Goal: Information Seeking & Learning: Learn about a topic

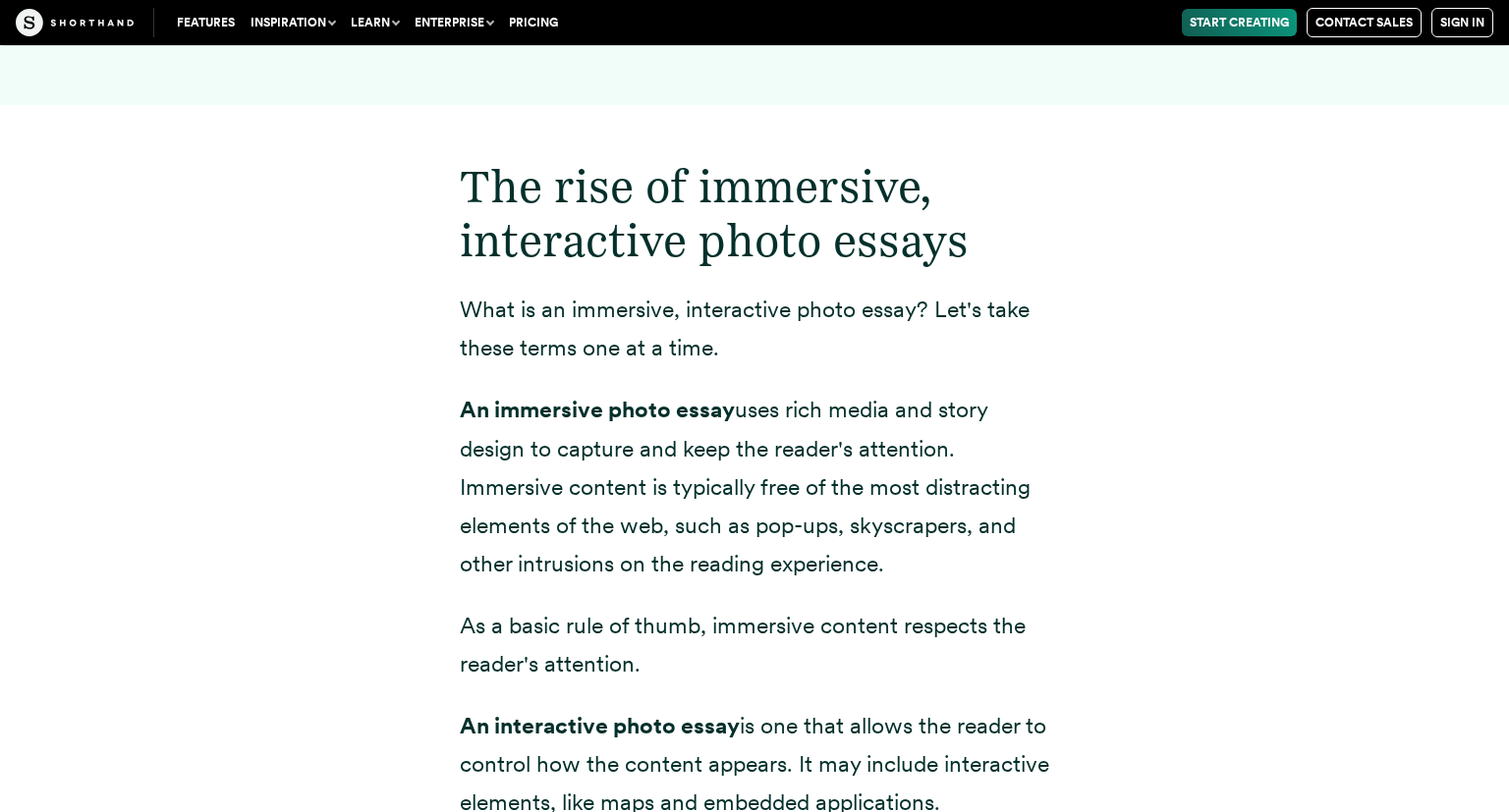
scroll to position [2420, 0]
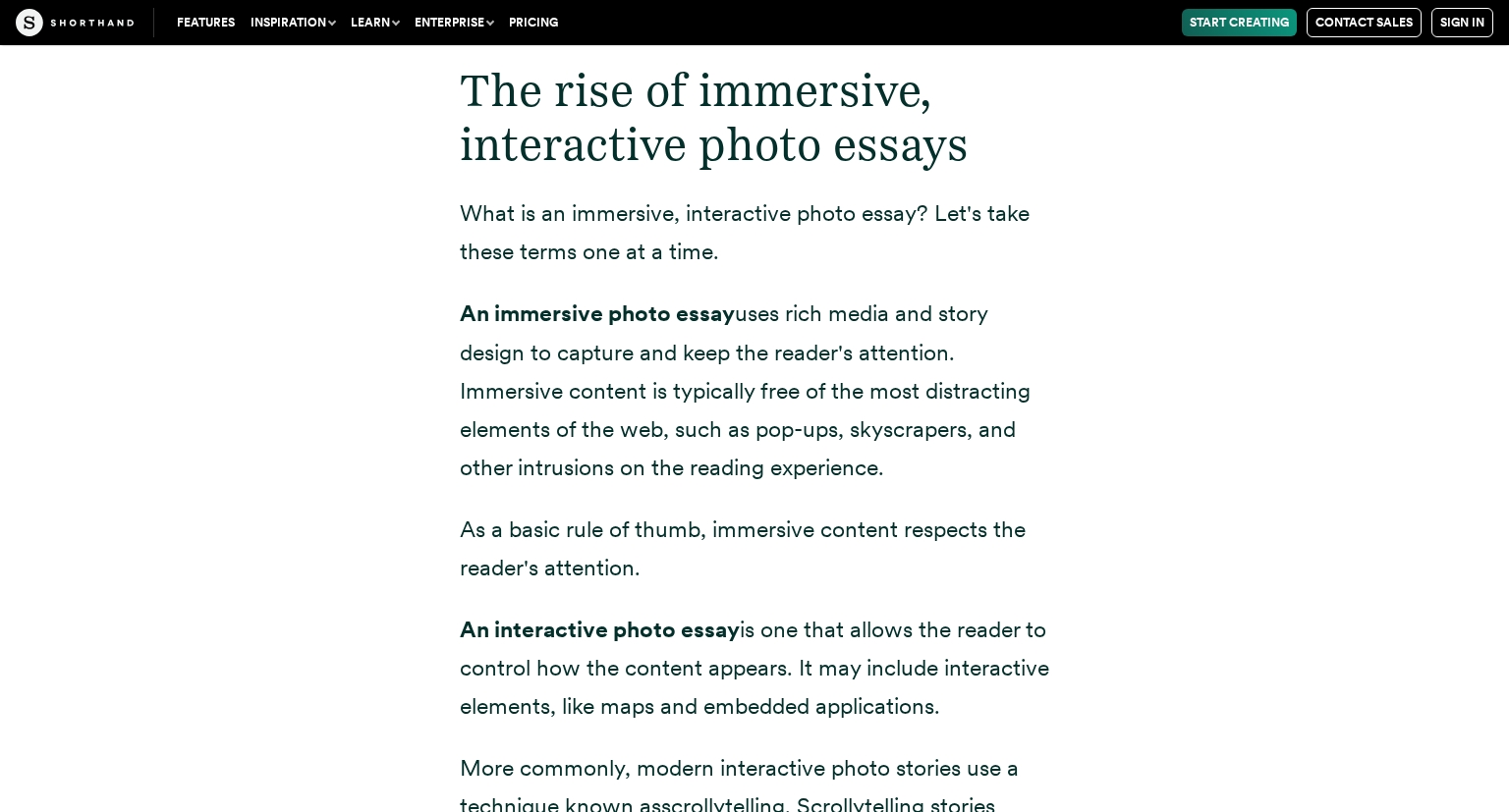
drag, startPoint x: 418, startPoint y: 193, endPoint x: 432, endPoint y: 238, distance: 47.1
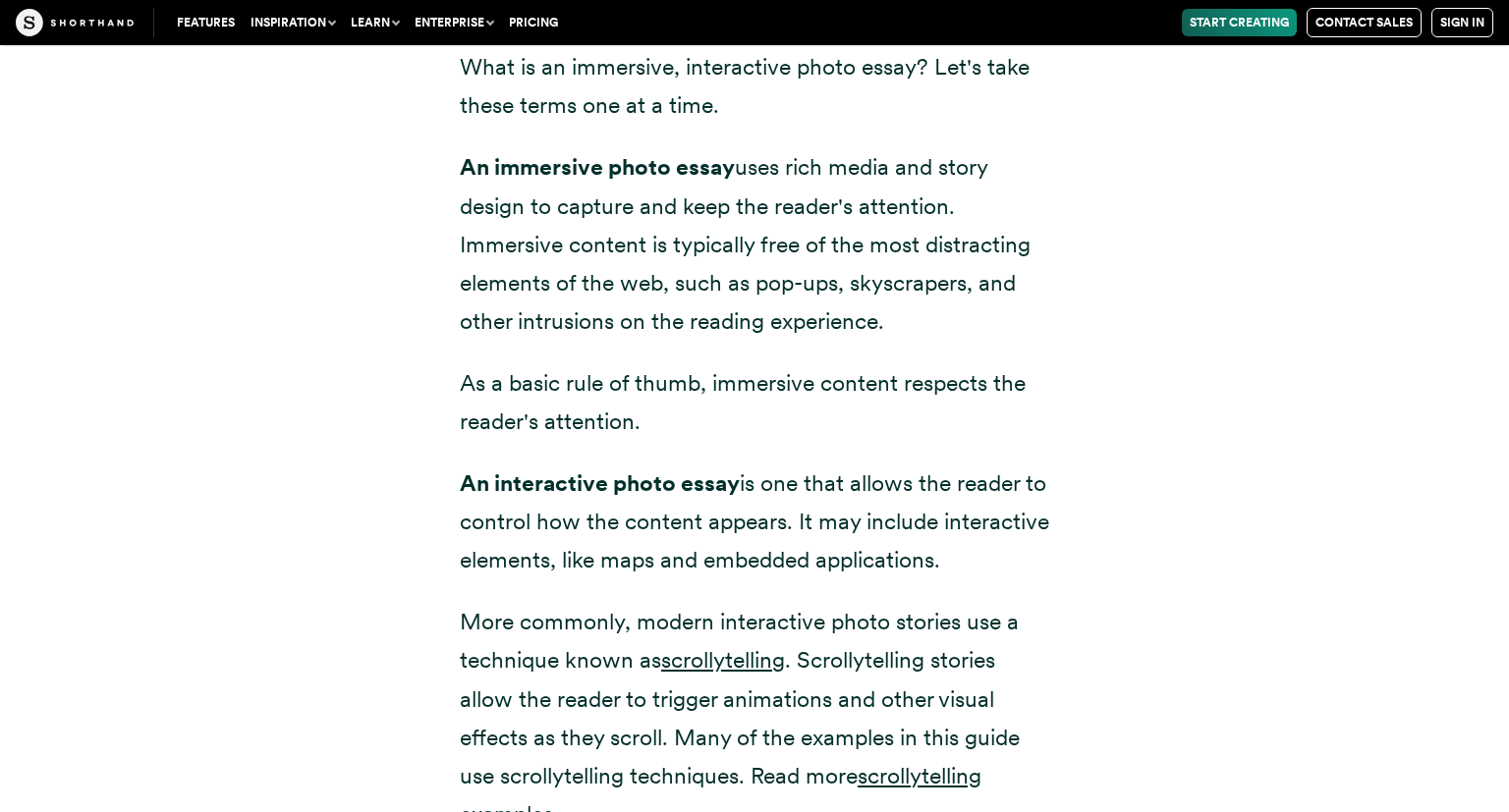
drag, startPoint x: 515, startPoint y: 239, endPoint x: 504, endPoint y: 288, distance: 50.2
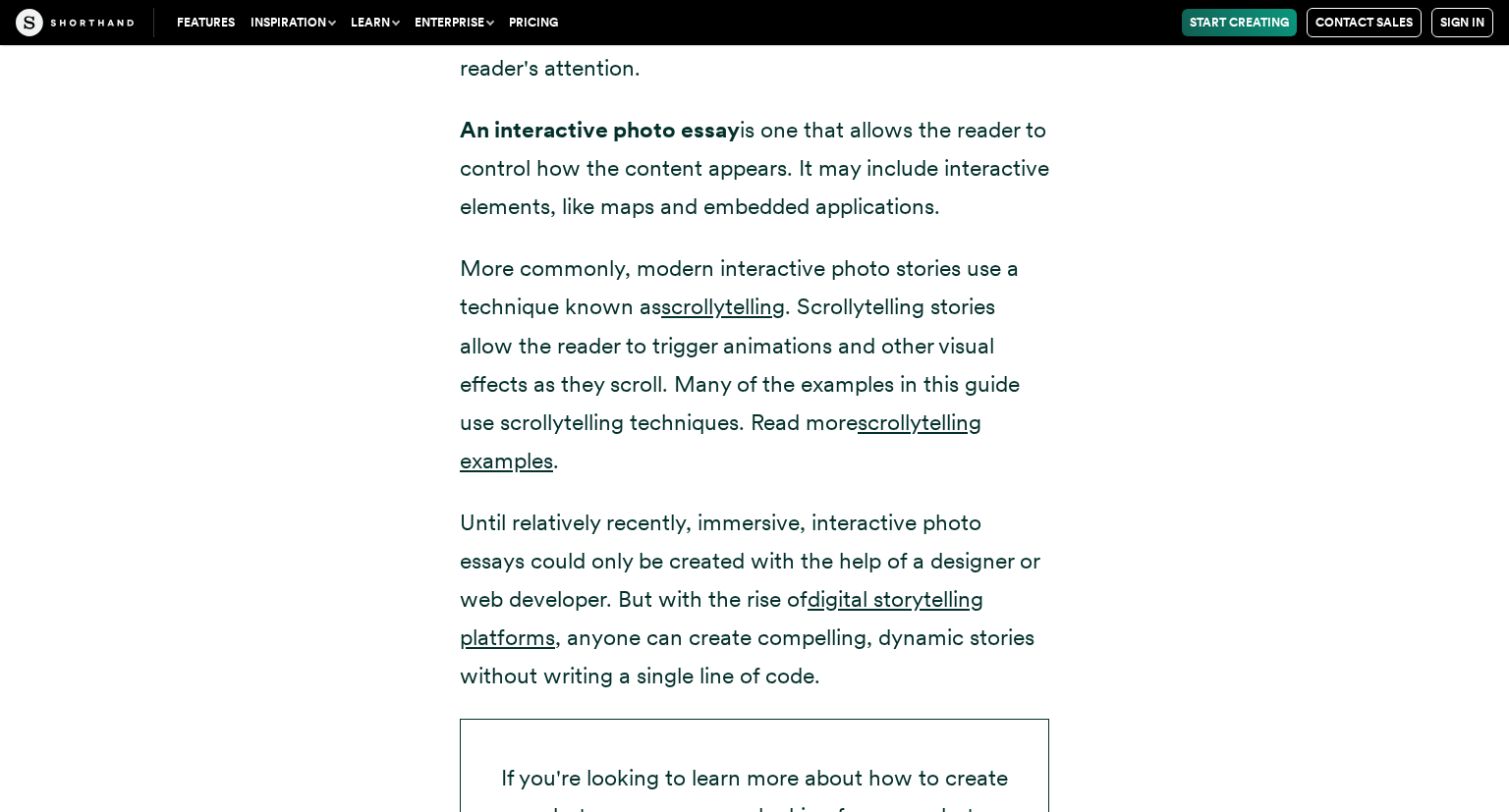
drag, startPoint x: 382, startPoint y: 210, endPoint x: 381, endPoint y: 229, distance: 19.0
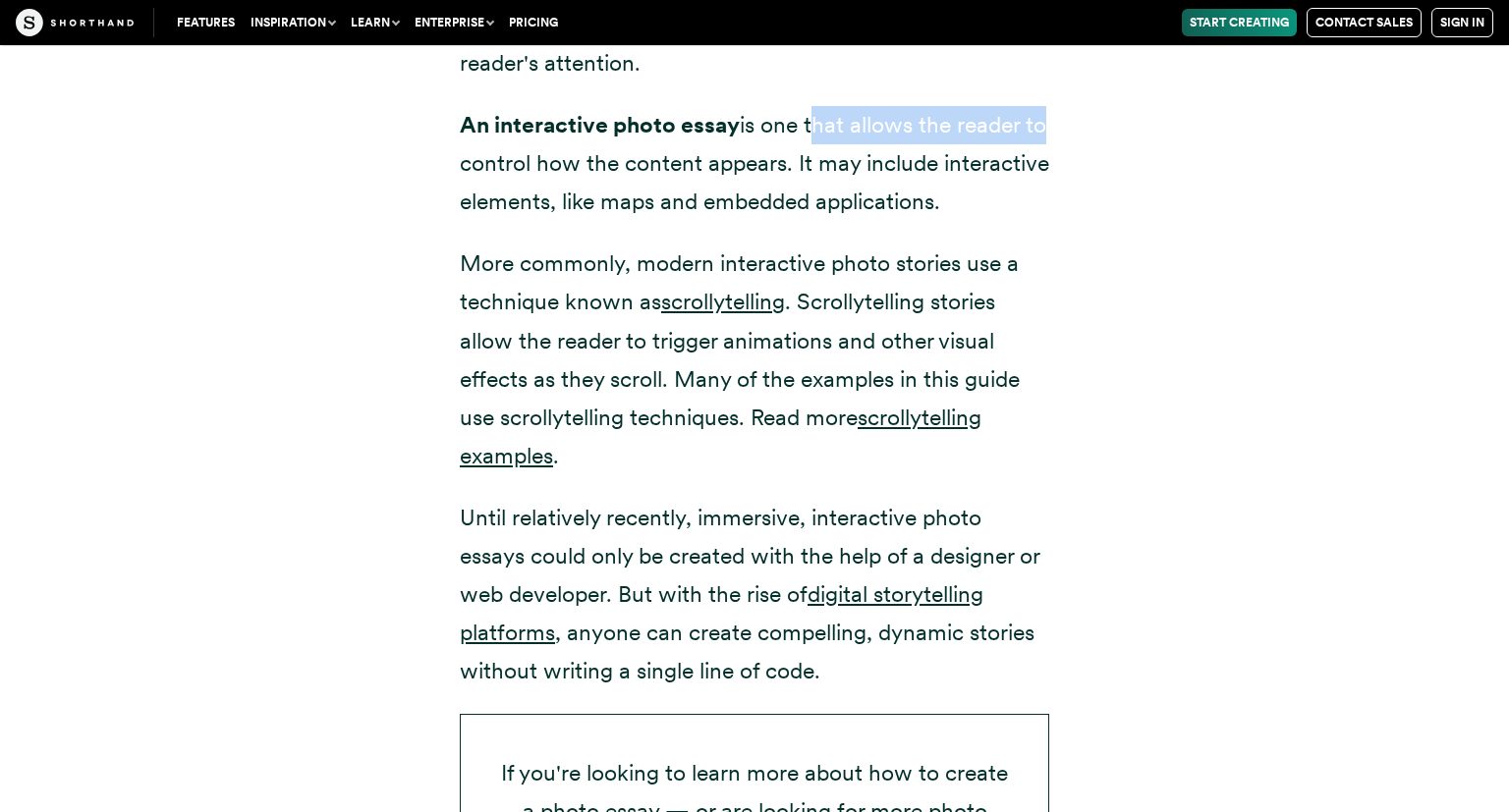
drag, startPoint x: 463, startPoint y: 108, endPoint x: 812, endPoint y: 74, distance: 350.7
click at [812, 106] on p "An interactive photo essay is one that allows the reader to control how the con…" at bounding box center [754, 163] width 589 height 115
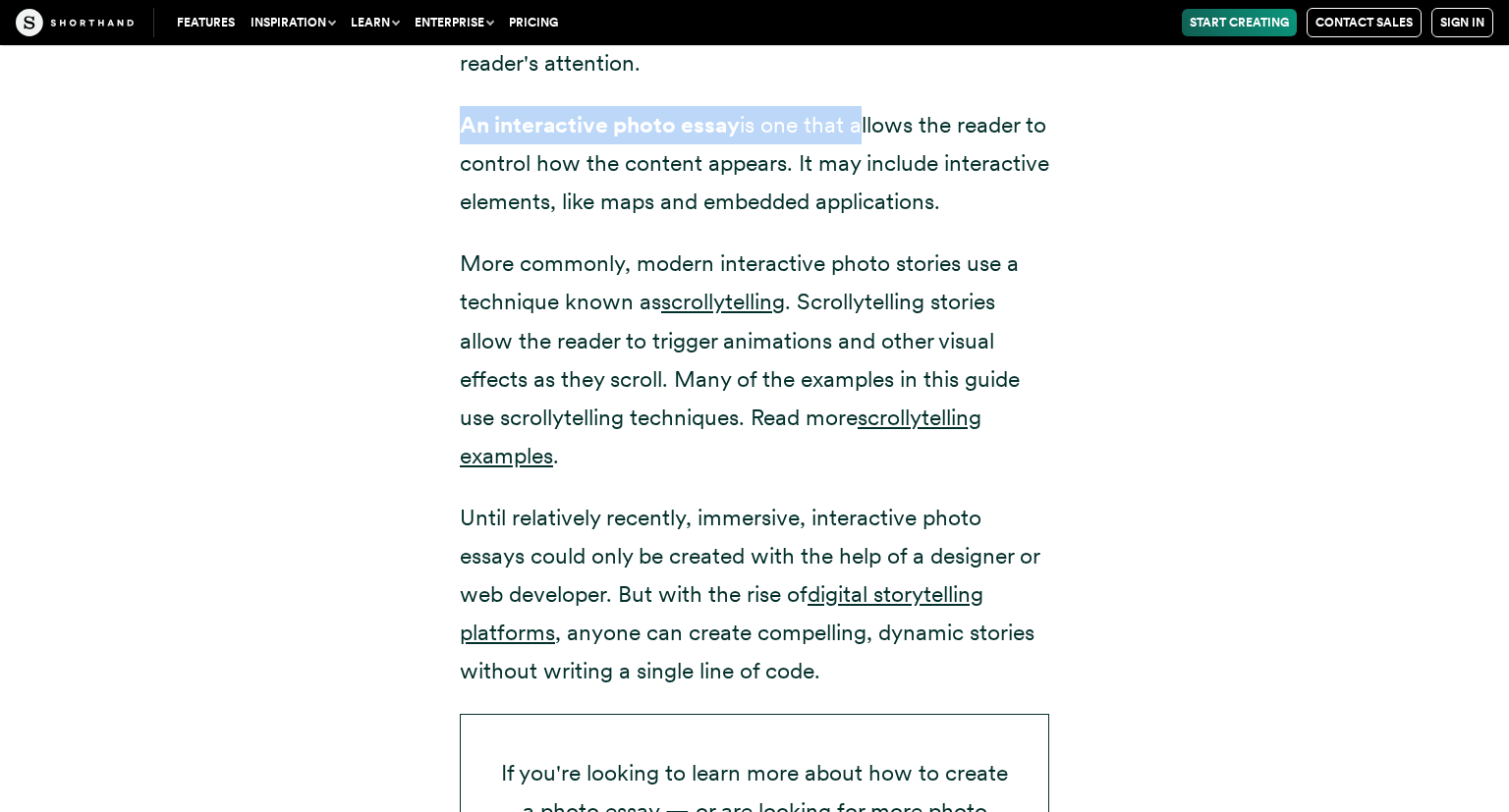
drag, startPoint x: 810, startPoint y: 75, endPoint x: 391, endPoint y: 93, distance: 419.4
click at [391, 93] on div "The rise of immersive, interactive photo essays What is an immersive, interacti…" at bounding box center [754, 265] width 1336 height 1522
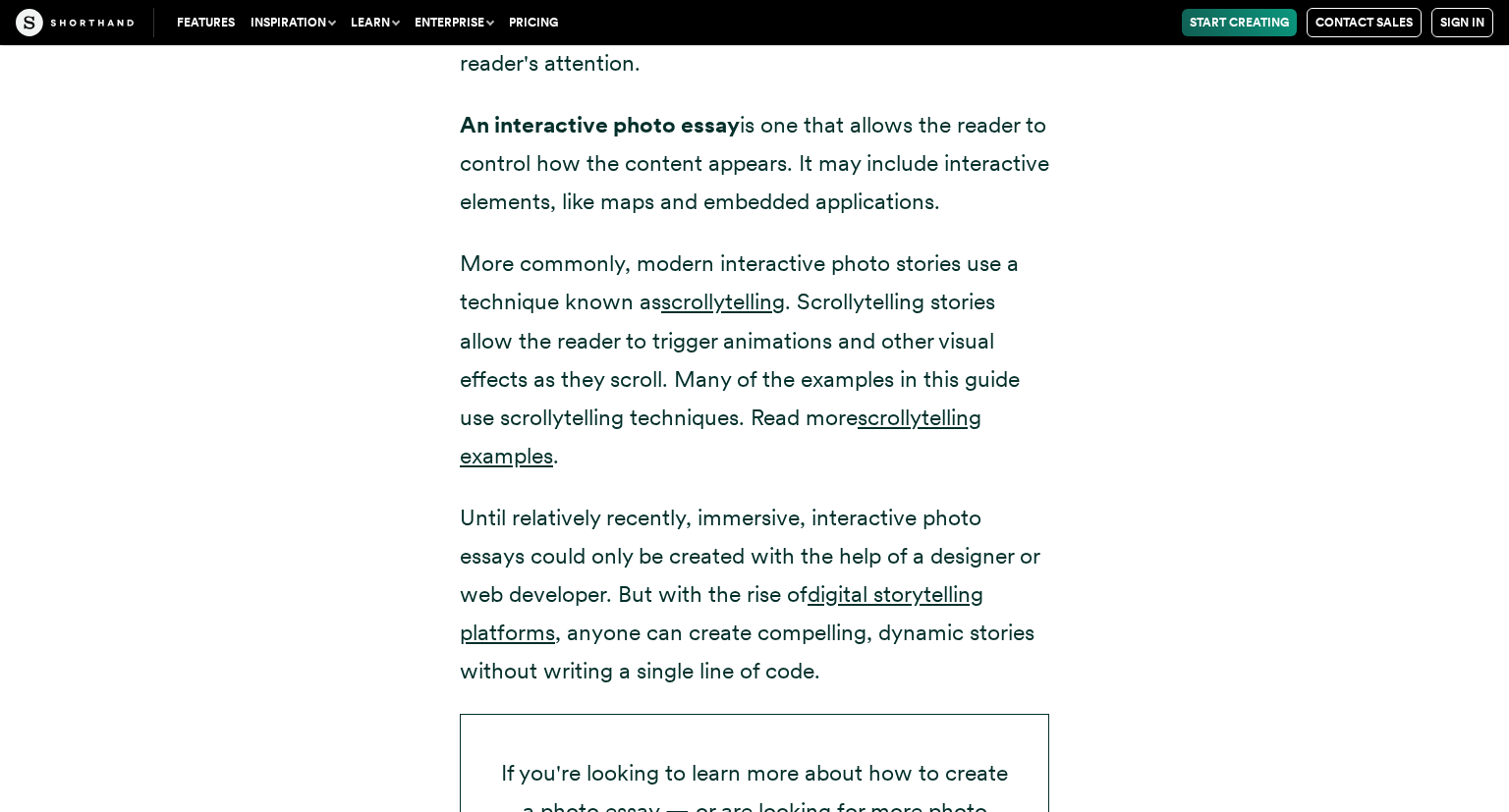
click at [391, 93] on div "The rise of immersive, interactive photo essays What is an immersive, interacti…" at bounding box center [754, 265] width 1336 height 1522
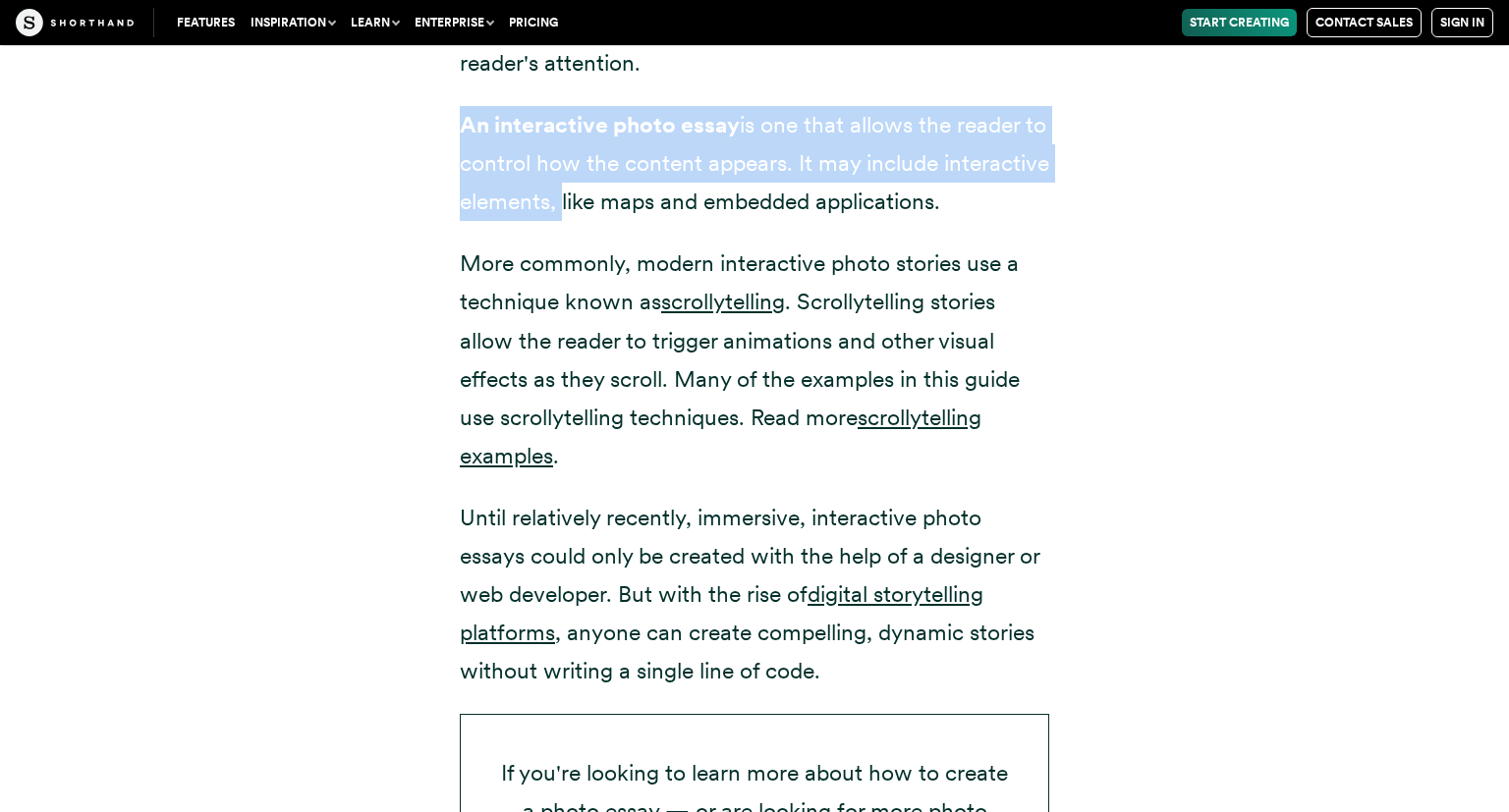
drag, startPoint x: 452, startPoint y: 94, endPoint x: 666, endPoint y: 168, distance: 226.4
click at [666, 168] on div "The rise of immersive, interactive photo essays What is an immersive, interacti…" at bounding box center [754, 265] width 668 height 1522
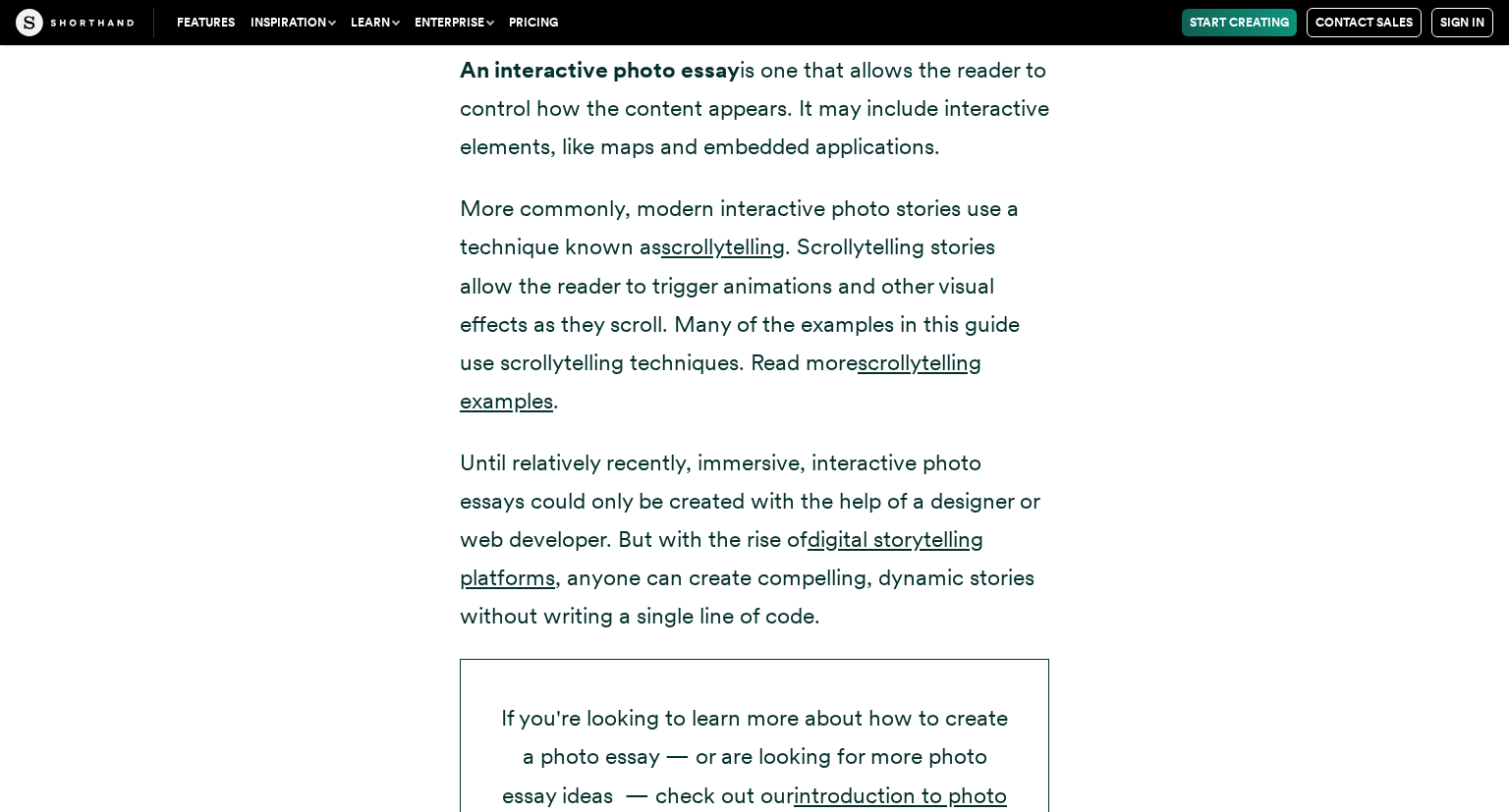
drag, startPoint x: 401, startPoint y: 149, endPoint x: 404, endPoint y: 167, distance: 18.2
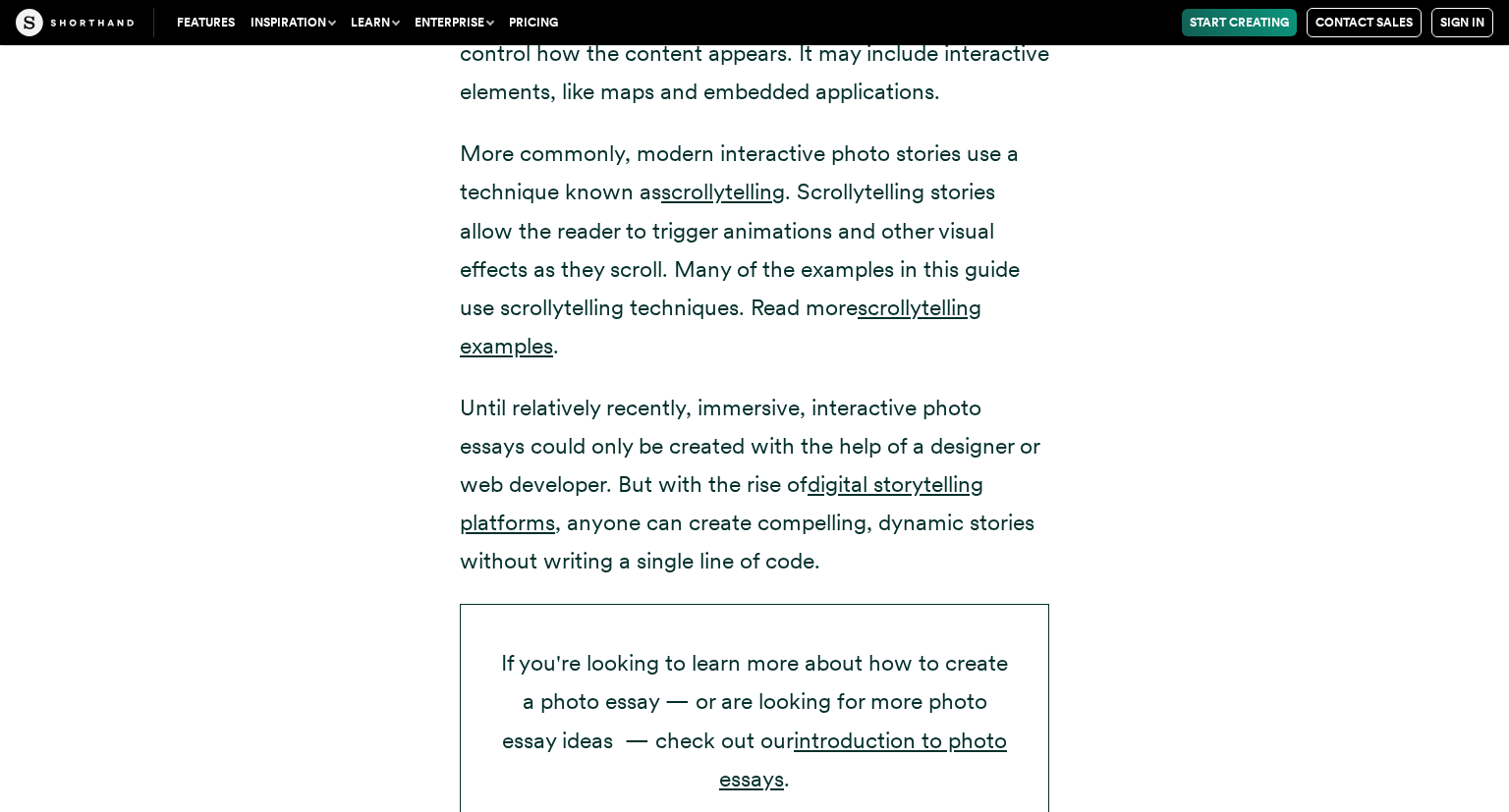
drag, startPoint x: 404, startPoint y: 167, endPoint x: 420, endPoint y: 203, distance: 39.4
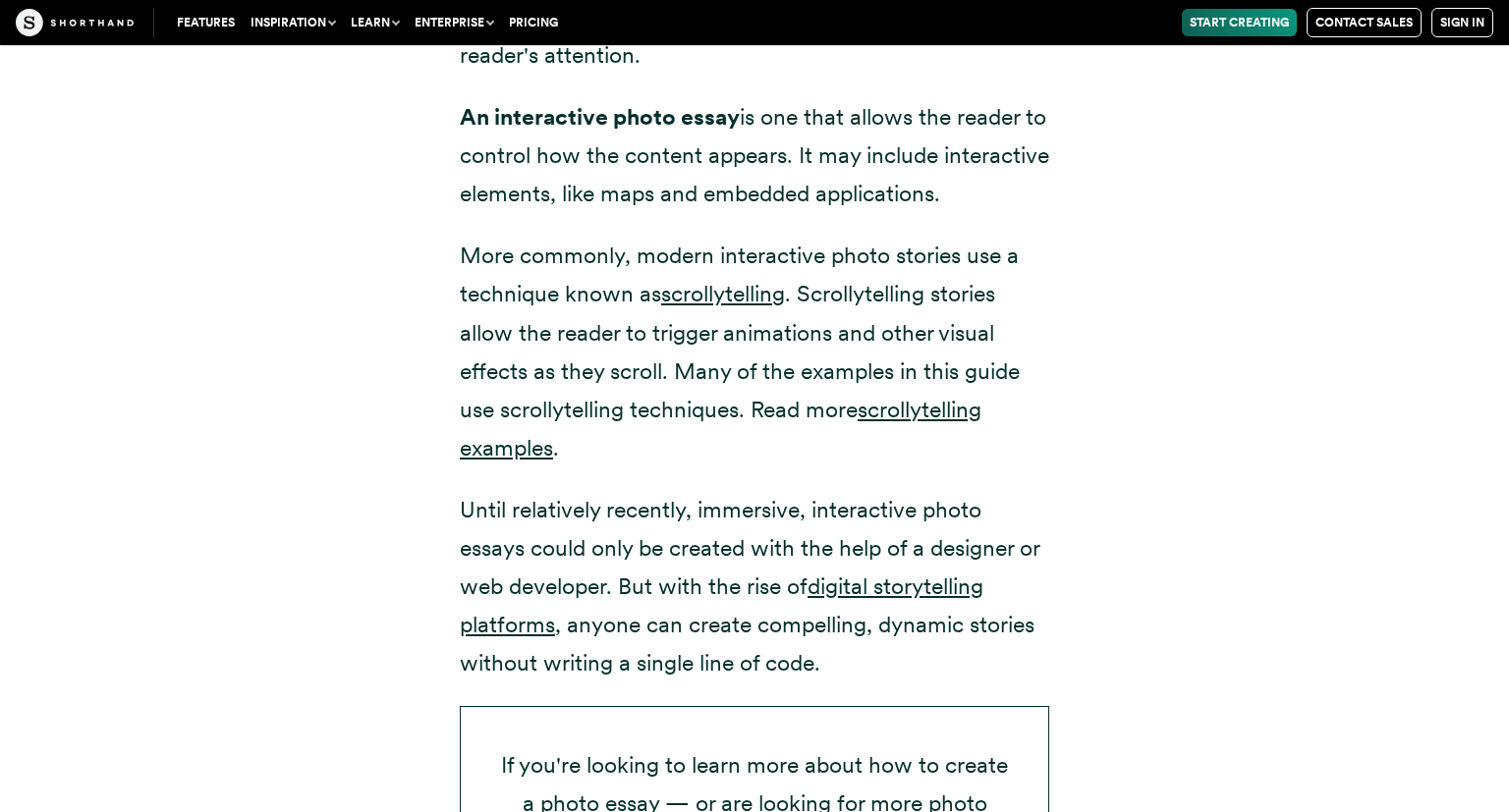
scroll to position [2856, 0]
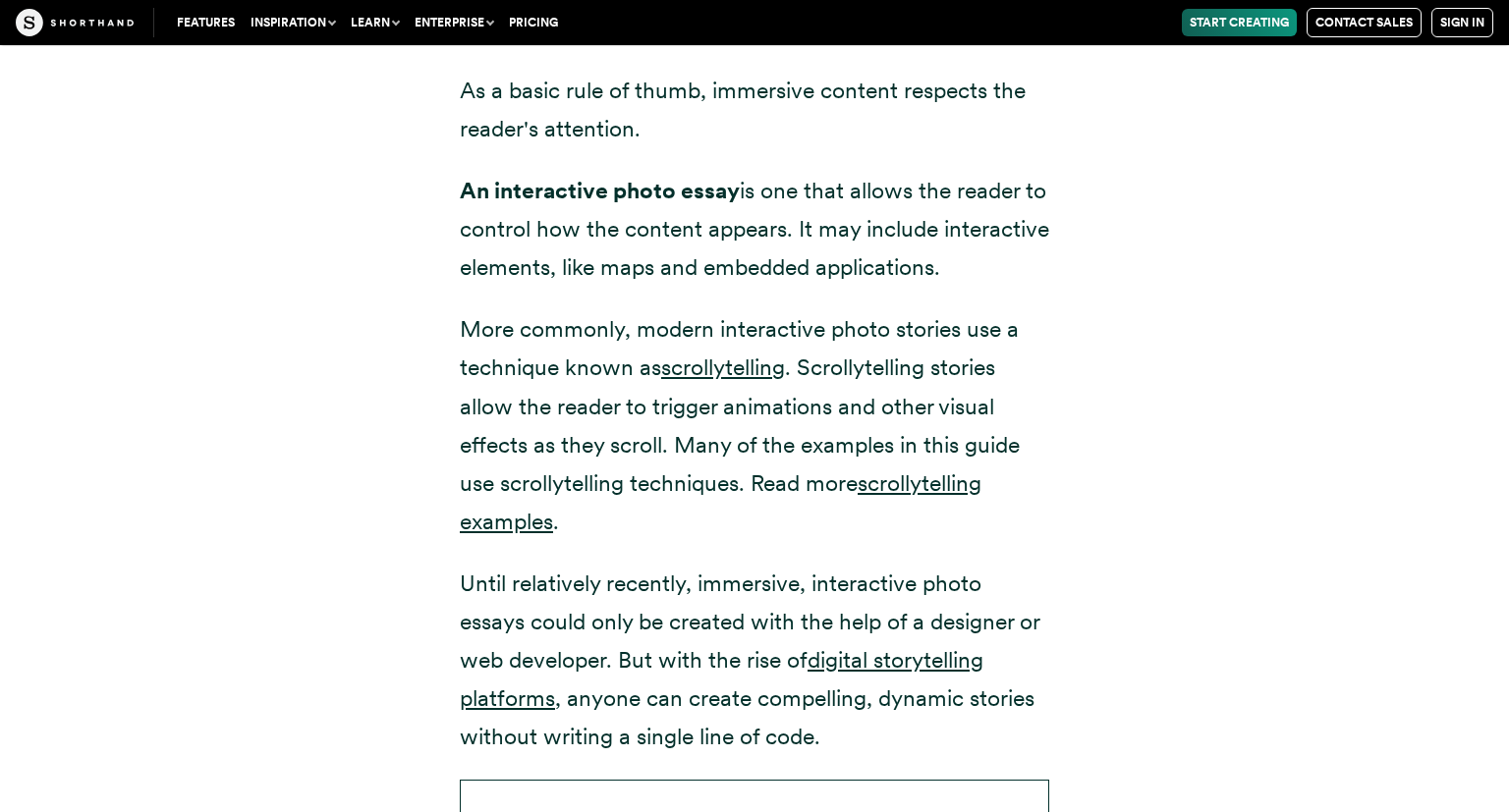
drag, startPoint x: 452, startPoint y: 166, endPoint x: 461, endPoint y: 143, distance: 24.7
click at [461, 143] on div "The rise of immersive, interactive photo essays What is an immersive, interacti…" at bounding box center [754, 331] width 668 height 1522
click at [461, 177] on strong "An interactive photo essay" at bounding box center [599, 191] width 280 height 28
drag, startPoint x: 469, startPoint y: 161, endPoint x: 559, endPoint y: 147, distance: 91.1
click at [560, 177] on strong "An interactive photo essay" at bounding box center [599, 191] width 280 height 28
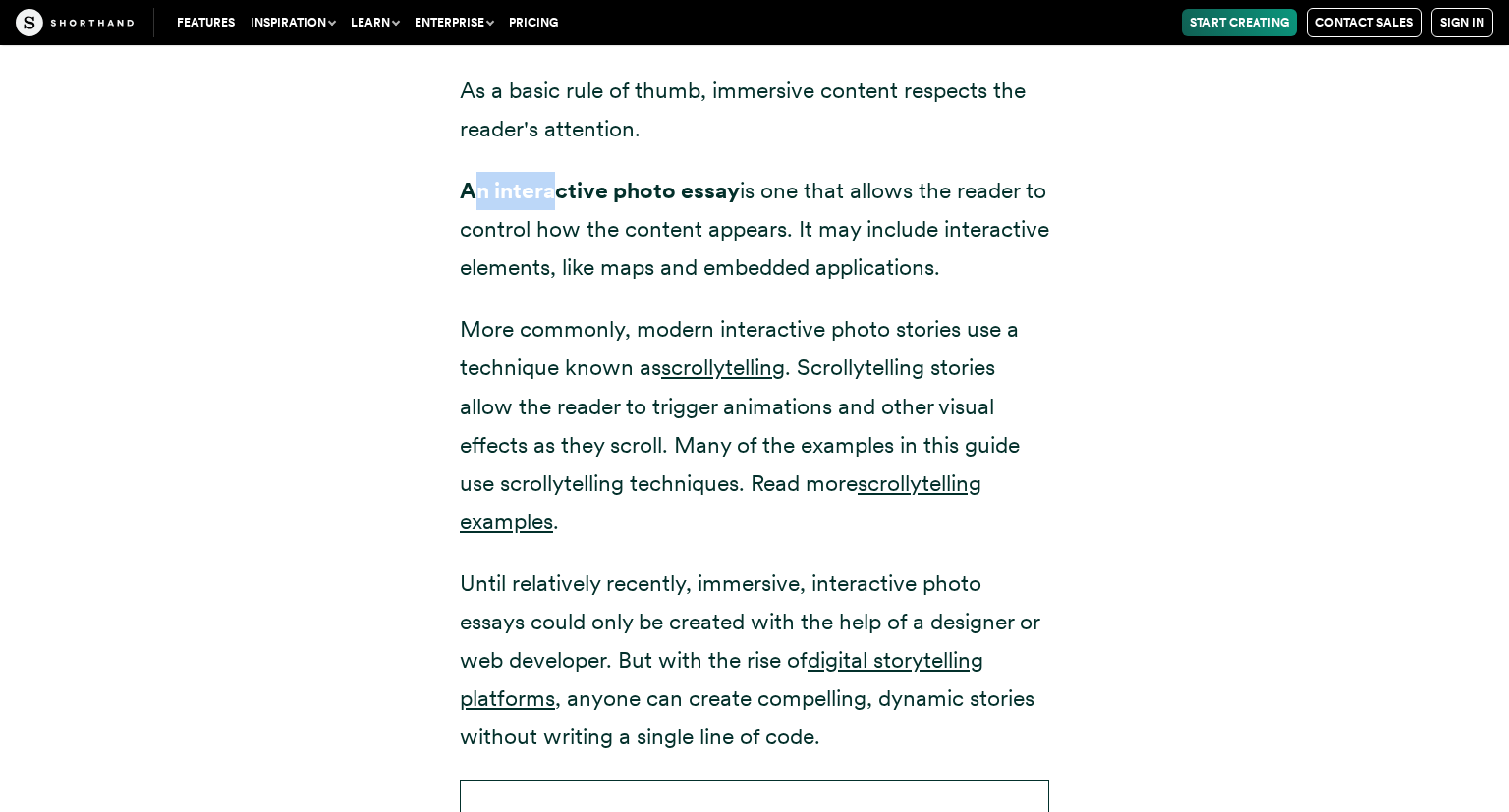
click at [559, 177] on strong "An interactive photo essay" at bounding box center [599, 191] width 280 height 28
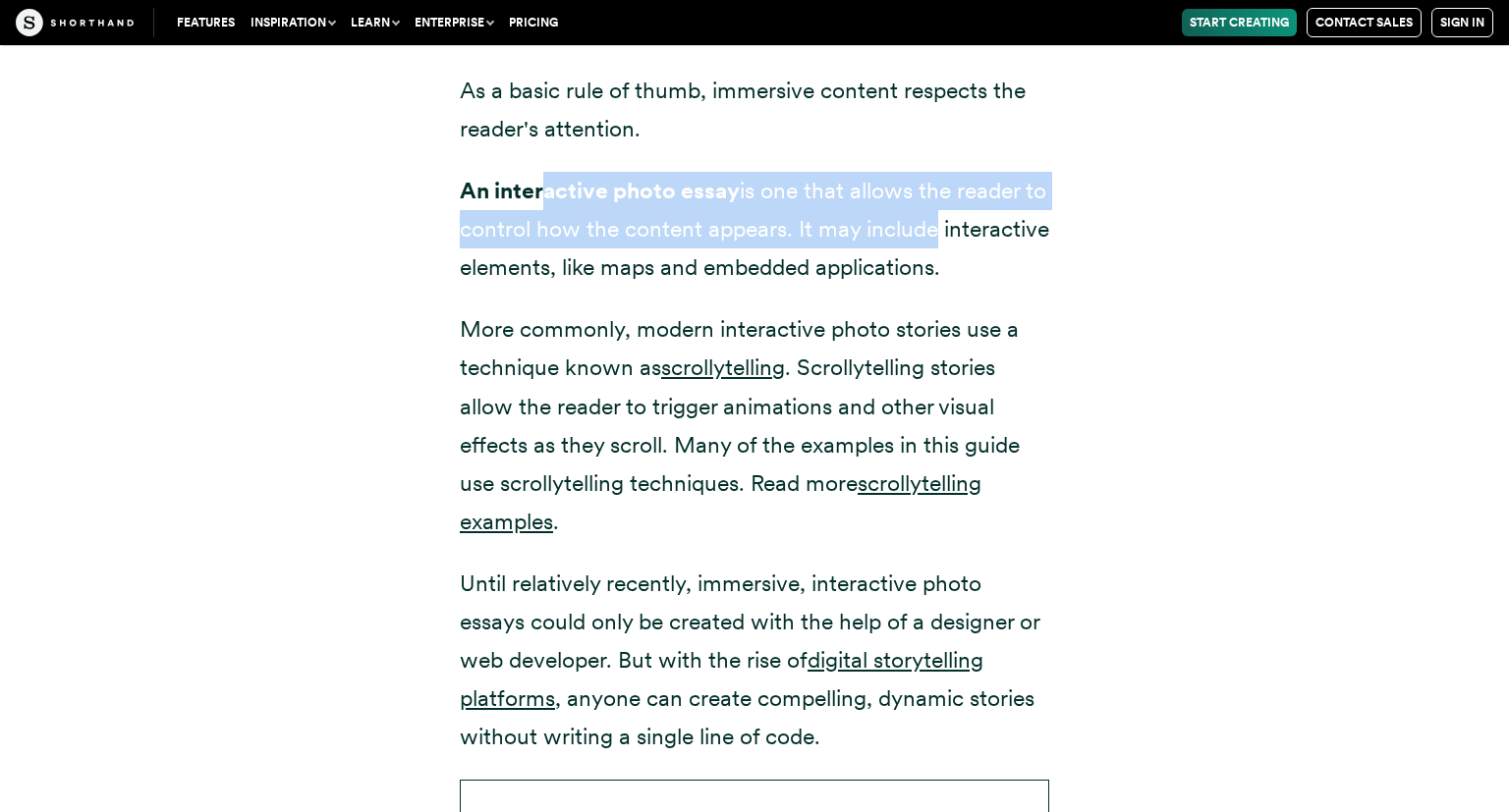
drag, startPoint x: 542, startPoint y: 169, endPoint x: 952, endPoint y: 209, distance: 411.9
click at [952, 209] on p "An interactive photo essay is one that allows the reader to control how the con…" at bounding box center [754, 229] width 589 height 115
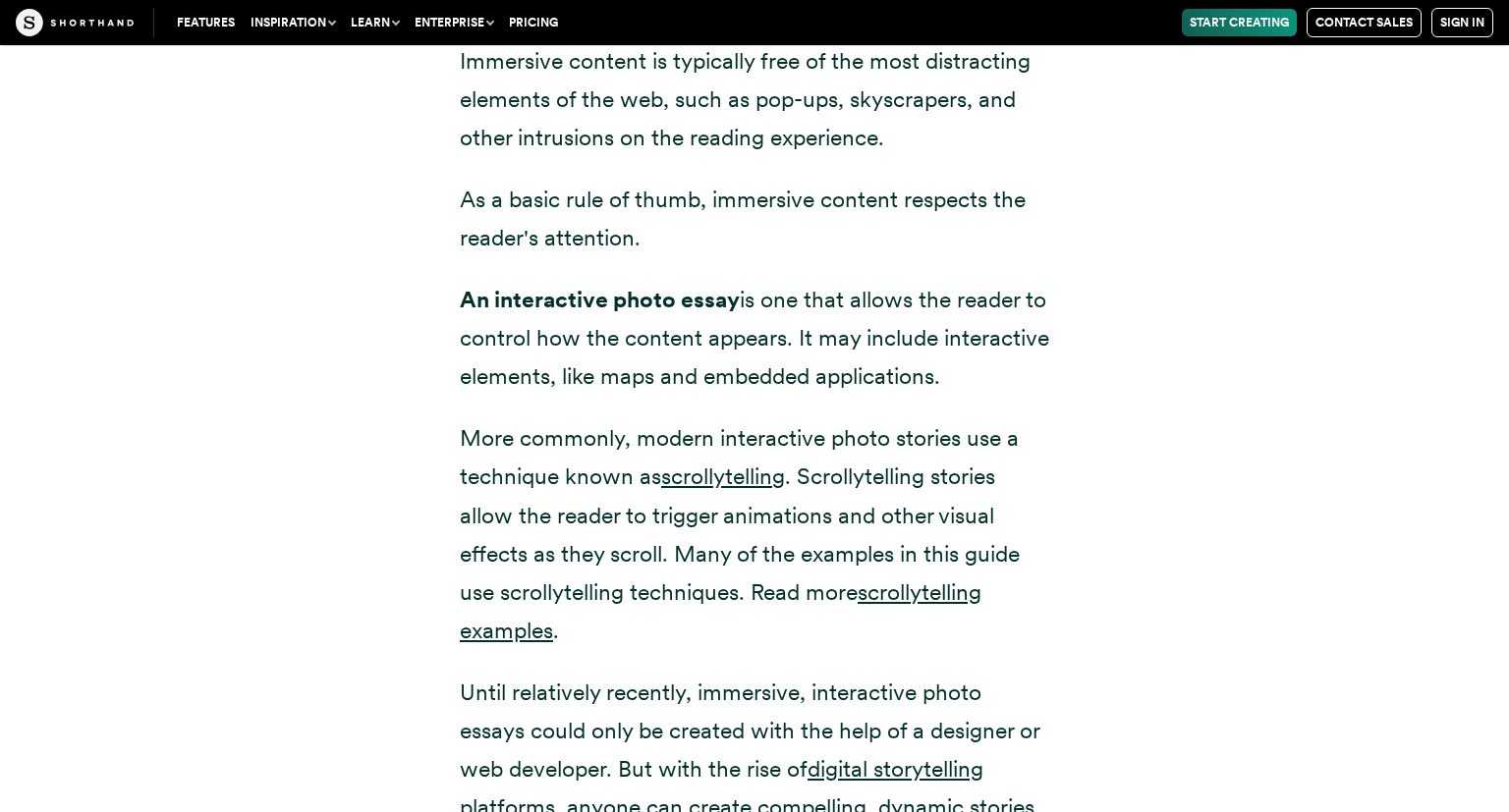
scroll to position [2442, 0]
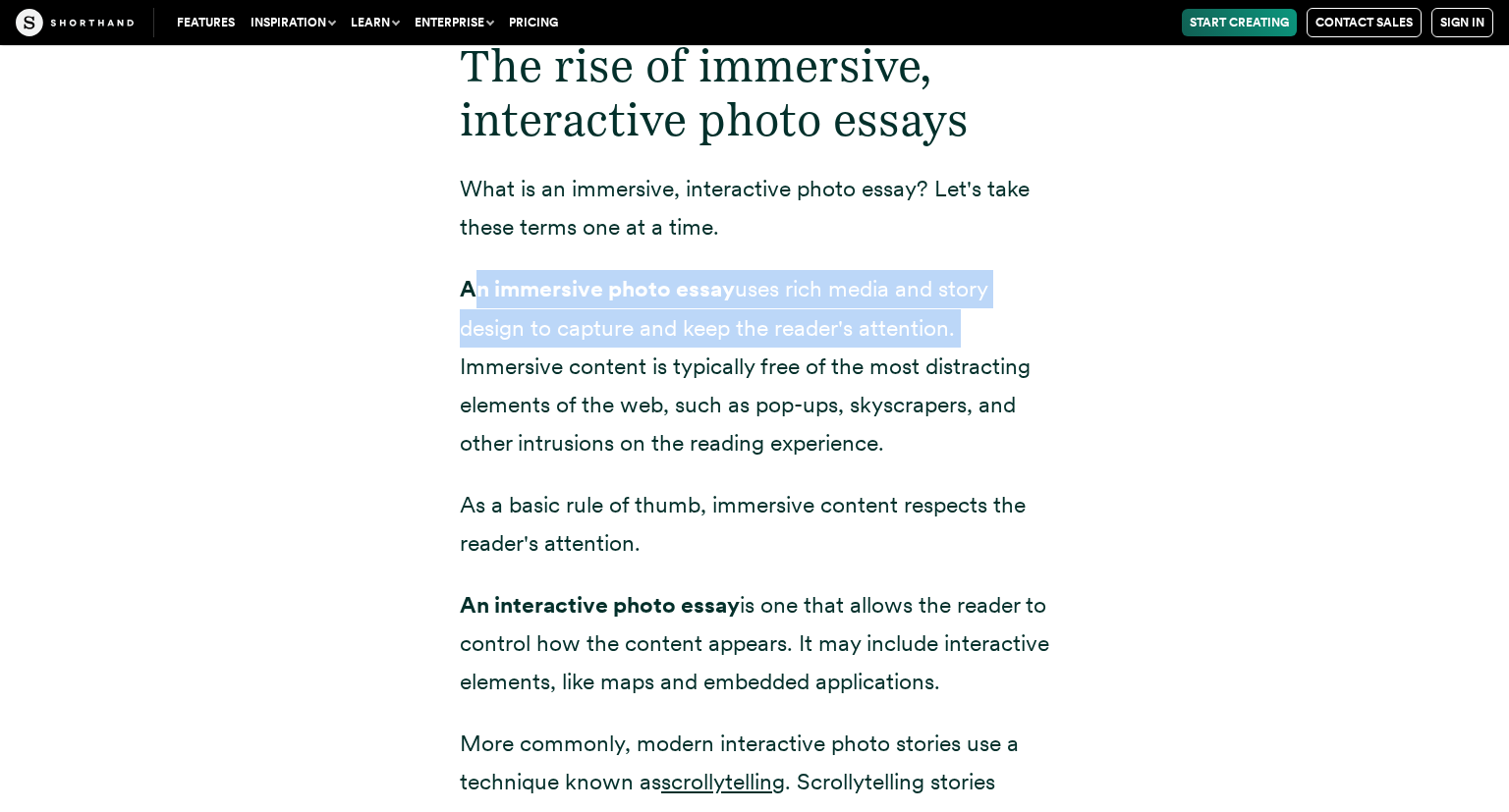
drag, startPoint x: 470, startPoint y: 240, endPoint x: 955, endPoint y: 284, distance: 487.0
click at [955, 284] on p "An immersive photo essay uses rich media and story design to capture and keep t…" at bounding box center [754, 365] width 589 height 192
click at [938, 283] on p "An immersive photo essay uses rich media and story design to capture and keep t…" at bounding box center [754, 365] width 589 height 192
drag, startPoint x: 458, startPoint y: 316, endPoint x: 913, endPoint y: 401, distance: 462.9
click at [913, 401] on div "The rise of immersive, interactive photo essays What is an immersive, interacti…" at bounding box center [754, 745] width 668 height 1522
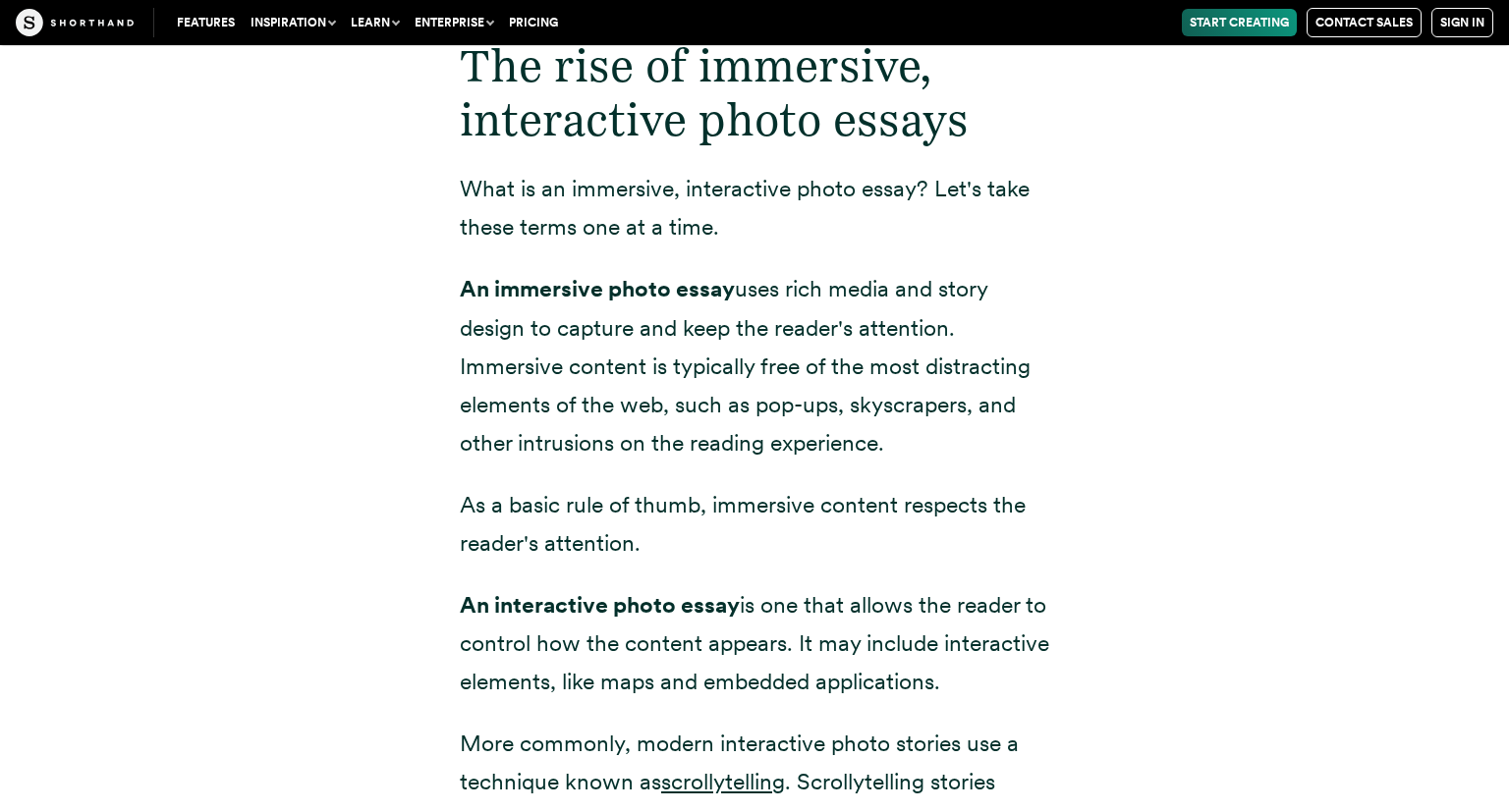
click at [913, 401] on p "An immersive photo essay uses rich media and story design to capture and keep t…" at bounding box center [754, 365] width 589 height 192
drag, startPoint x: 901, startPoint y: 404, endPoint x: 449, endPoint y: 186, distance: 501.8
click at [449, 186] on div "The rise of immersive, interactive photo essays What is an immersive, interacti…" at bounding box center [754, 745] width 668 height 1522
drag, startPoint x: 458, startPoint y: 142, endPoint x: 752, endPoint y: 201, distance: 299.9
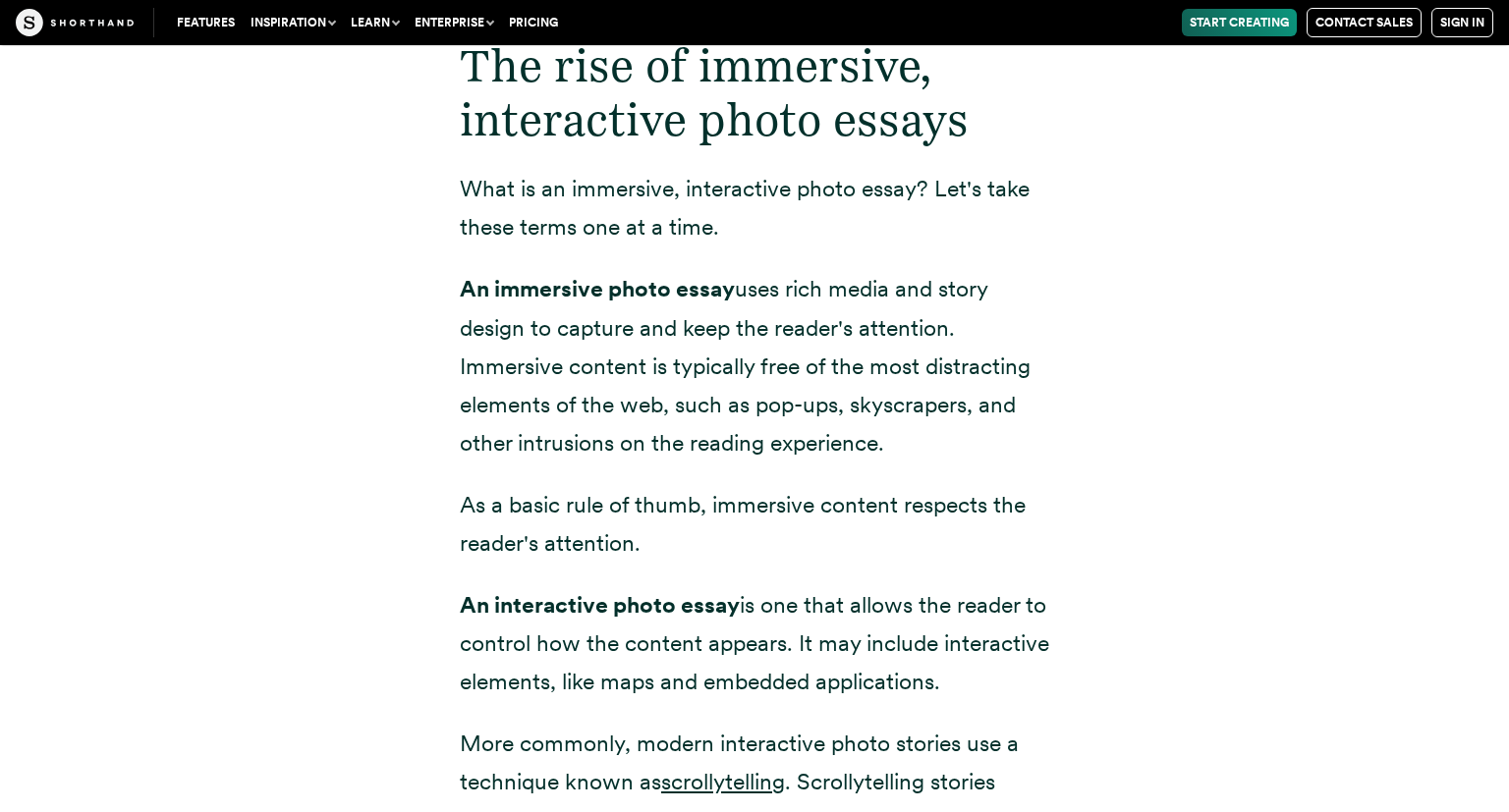
click at [752, 201] on div "The rise of immersive, interactive photo essays What is an immersive, interacti…" at bounding box center [754, 745] width 668 height 1522
click at [752, 201] on p "What is an immersive, interactive photo essay? Let's take these terms one at a …" at bounding box center [754, 208] width 589 height 77
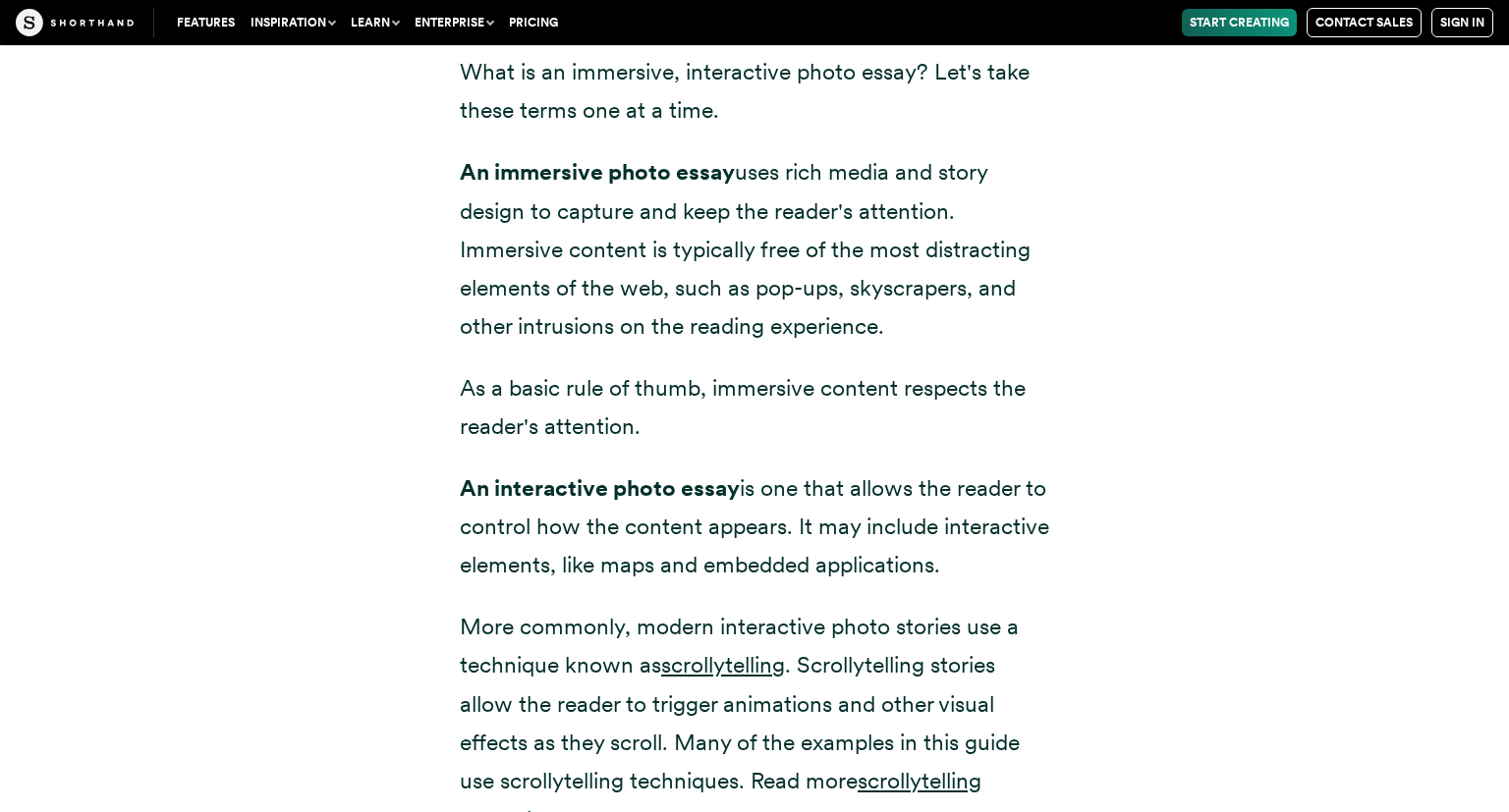
scroll to position [2648, 0]
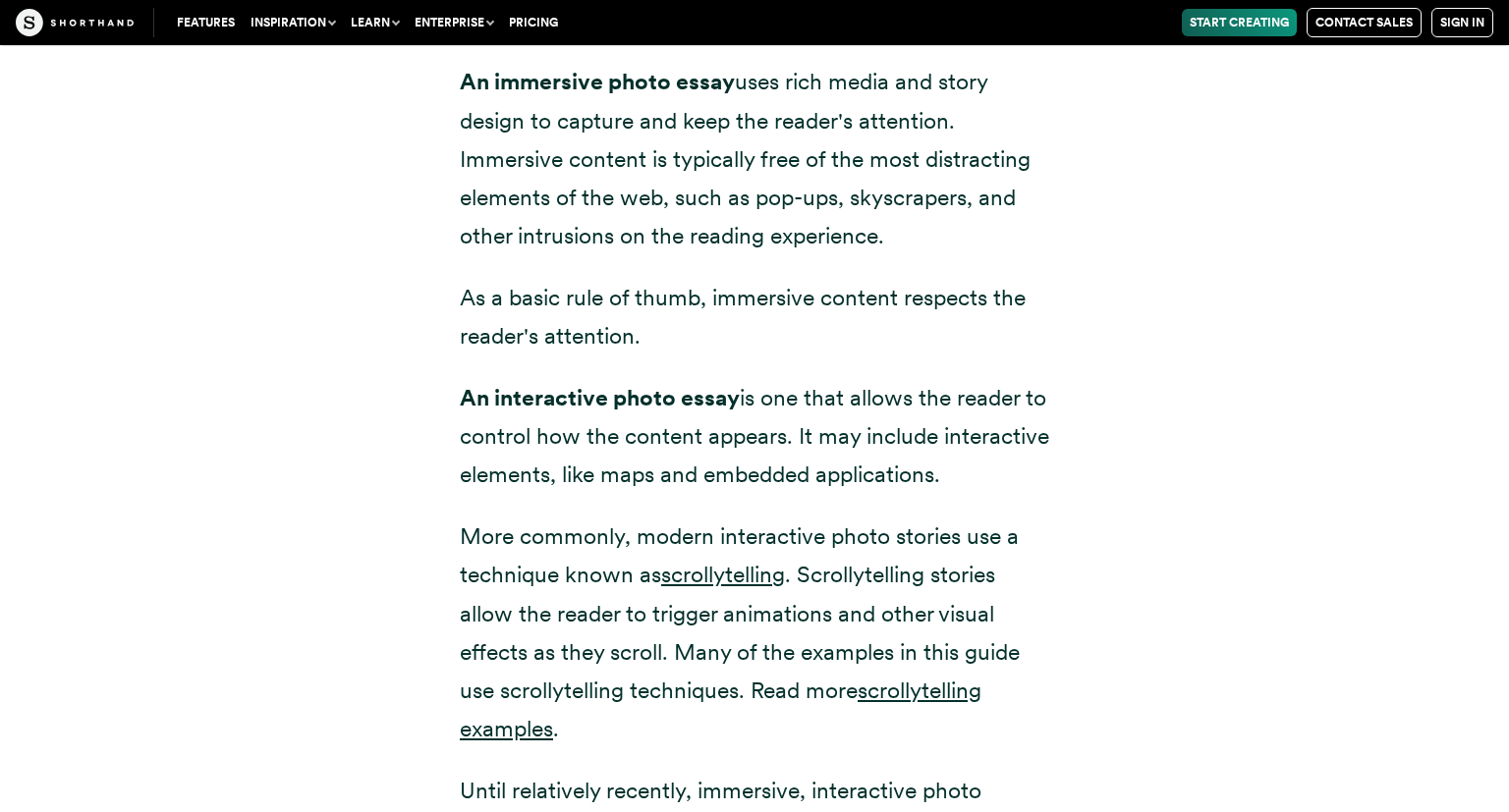
drag, startPoint x: 704, startPoint y: 291, endPoint x: 460, endPoint y: 245, distance: 248.3
click at [460, 279] on p "As a basic rule of thumb, immersive content respects the reader's attention." at bounding box center [754, 317] width 589 height 77
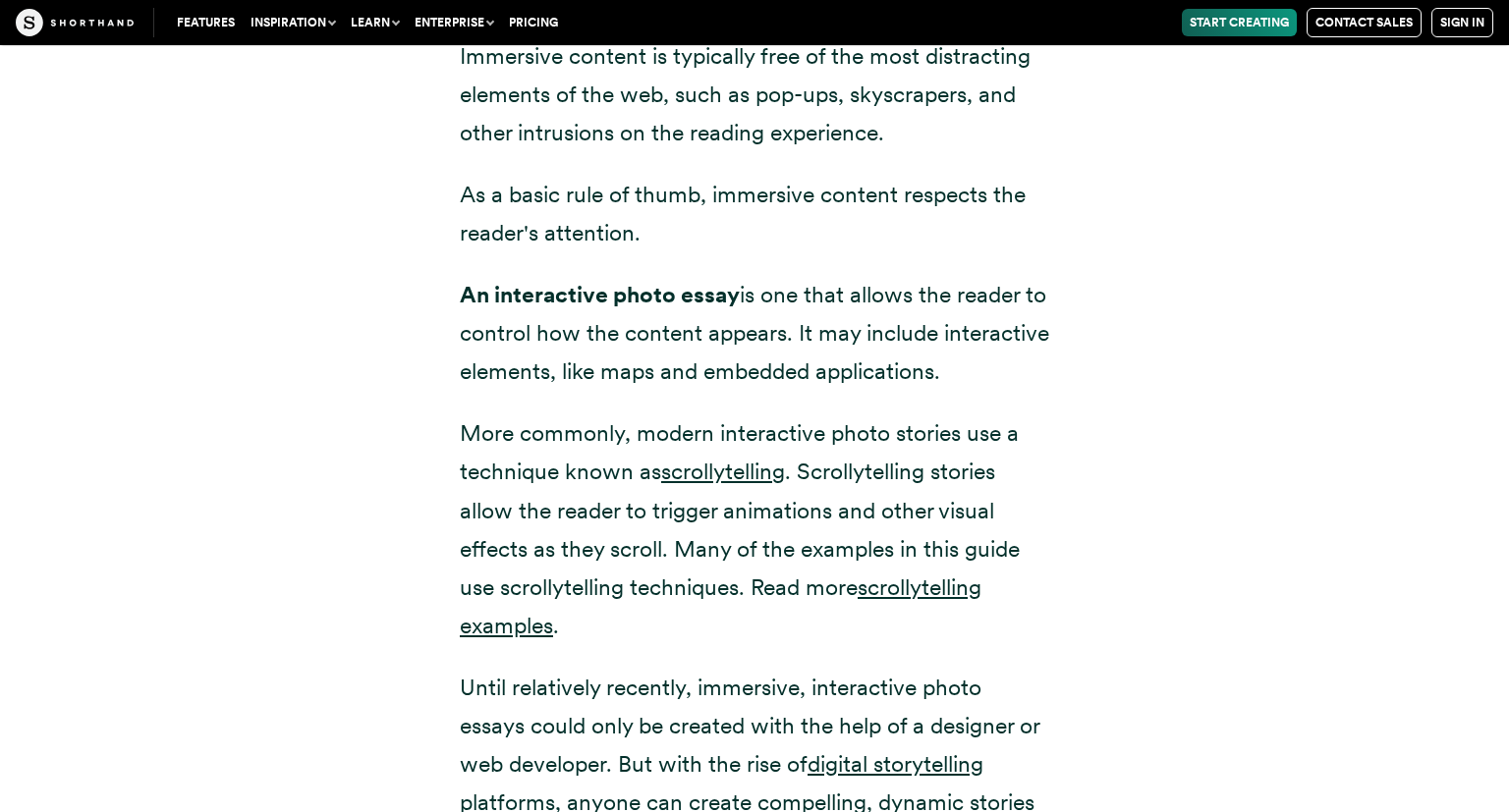
scroll to position [2856, 0]
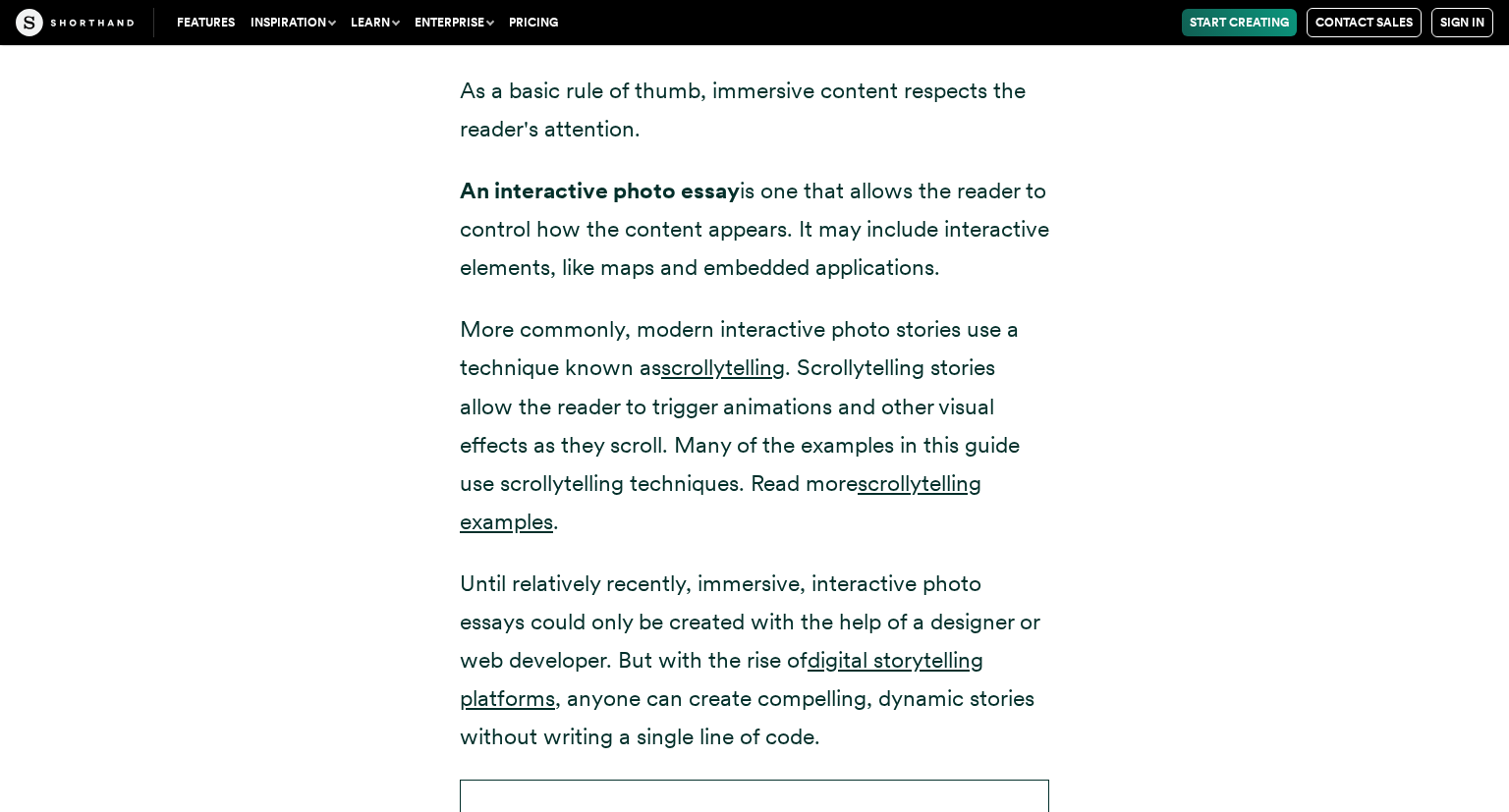
drag, startPoint x: 461, startPoint y: 166, endPoint x: 938, endPoint y: 268, distance: 487.8
click at [938, 268] on p "An interactive photo essay is one that allows the reader to control how the con…" at bounding box center [754, 229] width 589 height 115
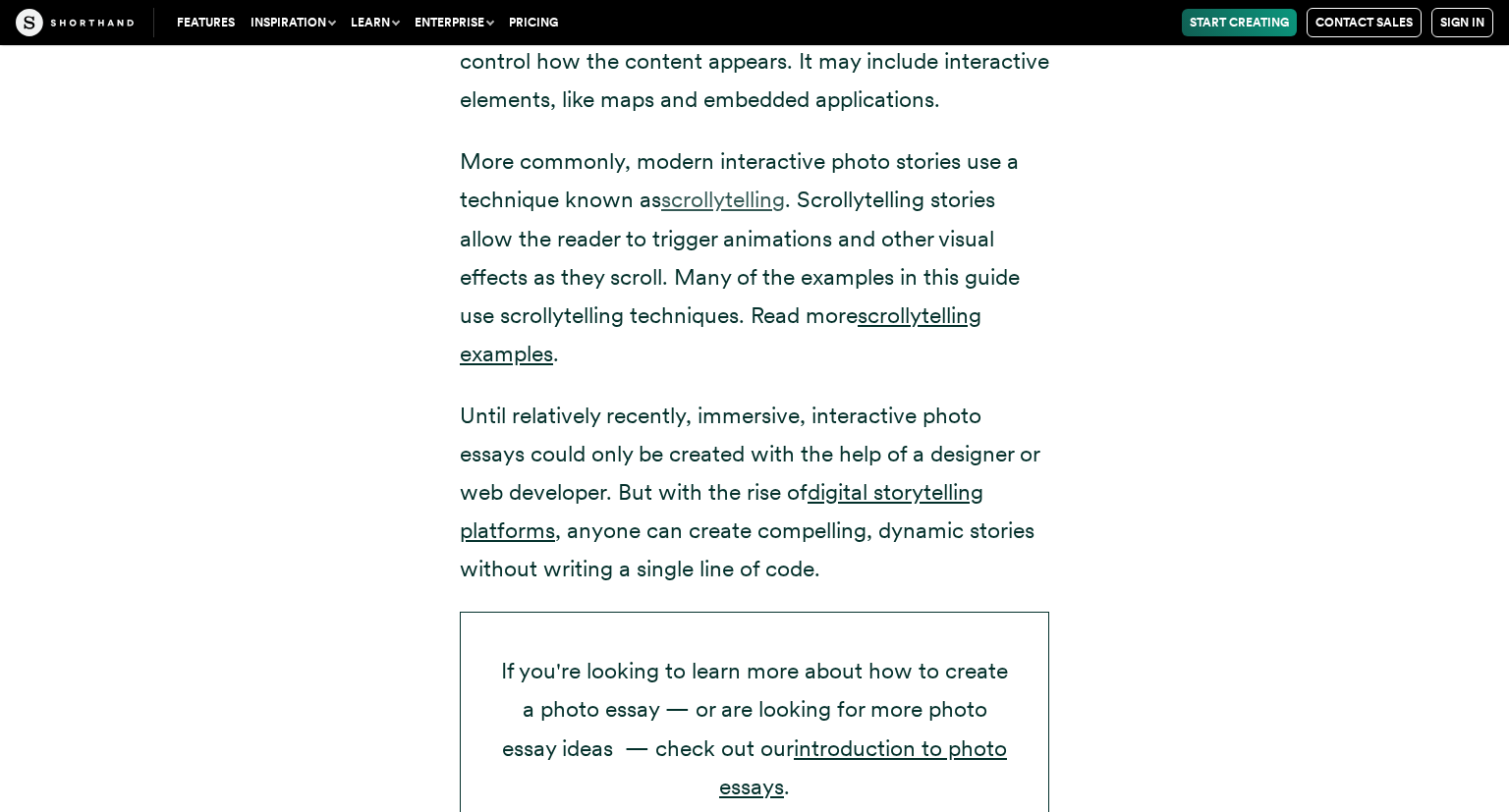
drag, startPoint x: 792, startPoint y: 253, endPoint x: 787, endPoint y: 294, distance: 41.3
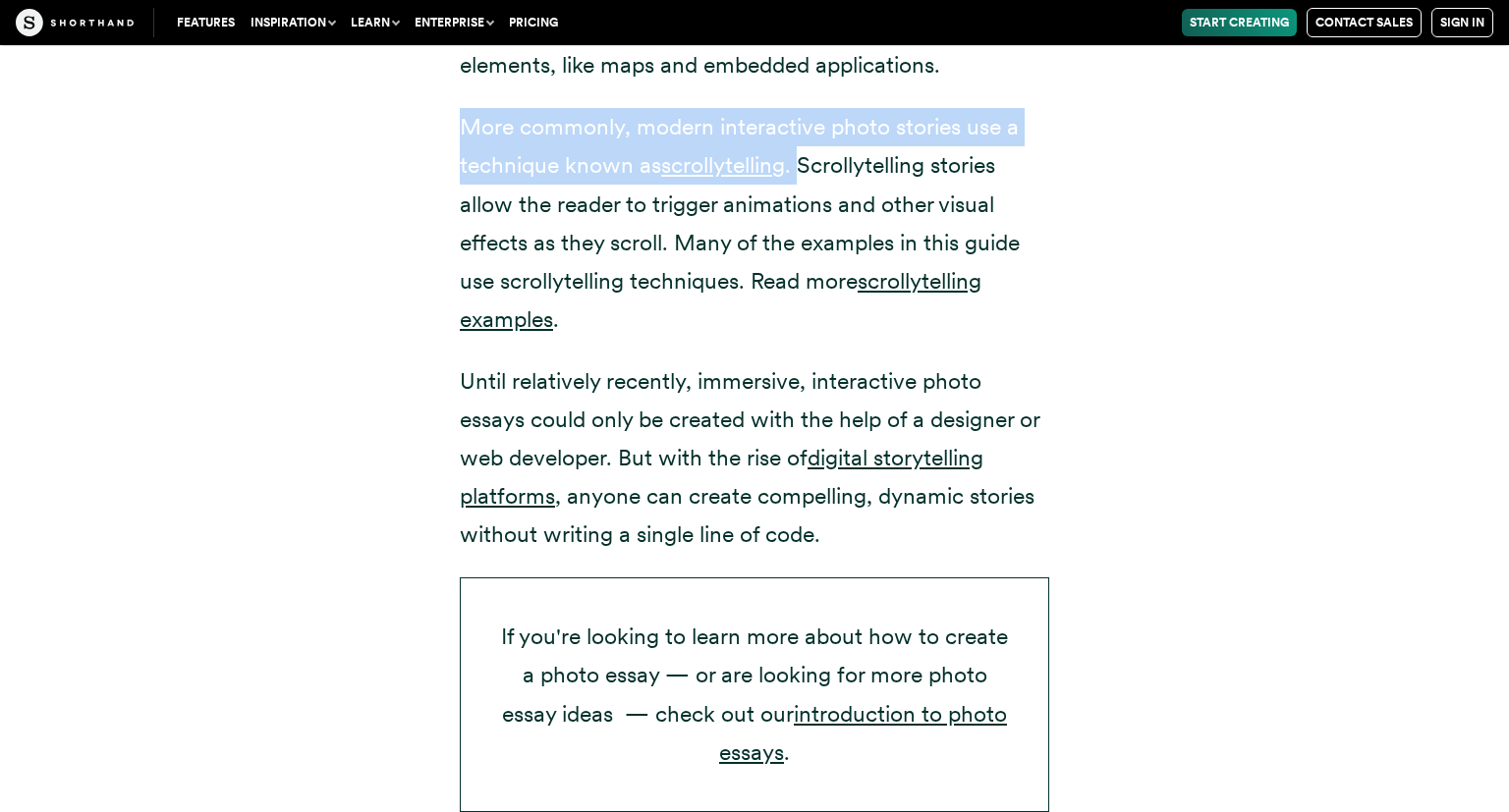
drag, startPoint x: 449, startPoint y: 139, endPoint x: 801, endPoint y: 165, distance: 353.0
click at [801, 165] on div "The rise of immersive, interactive photo essays What is an immersive, interacti…" at bounding box center [754, 128] width 668 height 1522
click at [801, 165] on p "More commonly, modern interactive photo stories use a technique known as scroll…" at bounding box center [754, 223] width 589 height 231
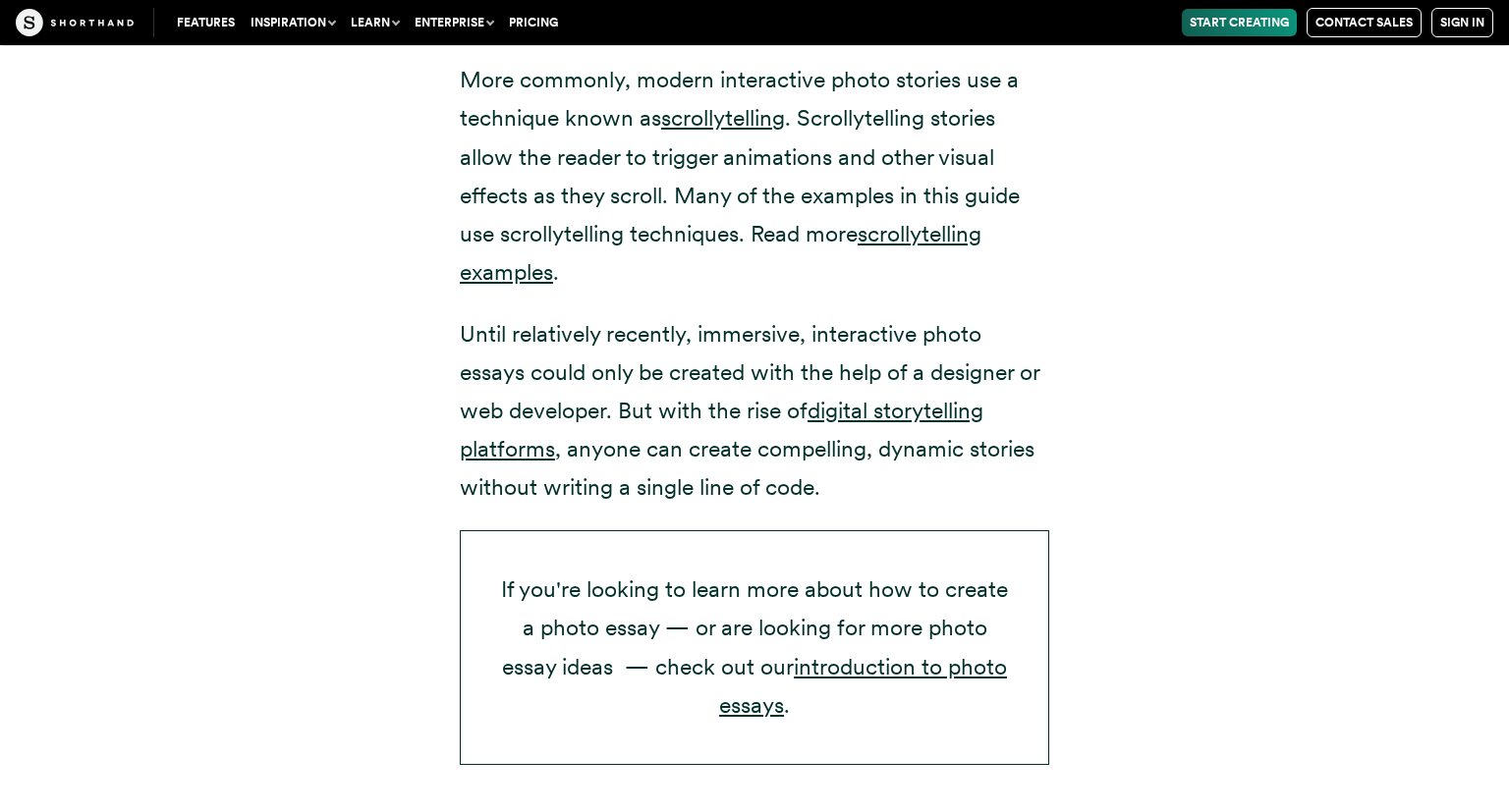
drag, startPoint x: 803, startPoint y: 163, endPoint x: 804, endPoint y: 175, distance: 12.0
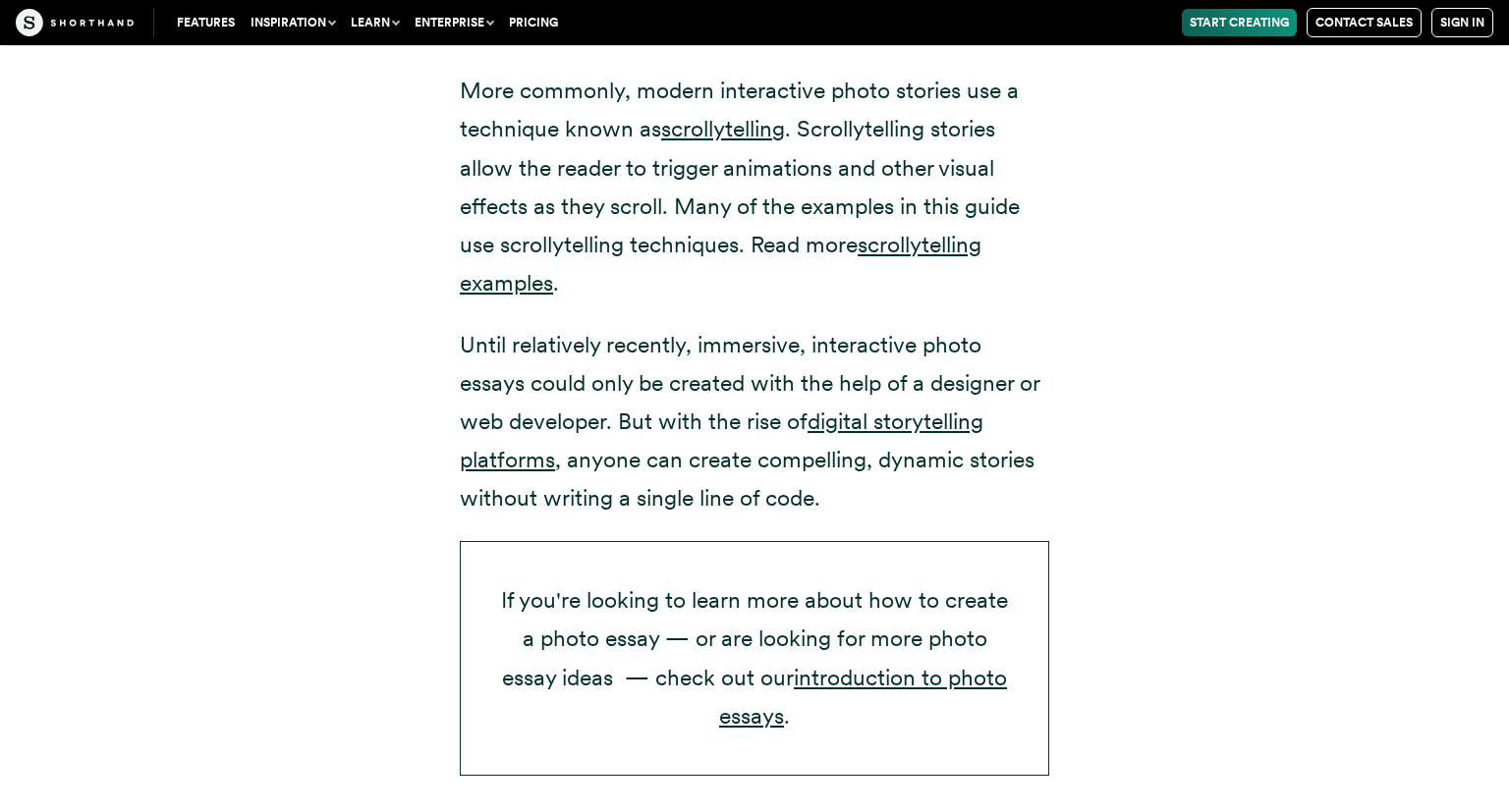
scroll to position [3094, 0]
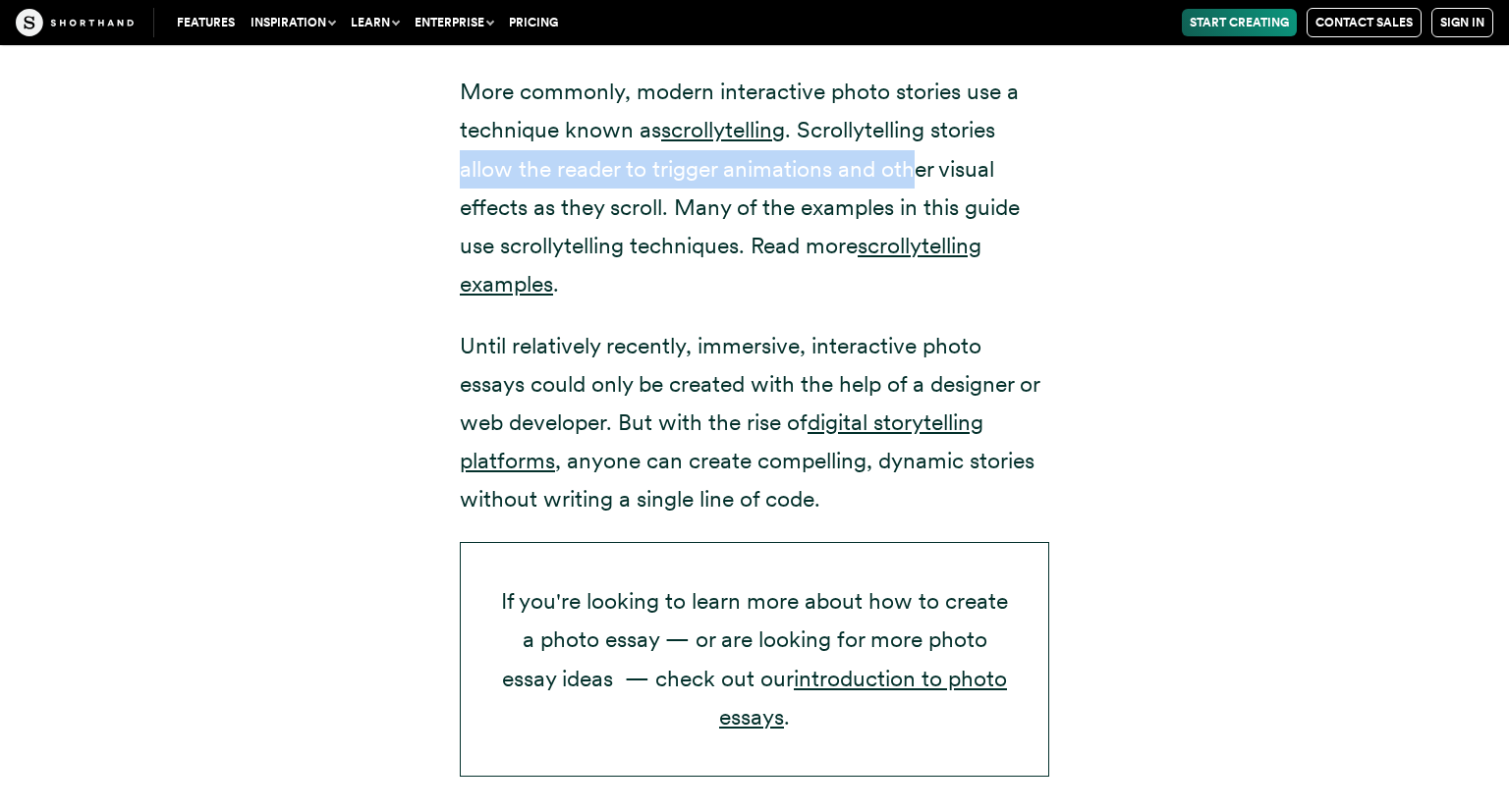
drag, startPoint x: 450, startPoint y: 183, endPoint x: 919, endPoint y: 187, distance: 469.0
click at [919, 187] on div "The rise of immersive, interactive photo essays What is an immersive, interacti…" at bounding box center [754, 93] width 668 height 1522
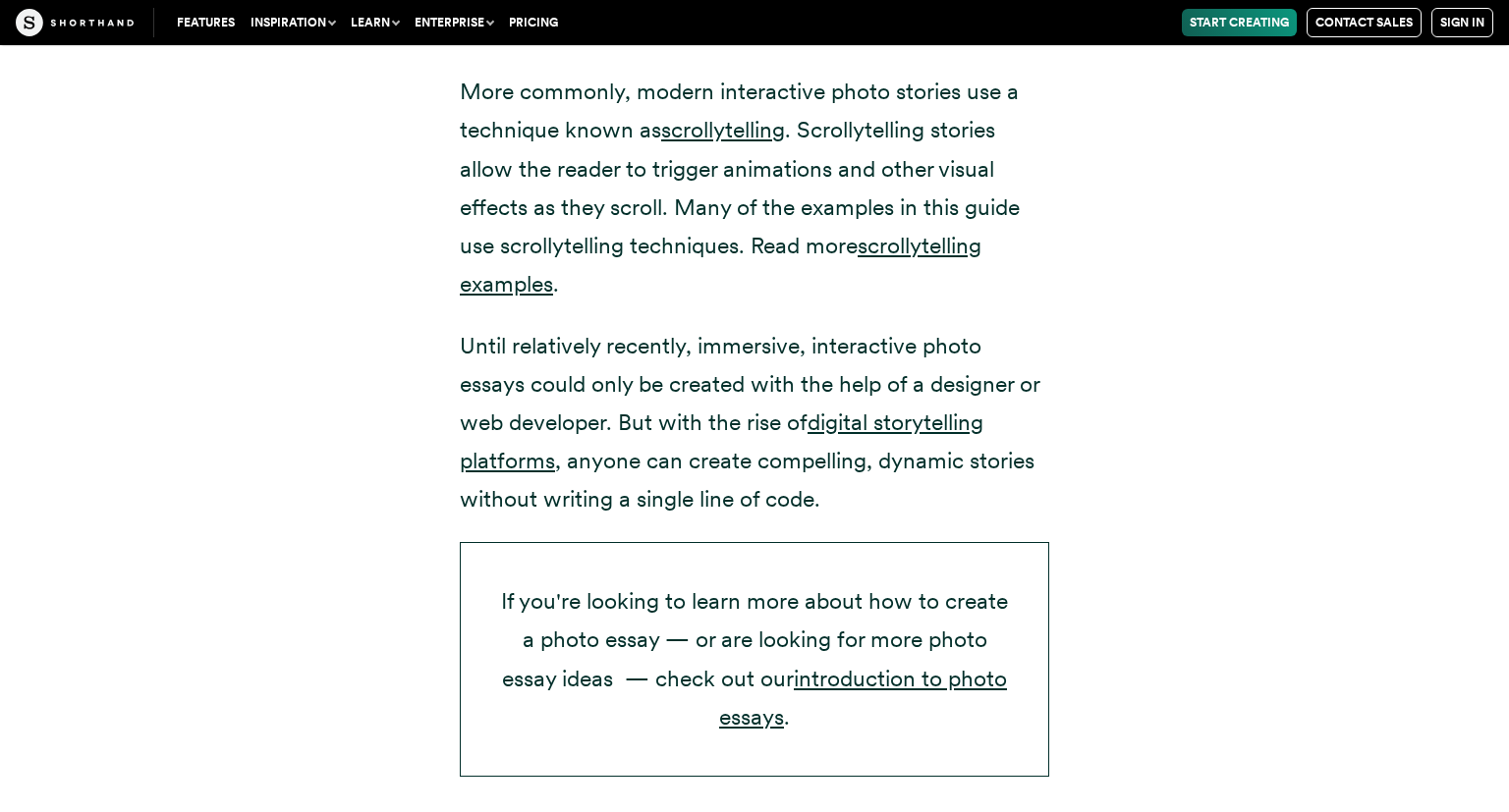
click at [919, 187] on p "More commonly, modern interactive photo stories use a technique known as scroll…" at bounding box center [754, 189] width 589 height 231
drag, startPoint x: 911, startPoint y: 187, endPoint x: 533, endPoint y: 206, distance: 378.5
click at [533, 206] on p "More commonly, modern interactive photo stories use a technique known as scroll…" at bounding box center [754, 189] width 589 height 231
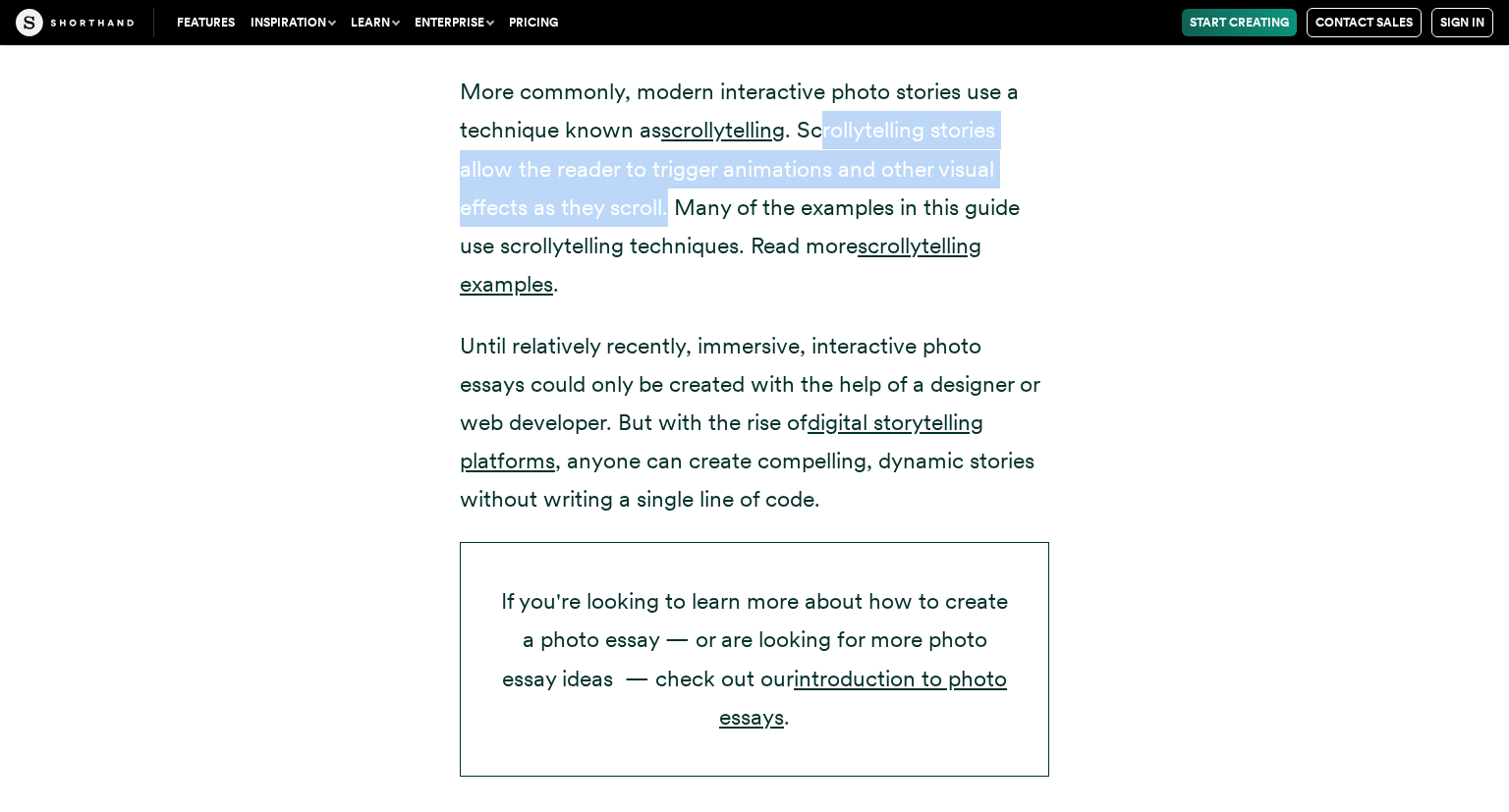
drag, startPoint x: 668, startPoint y: 206, endPoint x: 831, endPoint y: 145, distance: 174.0
click at [831, 145] on p "More commonly, modern interactive photo stories use a technique known as scroll…" at bounding box center [754, 189] width 589 height 231
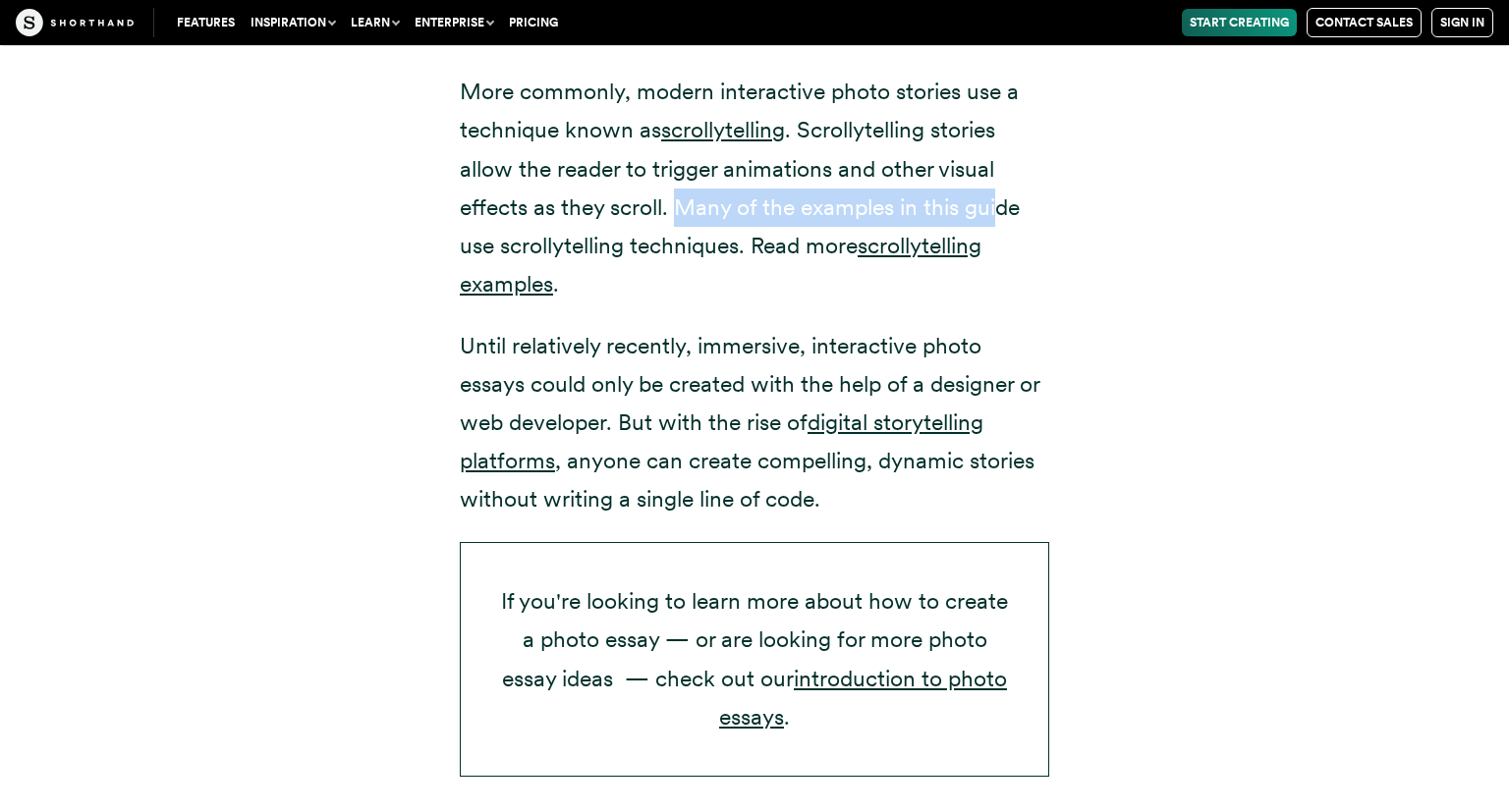
drag, startPoint x: 682, startPoint y: 199, endPoint x: 1000, endPoint y: 199, distance: 318.0
click at [1000, 199] on p "More commonly, modern interactive photo stories use a technique known as scroll…" at bounding box center [754, 189] width 589 height 231
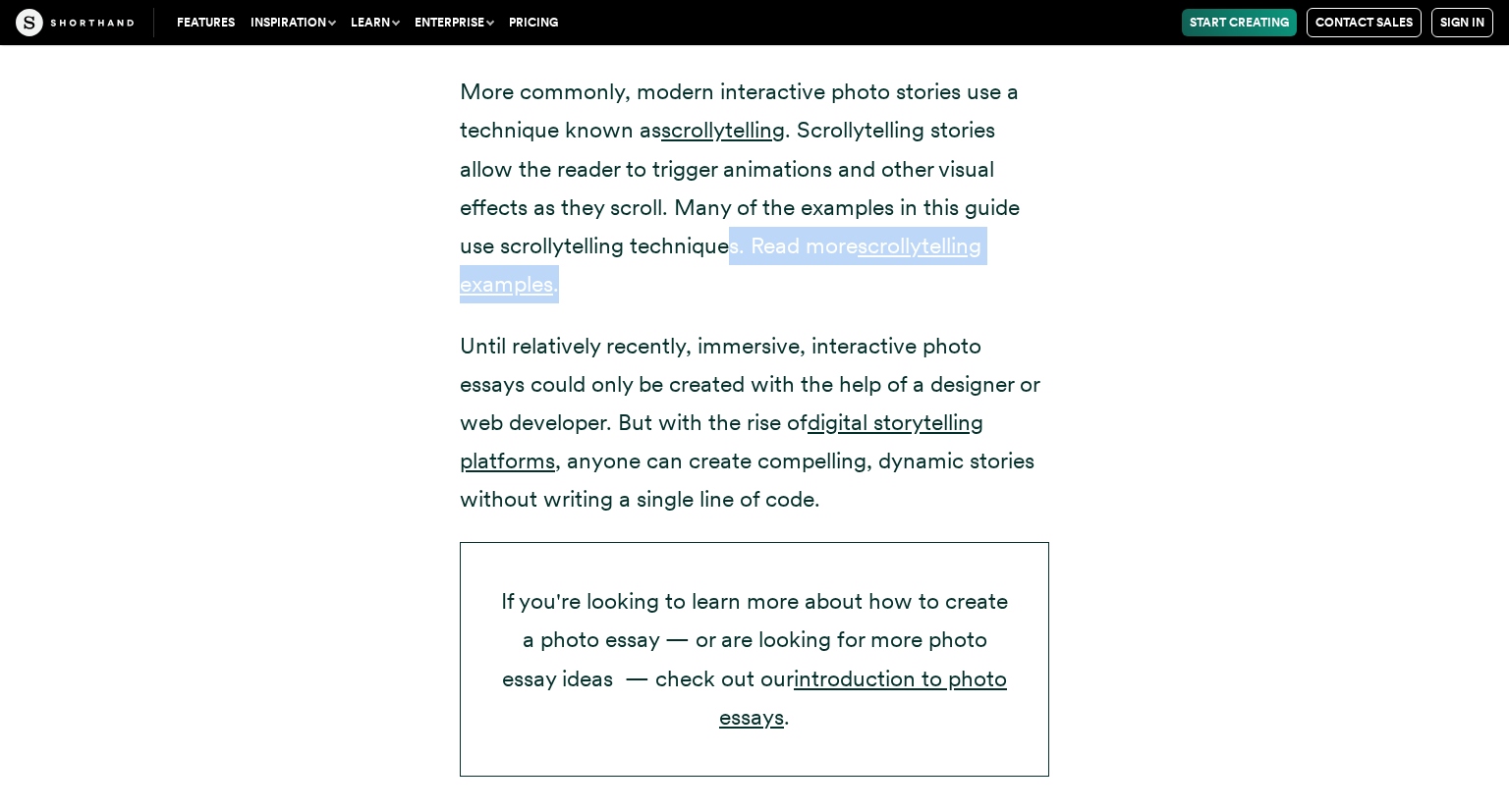
drag, startPoint x: 731, startPoint y: 251, endPoint x: 732, endPoint y: 292, distance: 41.0
click at [732, 292] on p "More commonly, modern interactive photo stories use a technique known as scroll…" at bounding box center [754, 189] width 589 height 231
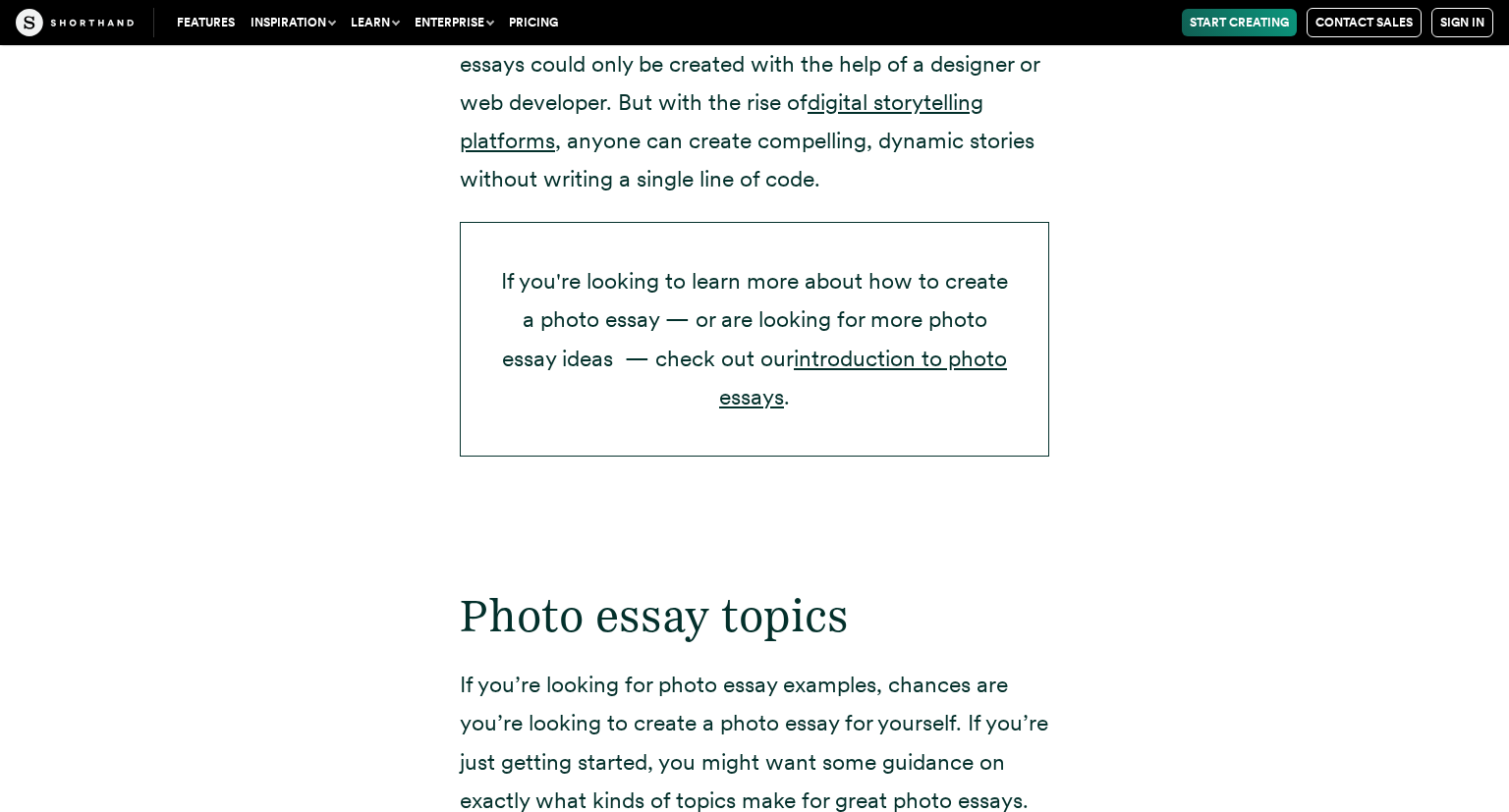
scroll to position [3300, 0]
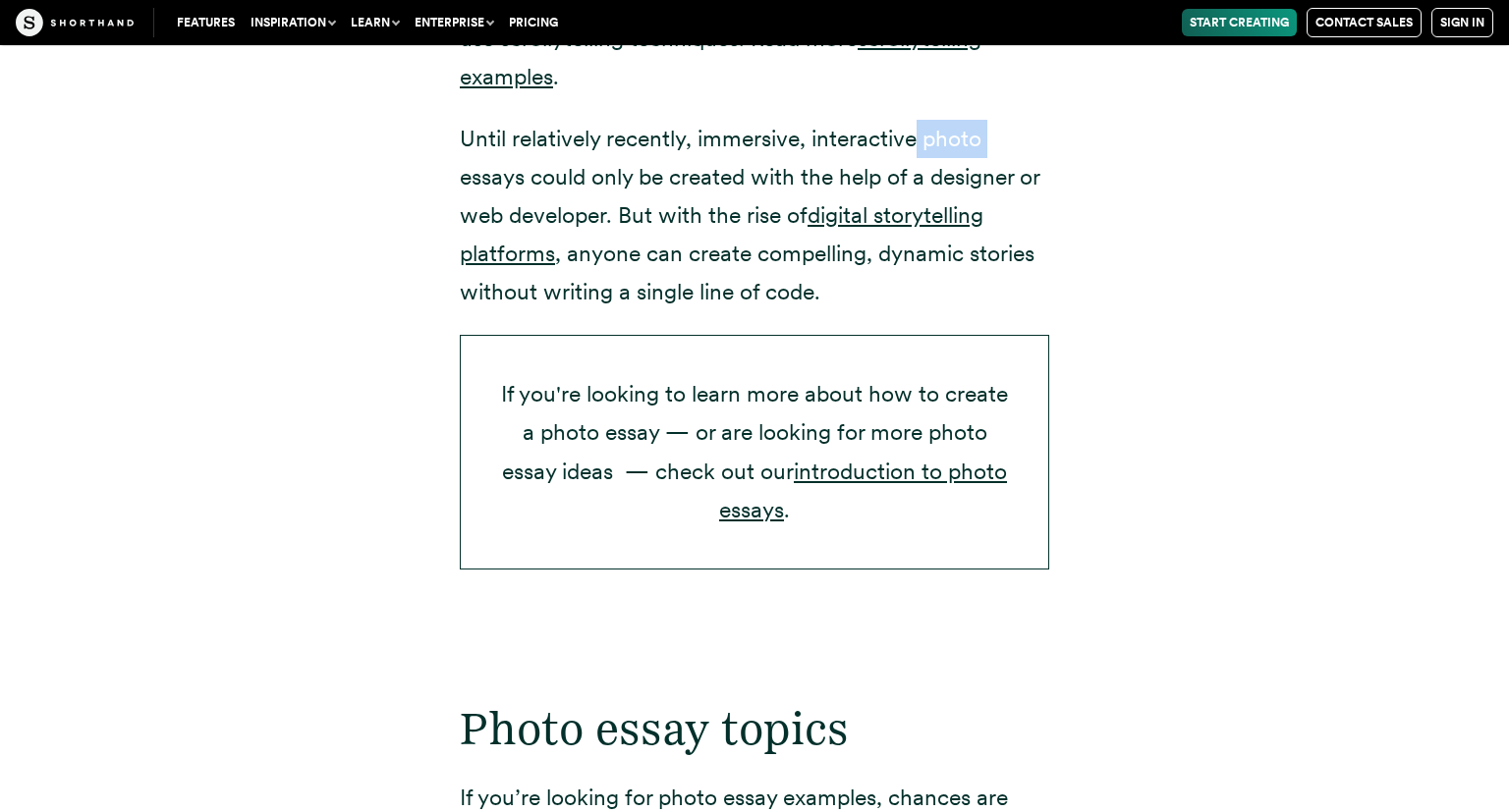
drag, startPoint x: 461, startPoint y: 168, endPoint x: 921, endPoint y: 142, distance: 460.7
click at [921, 142] on p "Until relatively recently, immersive, interactive photo essays could only be cr…" at bounding box center [754, 215] width 589 height 192
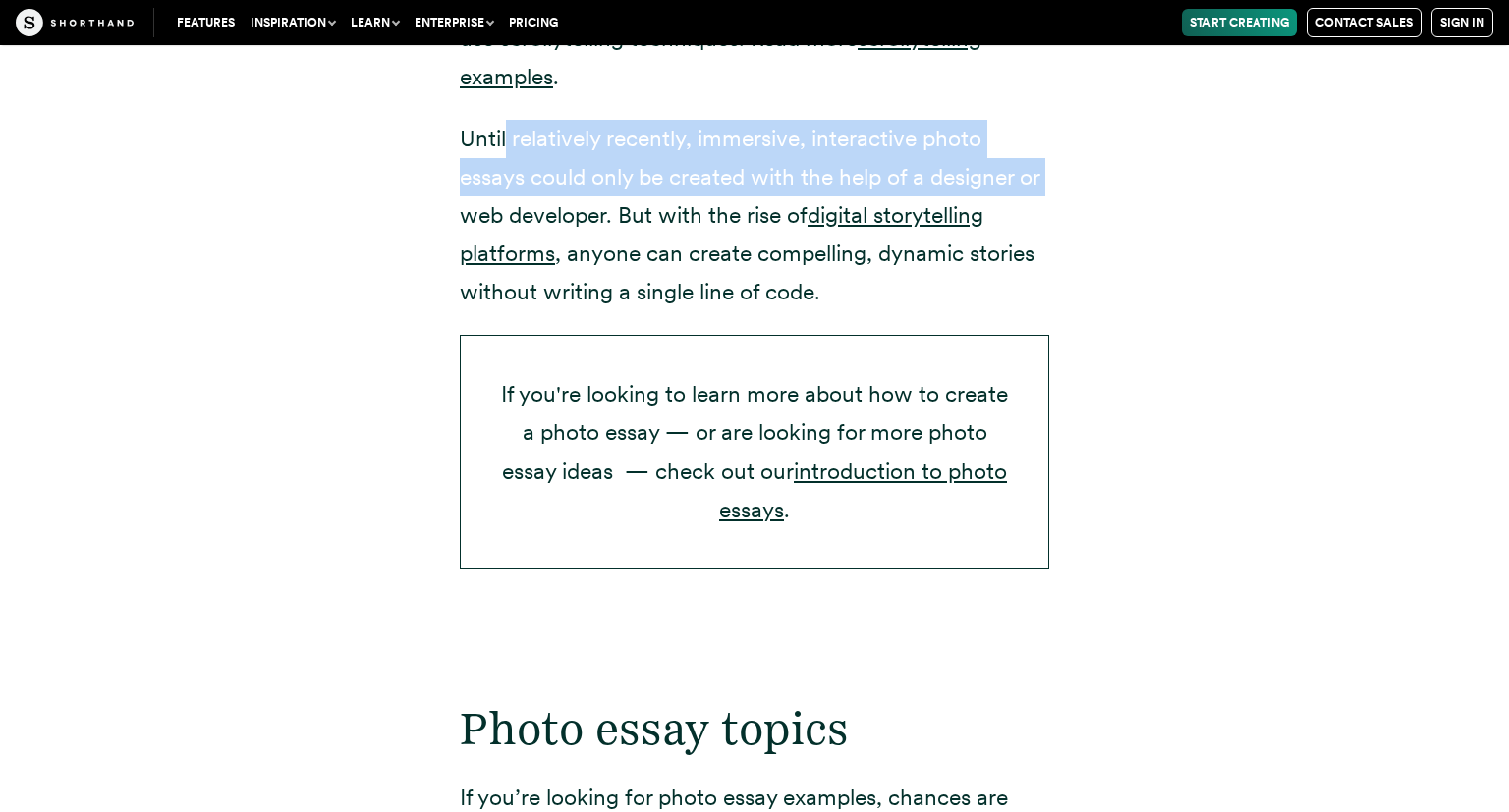
drag, startPoint x: 505, startPoint y: 126, endPoint x: 1131, endPoint y: 190, distance: 629.3
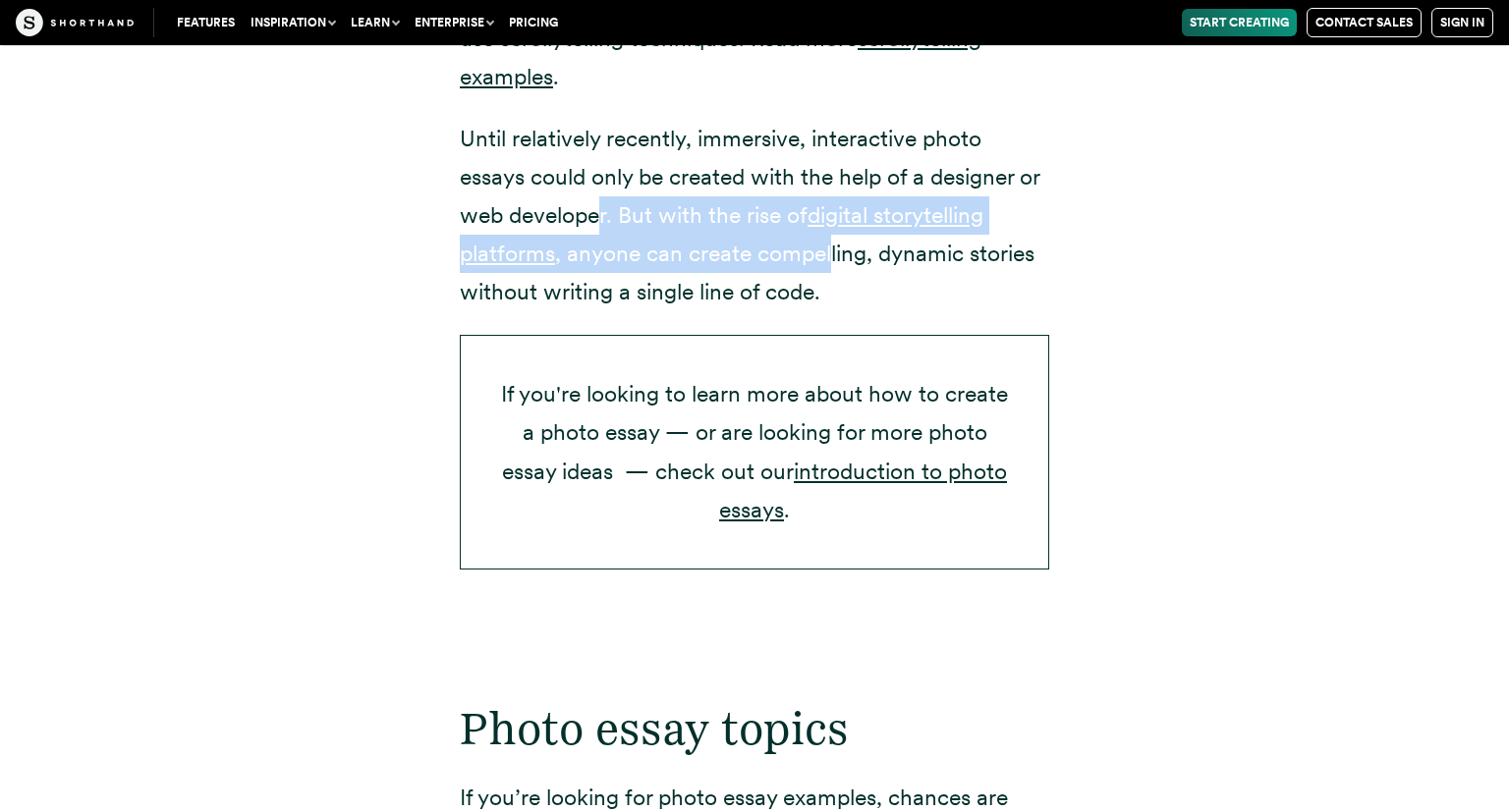
drag, startPoint x: 603, startPoint y: 225, endPoint x: 830, endPoint y: 273, distance: 232.0
click at [830, 273] on p "Until relatively recently, immersive, interactive photo essays could only be cr…" at bounding box center [754, 215] width 589 height 192
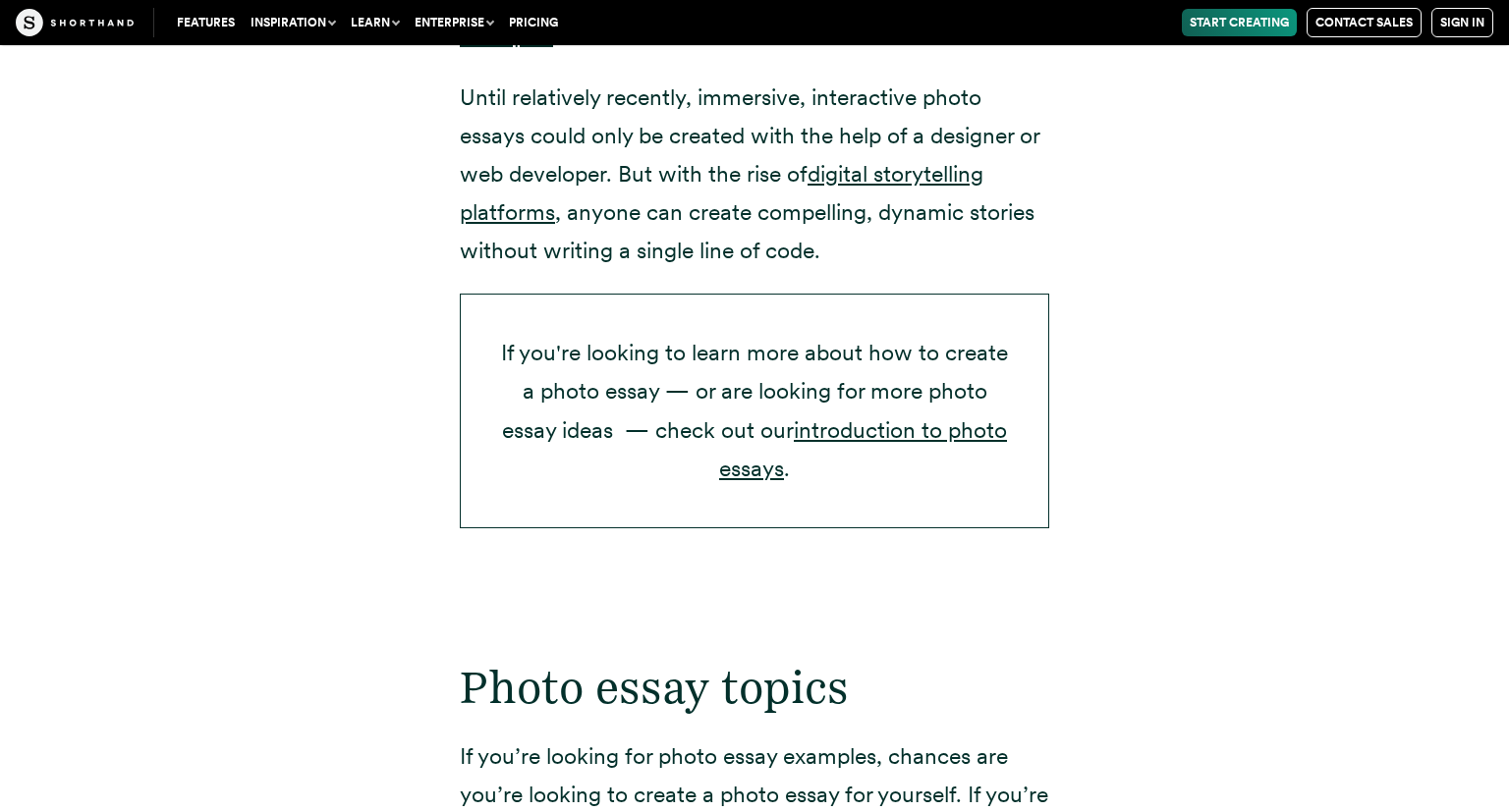
drag, startPoint x: 830, startPoint y: 273, endPoint x: 839, endPoint y: 295, distance: 23.8
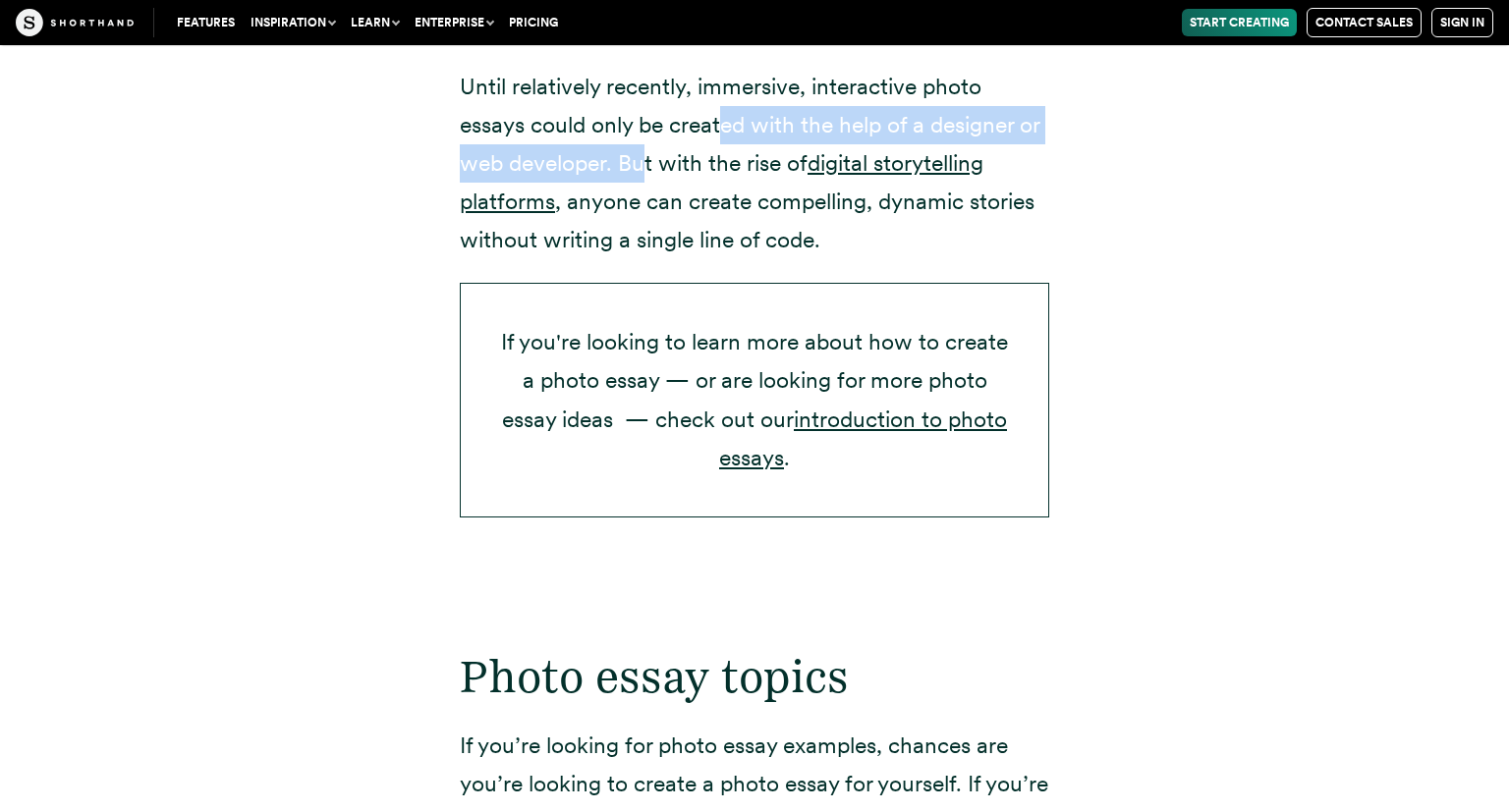
drag, startPoint x: 722, startPoint y: 115, endPoint x: 639, endPoint y: 151, distance: 90.5
click at [639, 151] on p "Until relatively recently, immersive, interactive photo essays could only be cr…" at bounding box center [754, 164] width 589 height 192
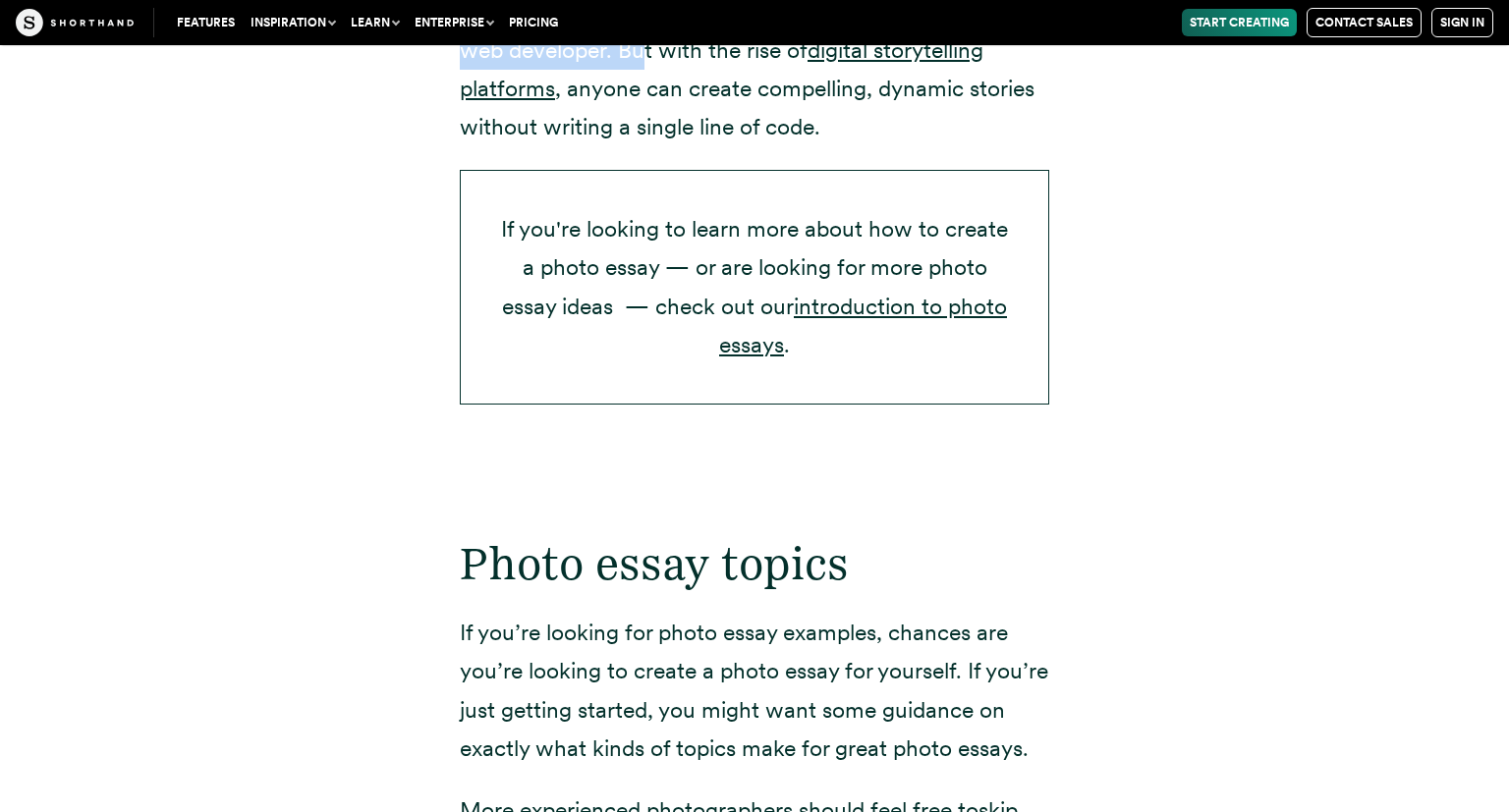
scroll to position [3560, 0]
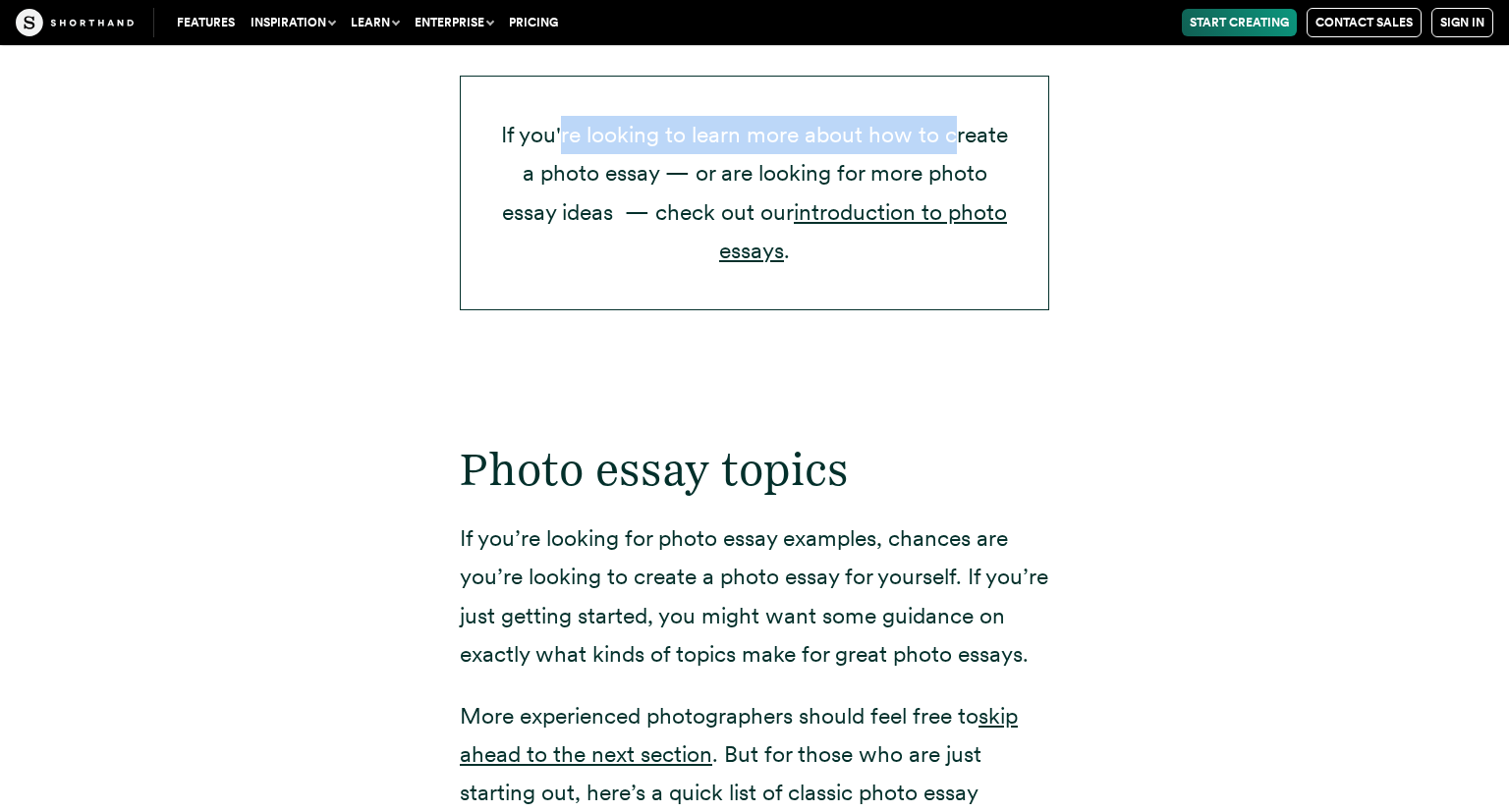
drag, startPoint x: 563, startPoint y: 144, endPoint x: 954, endPoint y: 143, distance: 391.0
click at [954, 143] on p "If you're looking to learn more about how to create a photo essay — or are look…" at bounding box center [754, 193] width 589 height 234
drag, startPoint x: 518, startPoint y: 141, endPoint x: 829, endPoint y: 243, distance: 327.3
click at [829, 243] on p "If you're looking to learn more about how to create a photo essay — or are look…" at bounding box center [754, 193] width 589 height 234
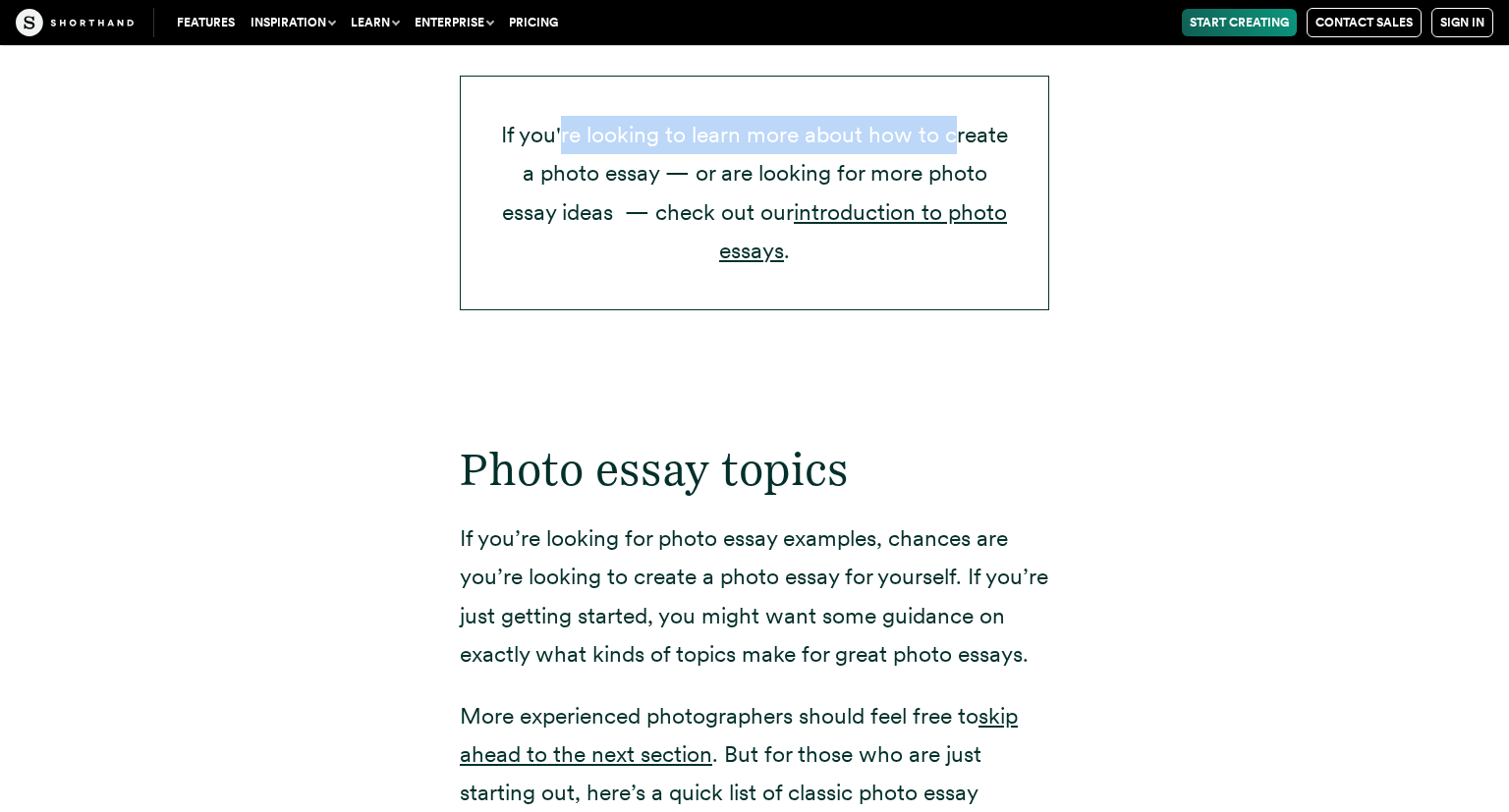
click at [829, 243] on p "If you're looking to learn more about how to create a photo essay — or are look…" at bounding box center [754, 193] width 589 height 234
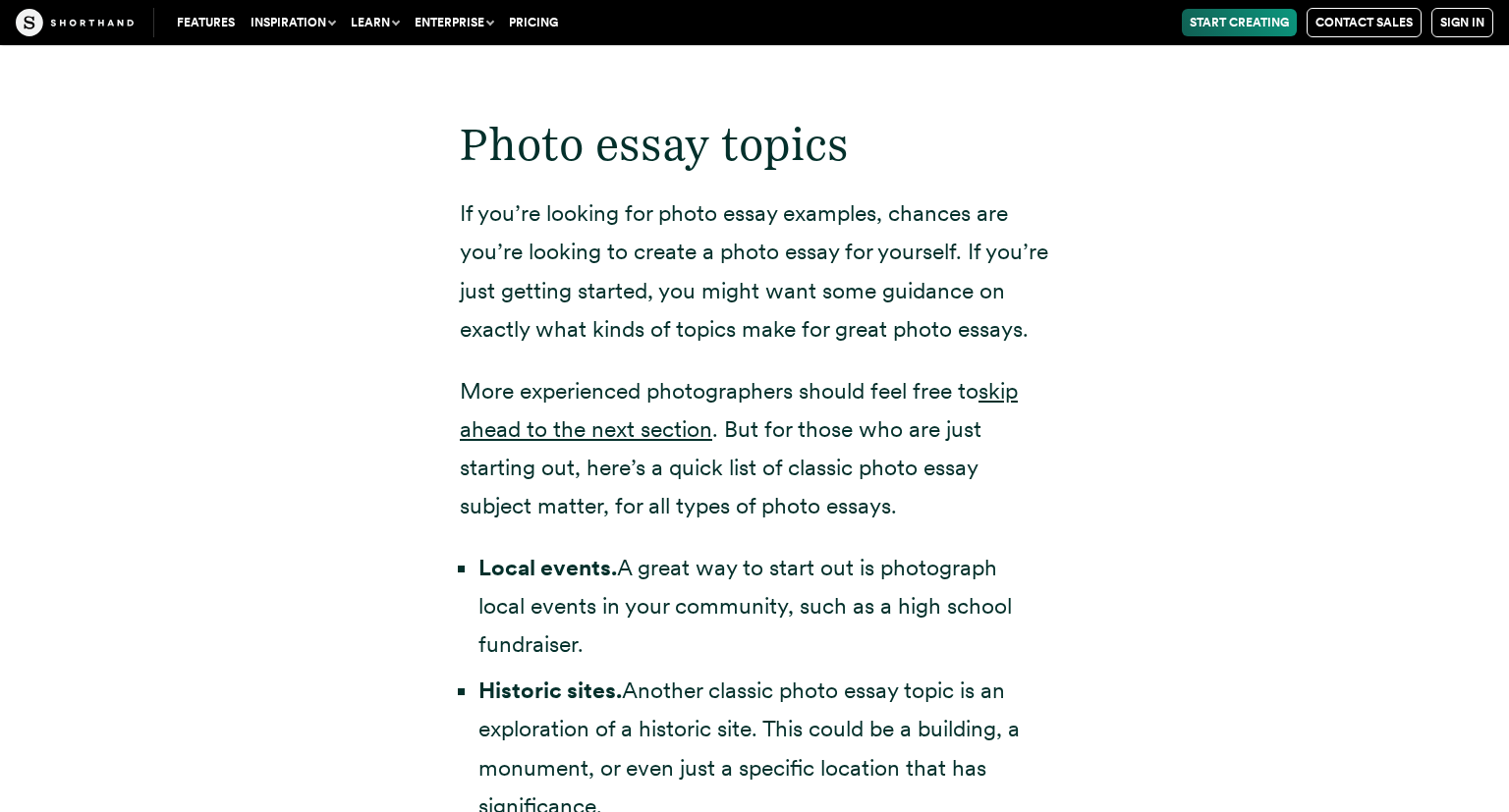
drag, startPoint x: 316, startPoint y: 149, endPoint x: 326, endPoint y: 178, distance: 30.7
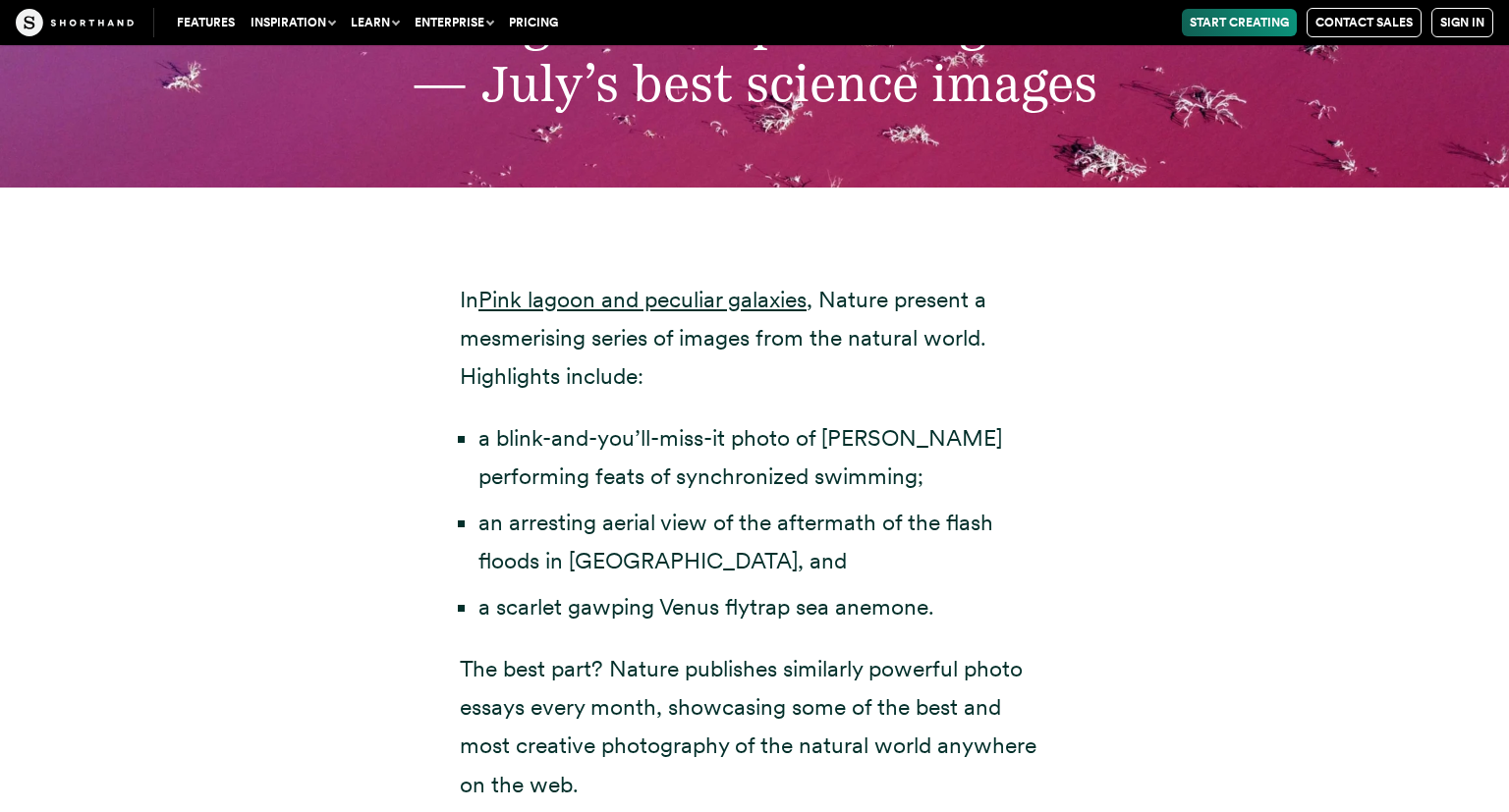
scroll to position [6795, 0]
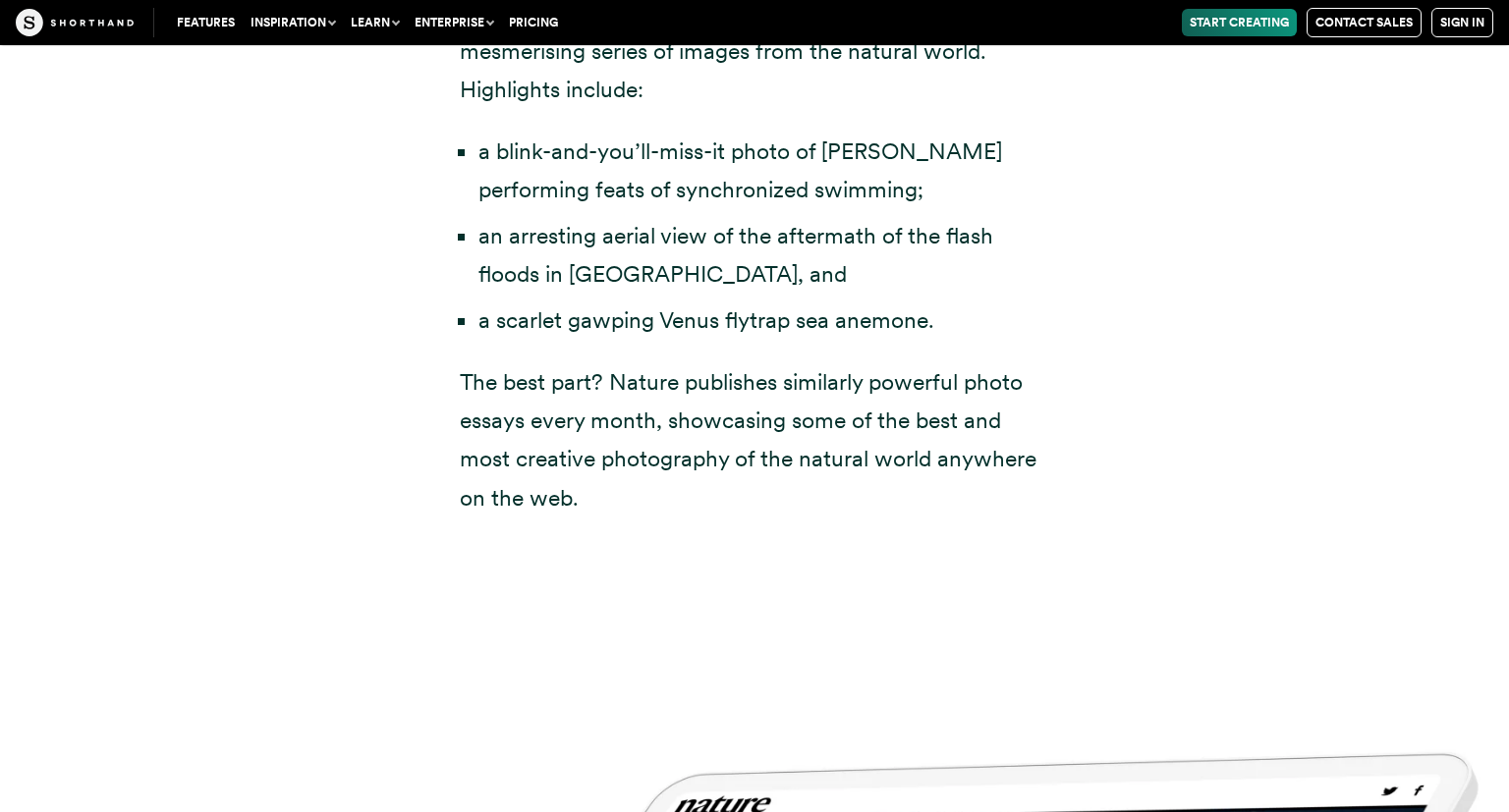
drag, startPoint x: 401, startPoint y: 242, endPoint x: 401, endPoint y: 269, distance: 27.0
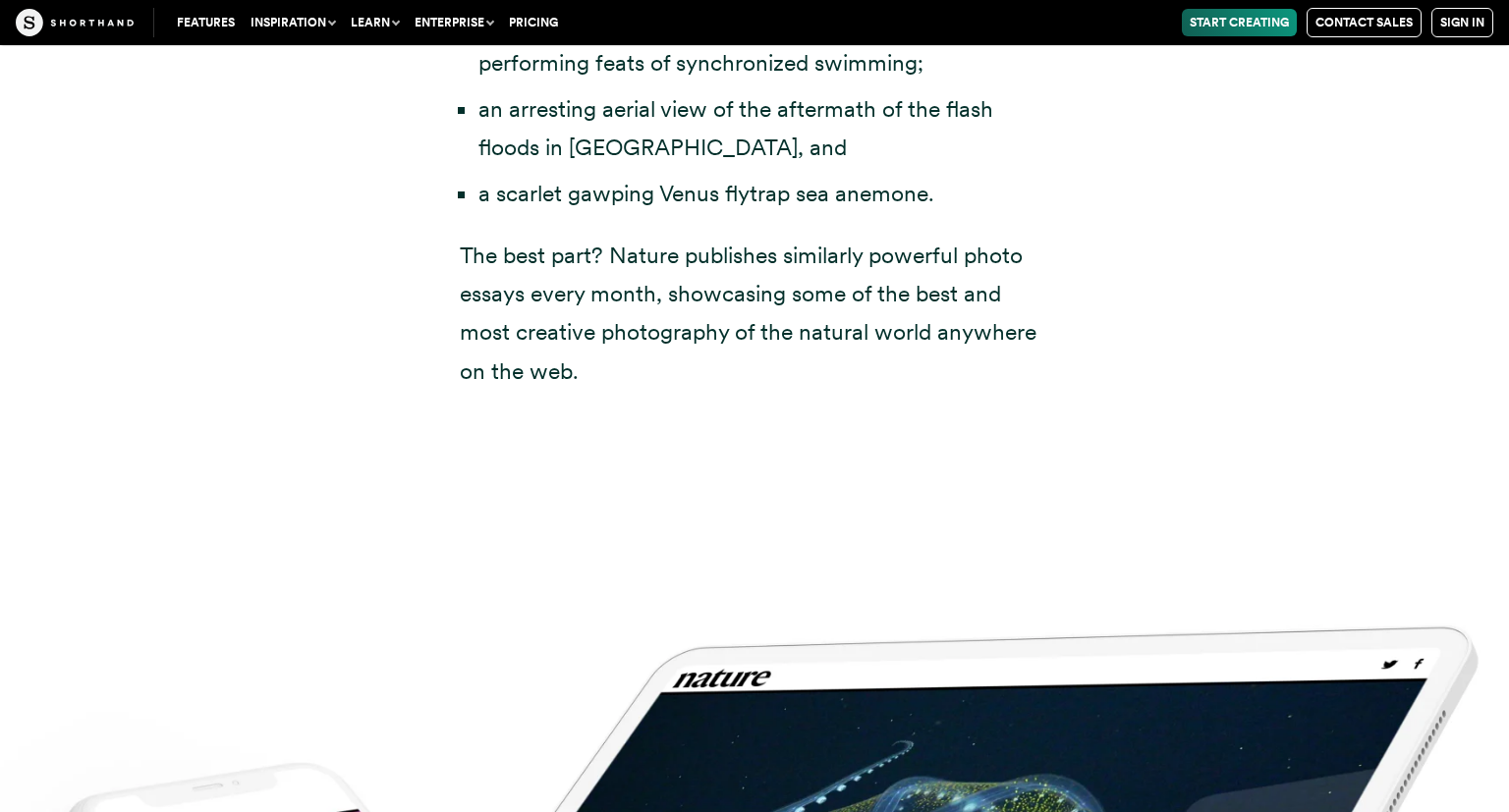
drag, startPoint x: 625, startPoint y: 189, endPoint x: 627, endPoint y: 211, distance: 22.1
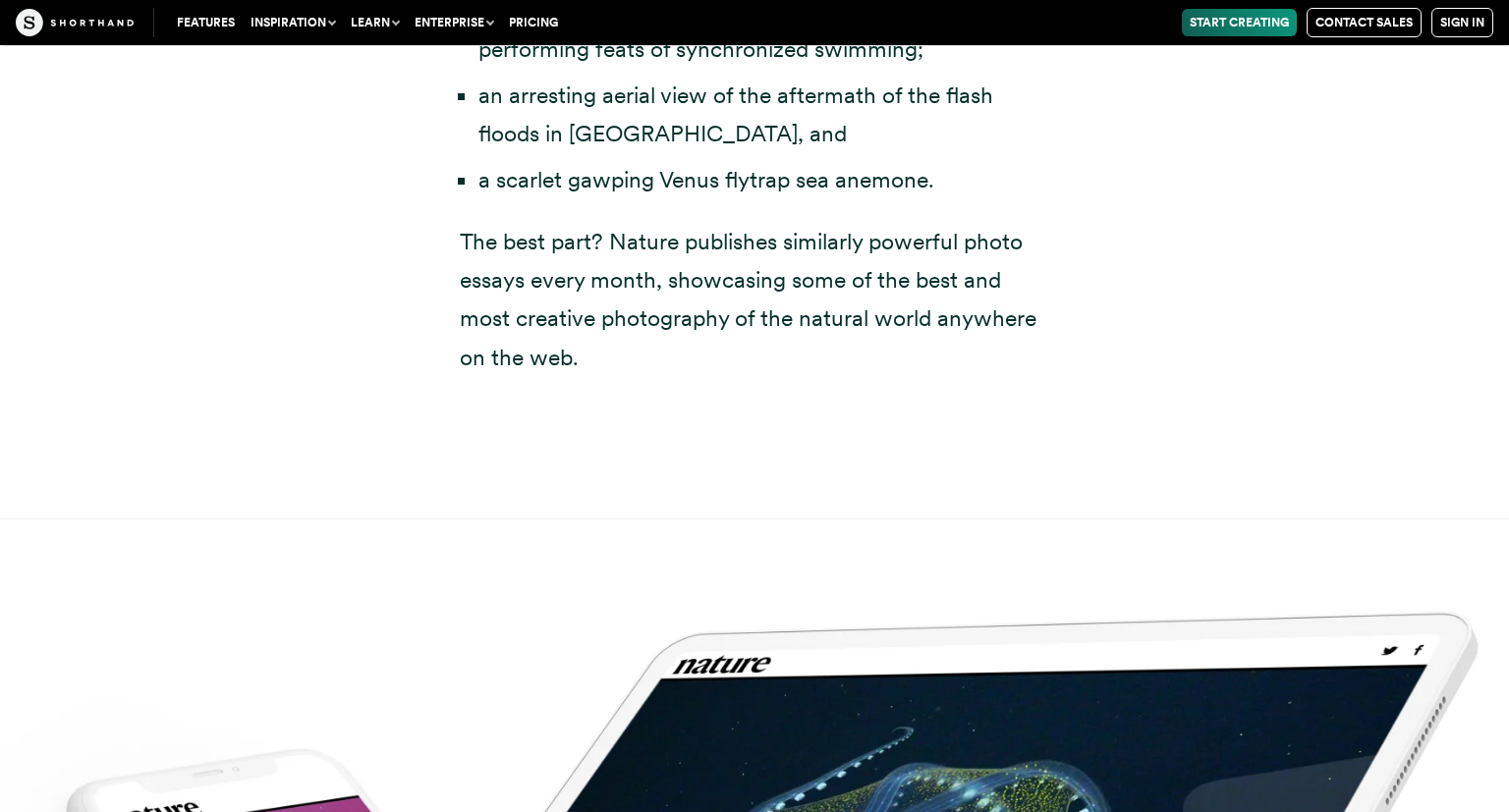
drag, startPoint x: 482, startPoint y: 146, endPoint x: 891, endPoint y: 146, distance: 409.0
click at [891, 69] on li "a blink-and-you’ll-miss-it photo of [PERSON_NAME] performing feats of synchroni…" at bounding box center [763, 31] width 570 height 77
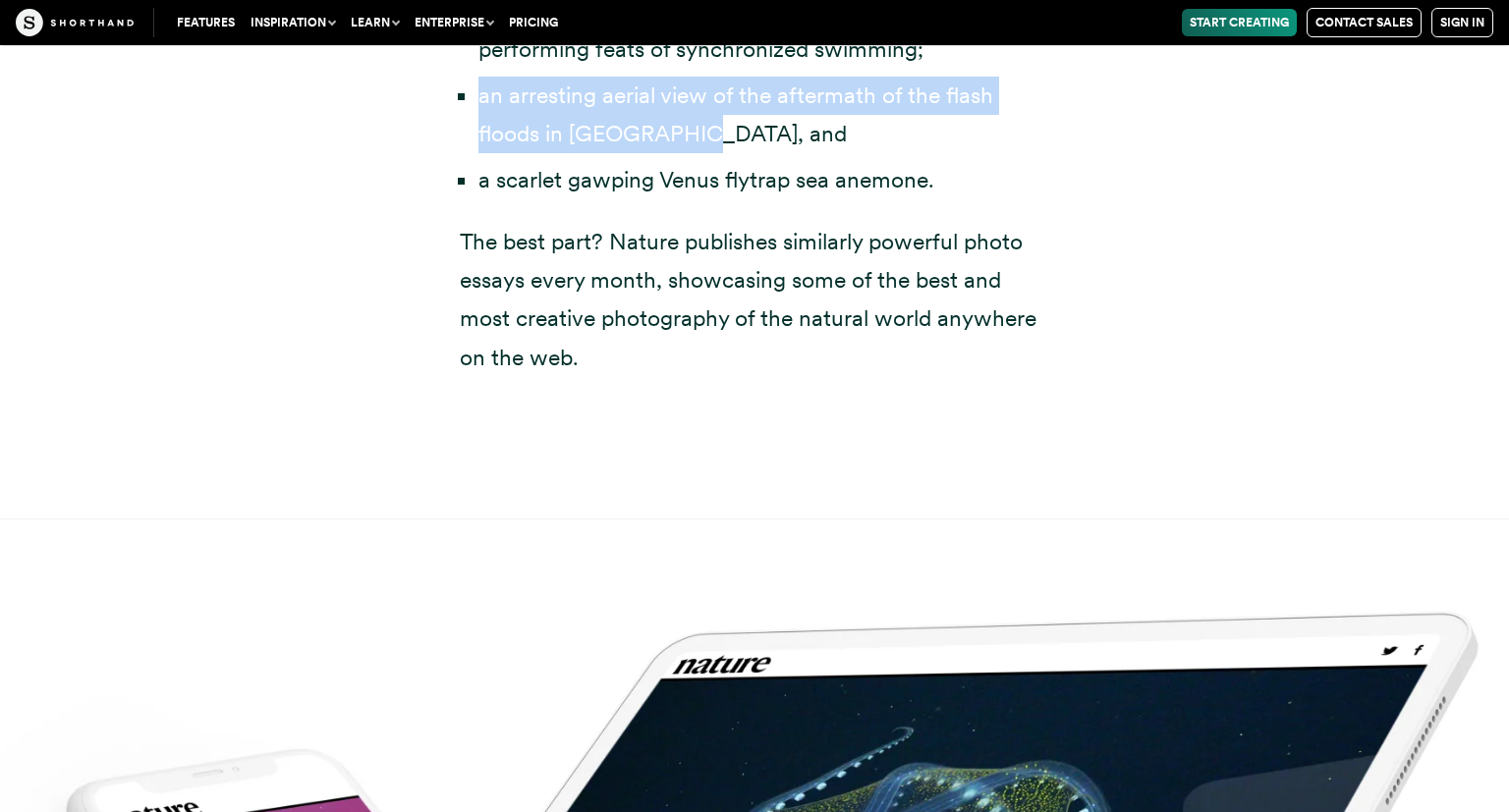
drag, startPoint x: 700, startPoint y: 218, endPoint x: 461, endPoint y: 186, distance: 241.1
click at [478, 153] on li "an arresting aerial view of the aftermath of the flash floods in [GEOGRAPHIC_DA…" at bounding box center [763, 116] width 570 height 77
click at [493, 153] on li "an arresting aerial view of the aftermath of the flash floods in [GEOGRAPHIC_DA…" at bounding box center [763, 116] width 570 height 77
drag, startPoint x: 489, startPoint y: 184, endPoint x: 613, endPoint y: 223, distance: 130.0
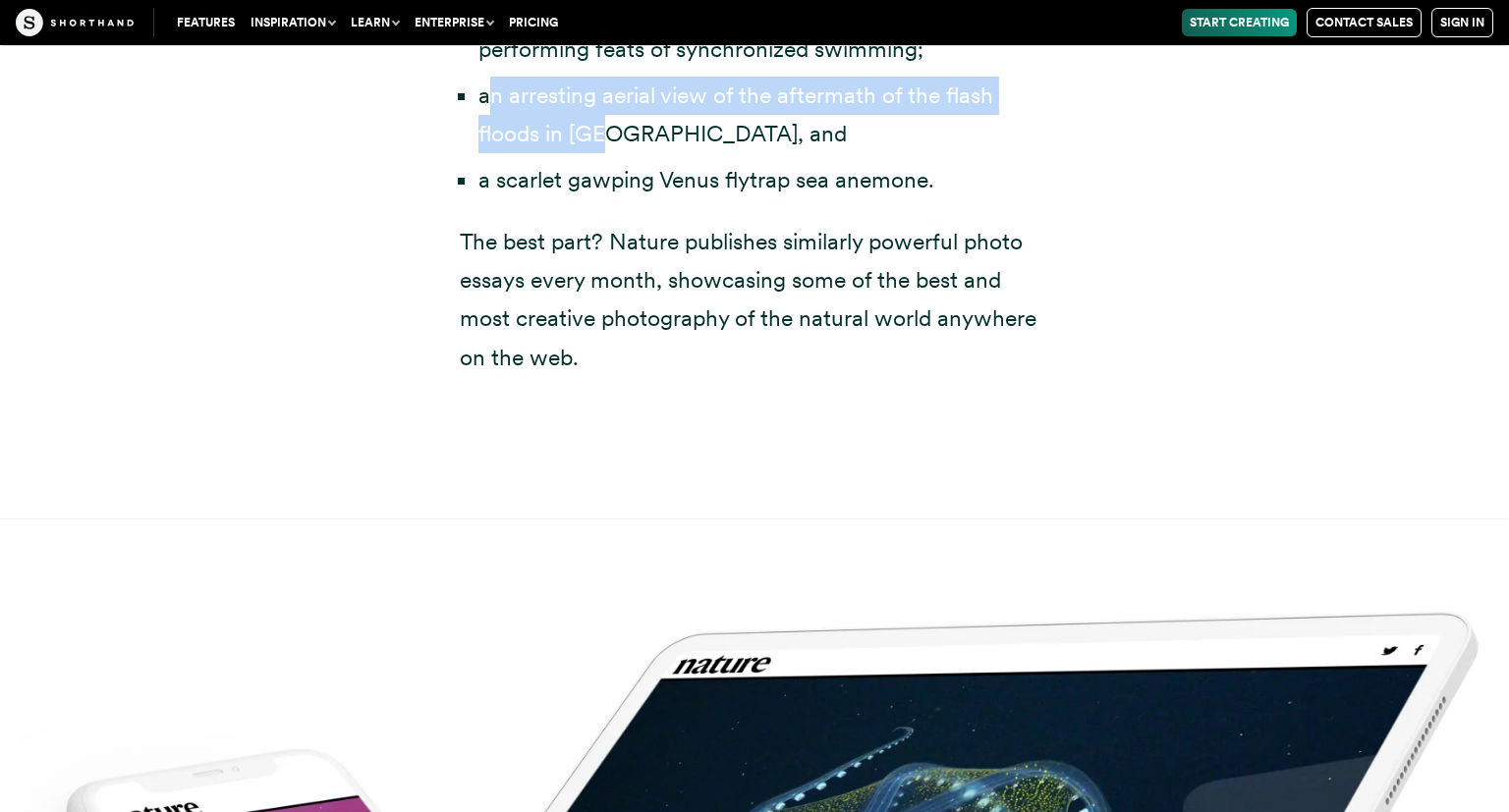
click at [613, 153] on li "an arresting aerial view of the aftermath of the flash floods in [GEOGRAPHIC_DA…" at bounding box center [763, 116] width 570 height 77
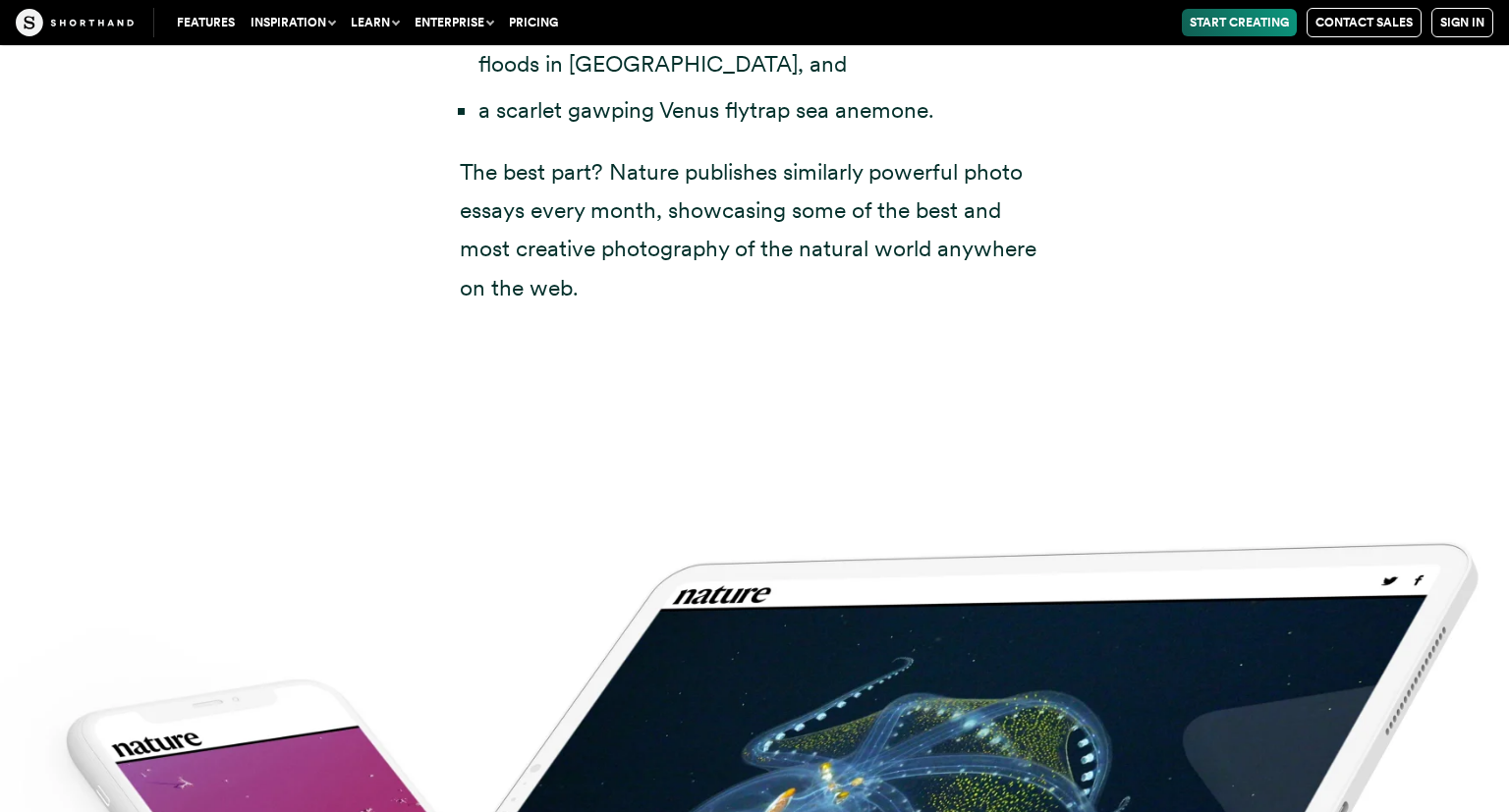
drag, startPoint x: 613, startPoint y: 223, endPoint x: 616, endPoint y: 242, distance: 19.2
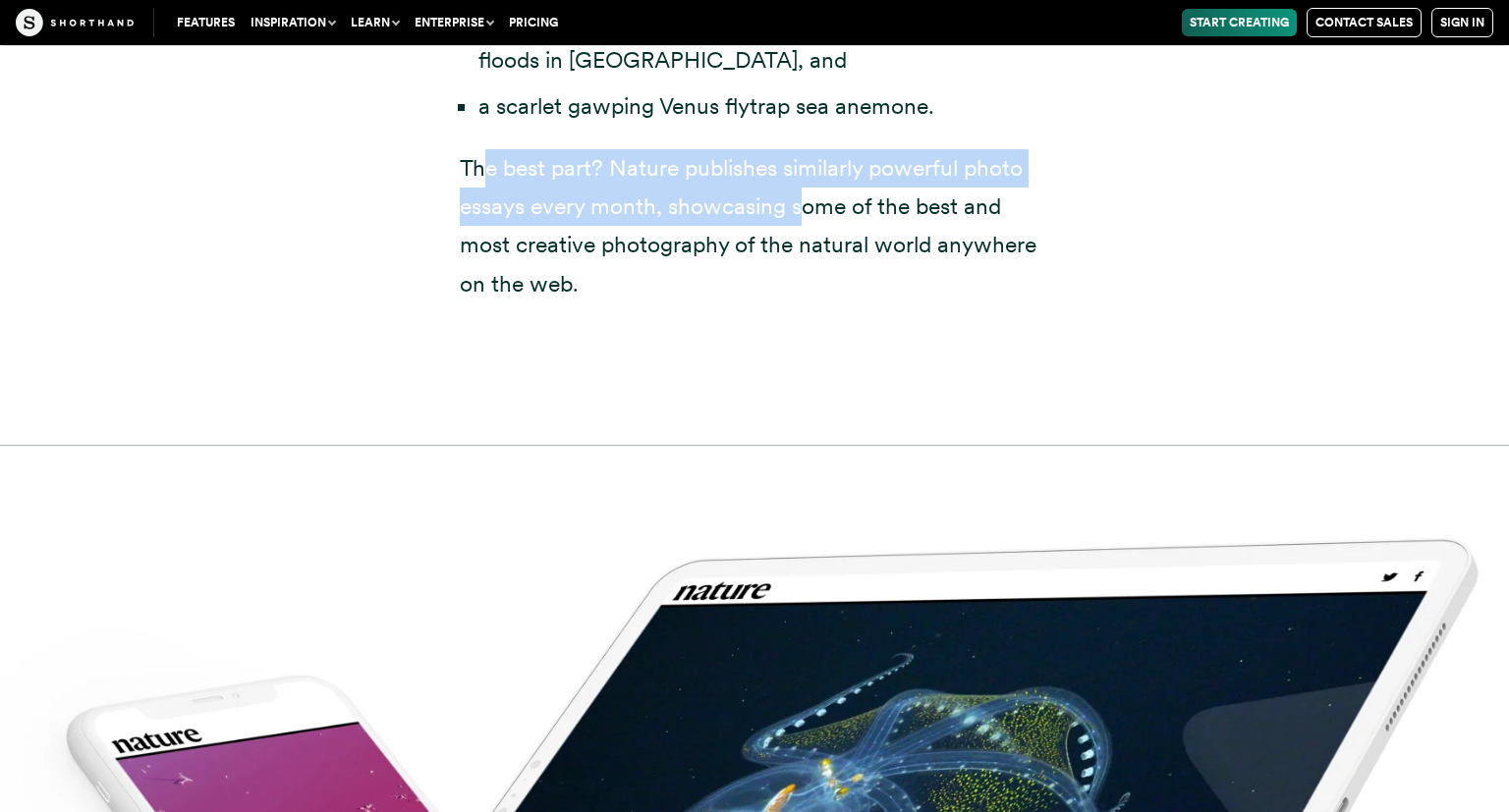
drag, startPoint x: 485, startPoint y: 262, endPoint x: 800, endPoint y: 302, distance: 317.5
click at [800, 302] on p "The best part? Nature publishes similarly powerful photo essays every month, sh…" at bounding box center [754, 225] width 589 height 153
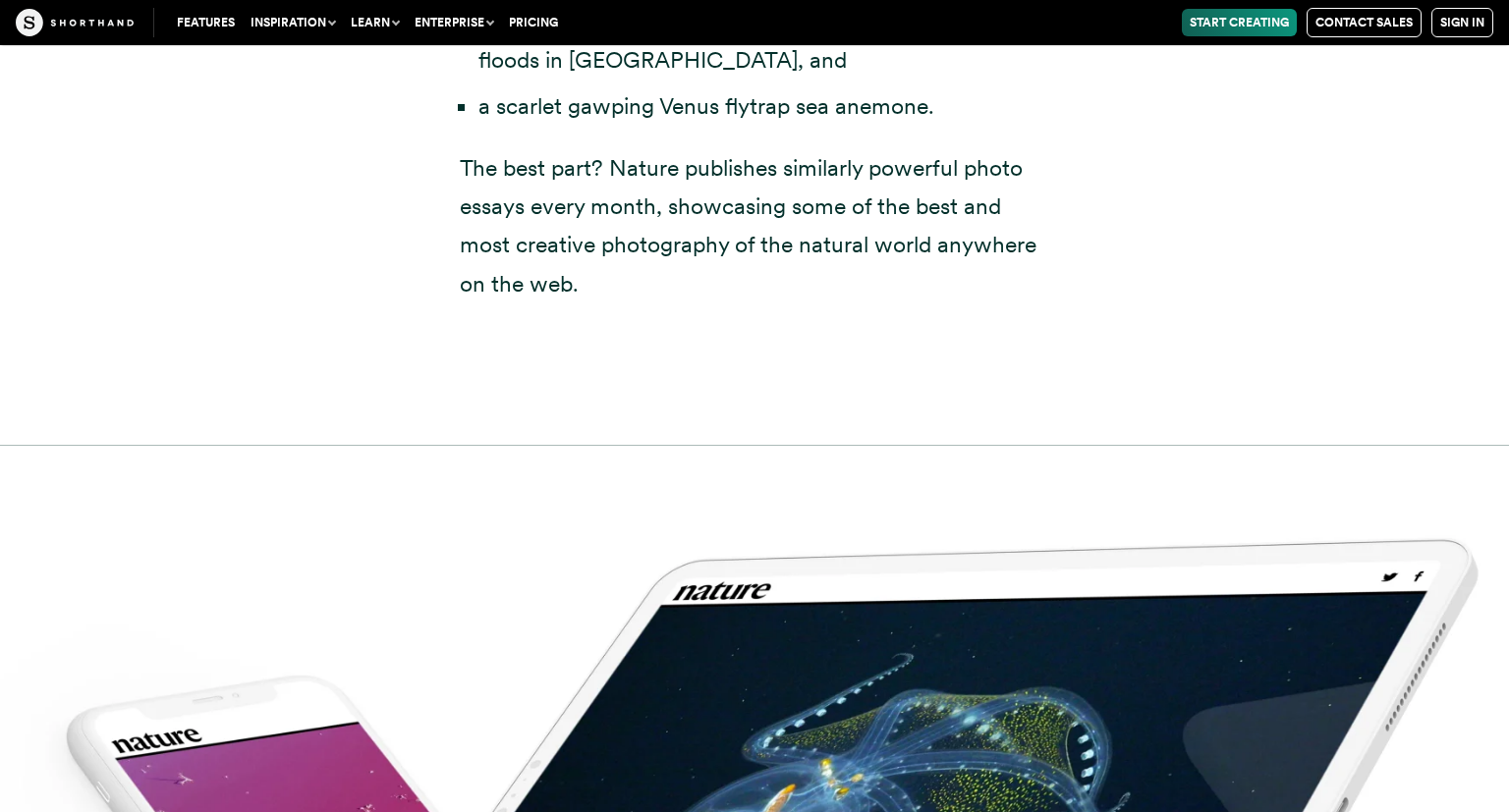
scroll to position [7296, 0]
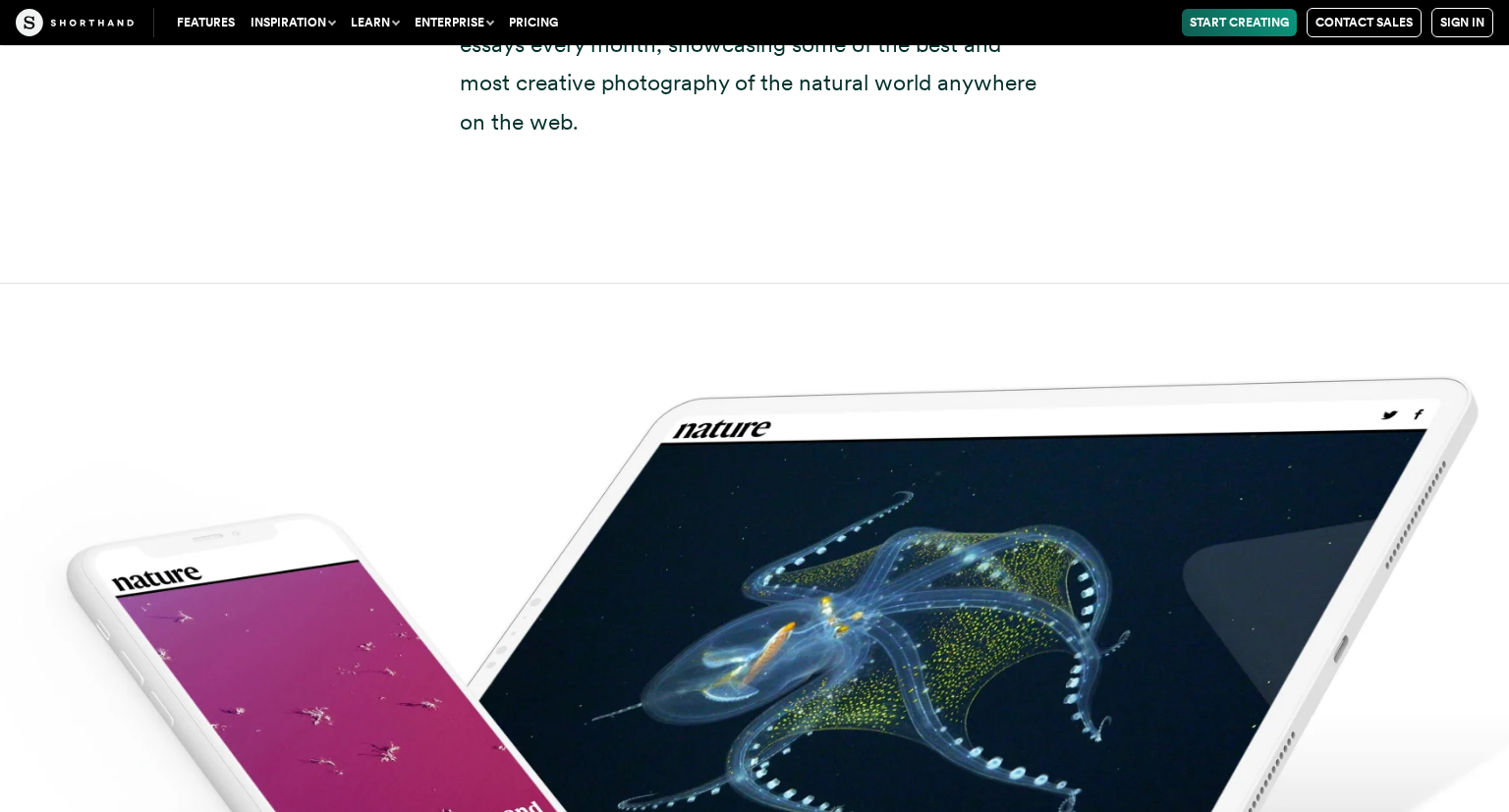
drag, startPoint x: 538, startPoint y: 150, endPoint x: 544, endPoint y: 172, distance: 22.8
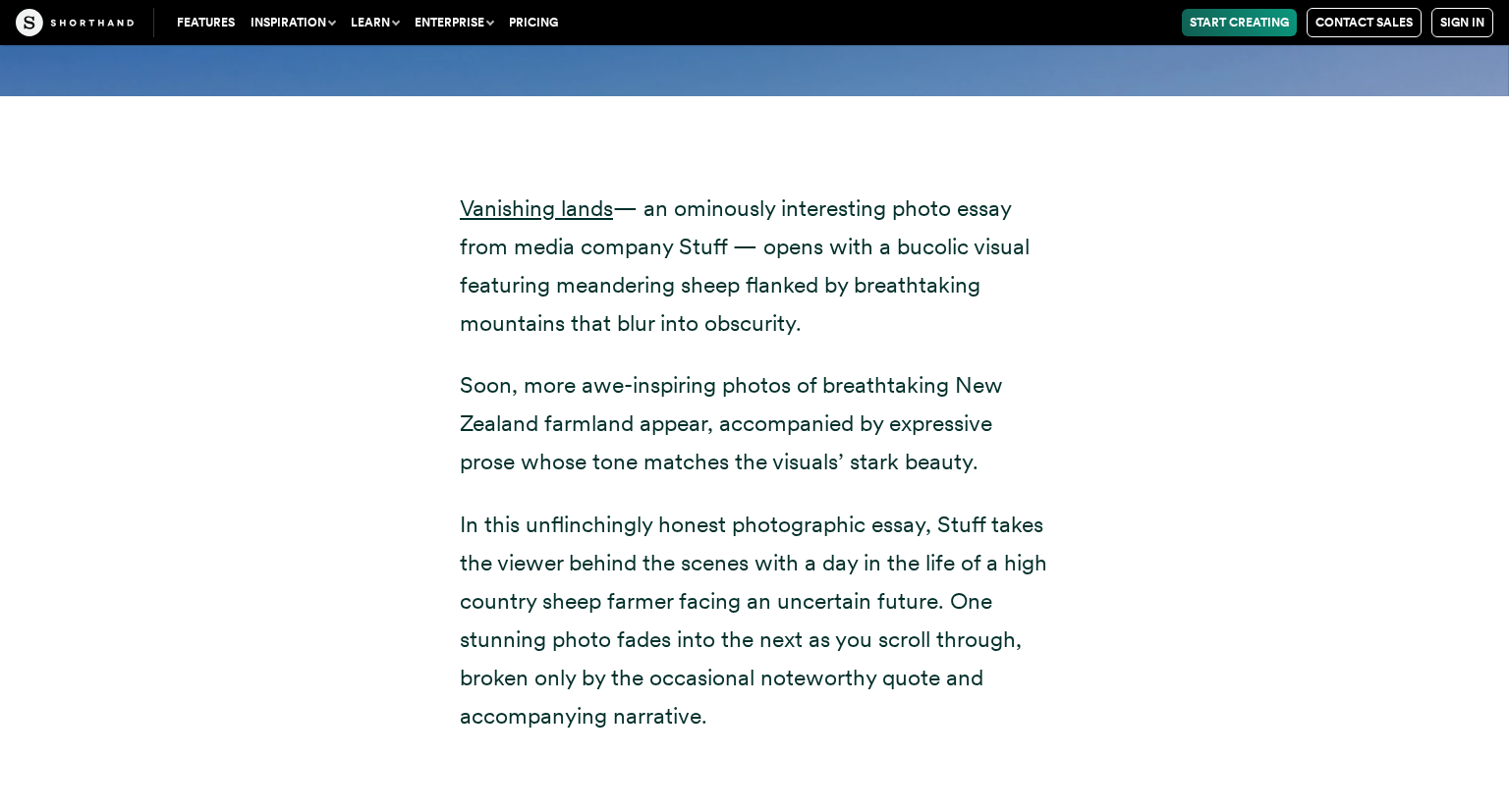
scroll to position [9954, 0]
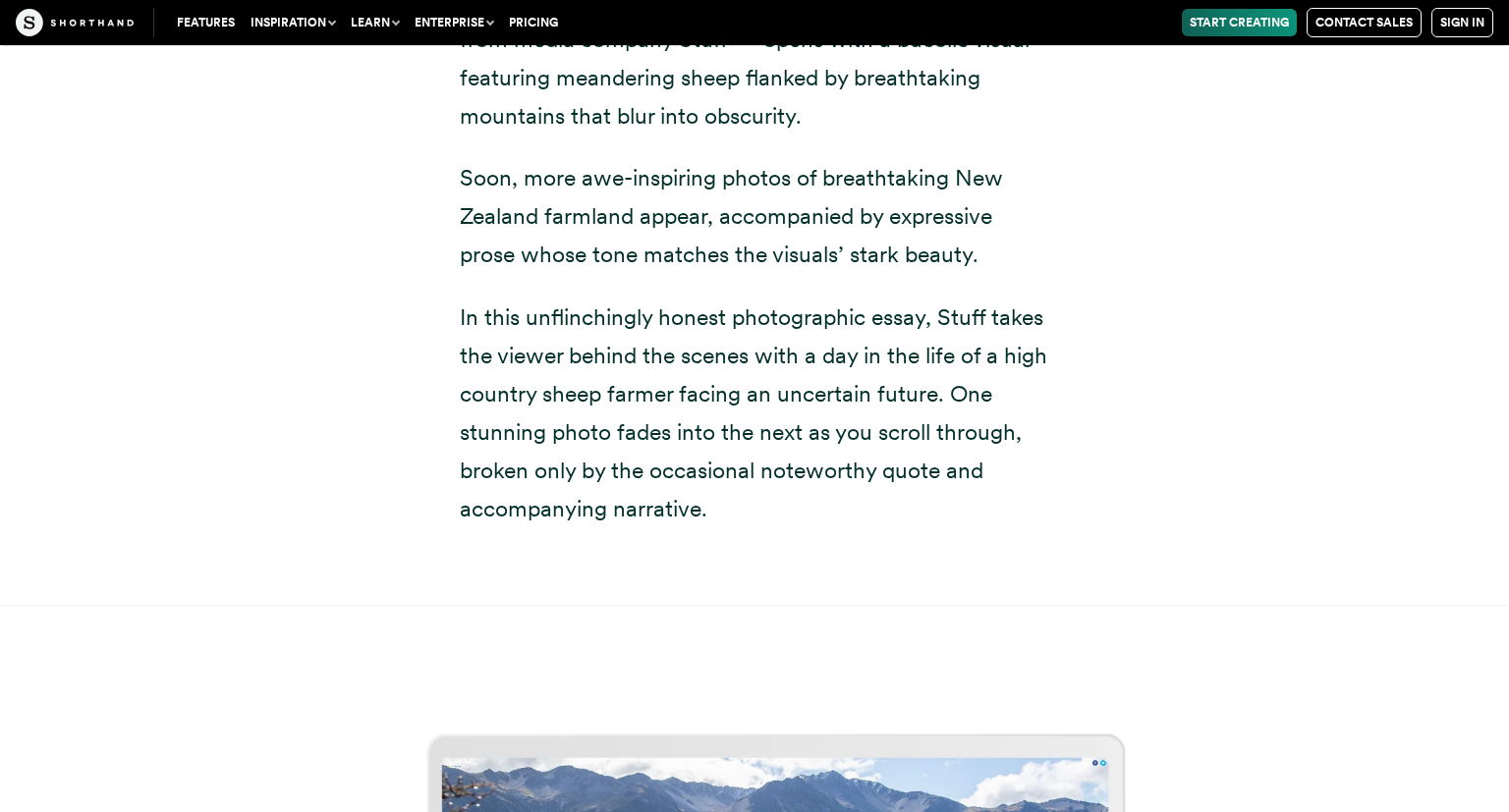
drag, startPoint x: 427, startPoint y: 106, endPoint x: 840, endPoint y: 211, distance: 426.1
click at [840, 211] on div "Vanishing lands — an ominously interesting photo essay from media company Stuff…" at bounding box center [754, 248] width 668 height 718
click at [840, 135] on p "Vanishing lands — an ominously interesting photo essay from media company Stuff…" at bounding box center [754, 58] width 589 height 153
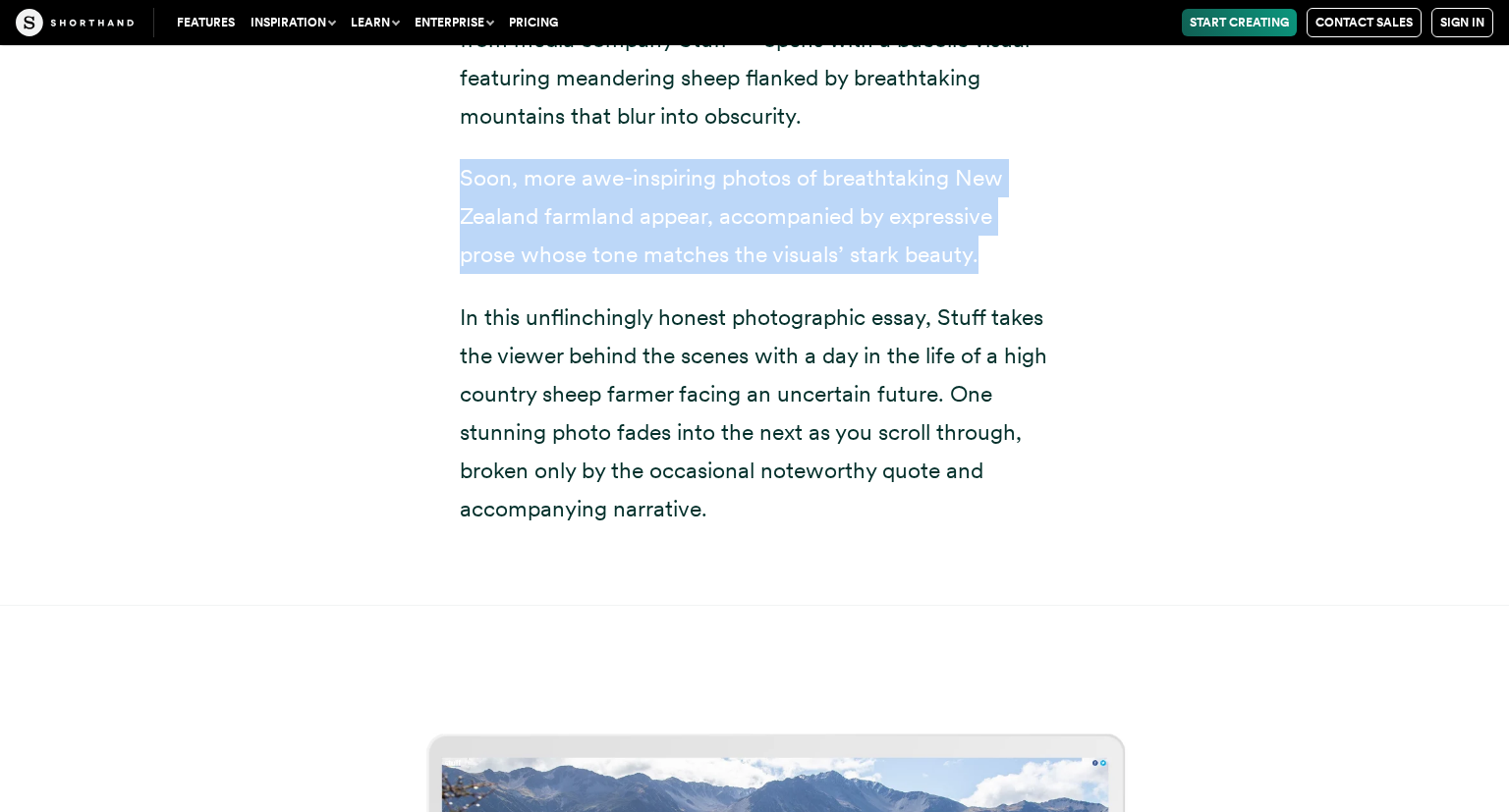
drag, startPoint x: 439, startPoint y: 257, endPoint x: 1020, endPoint y: 369, distance: 591.7
click at [1020, 369] on div "Vanishing lands — an ominously interesting photo essay from media company Stuff…" at bounding box center [754, 248] width 668 height 718
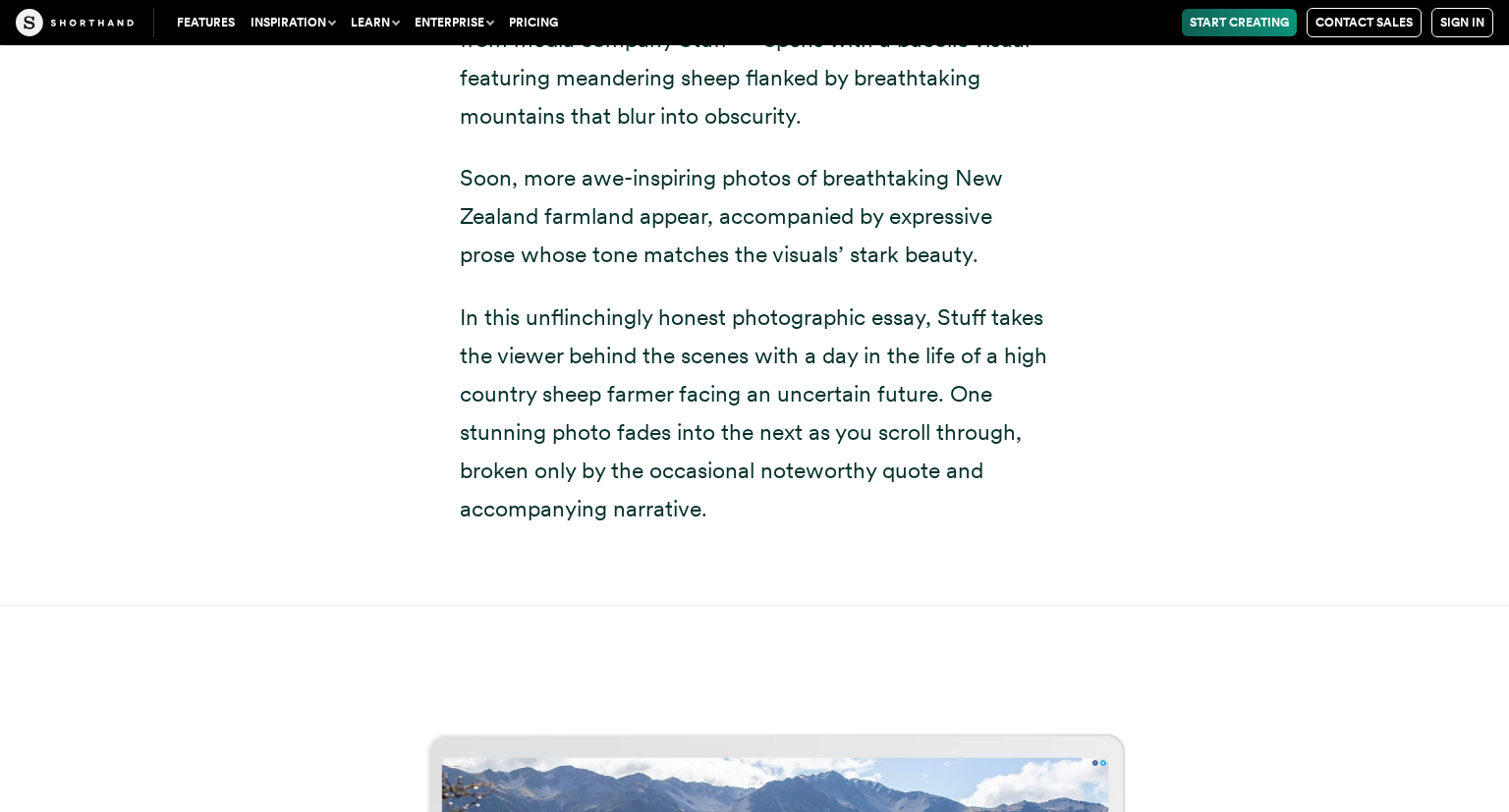
click at [1020, 369] on div "Vanishing lands — an ominously interesting photo essay from media company Stuff…" at bounding box center [754, 224] width 589 height 609
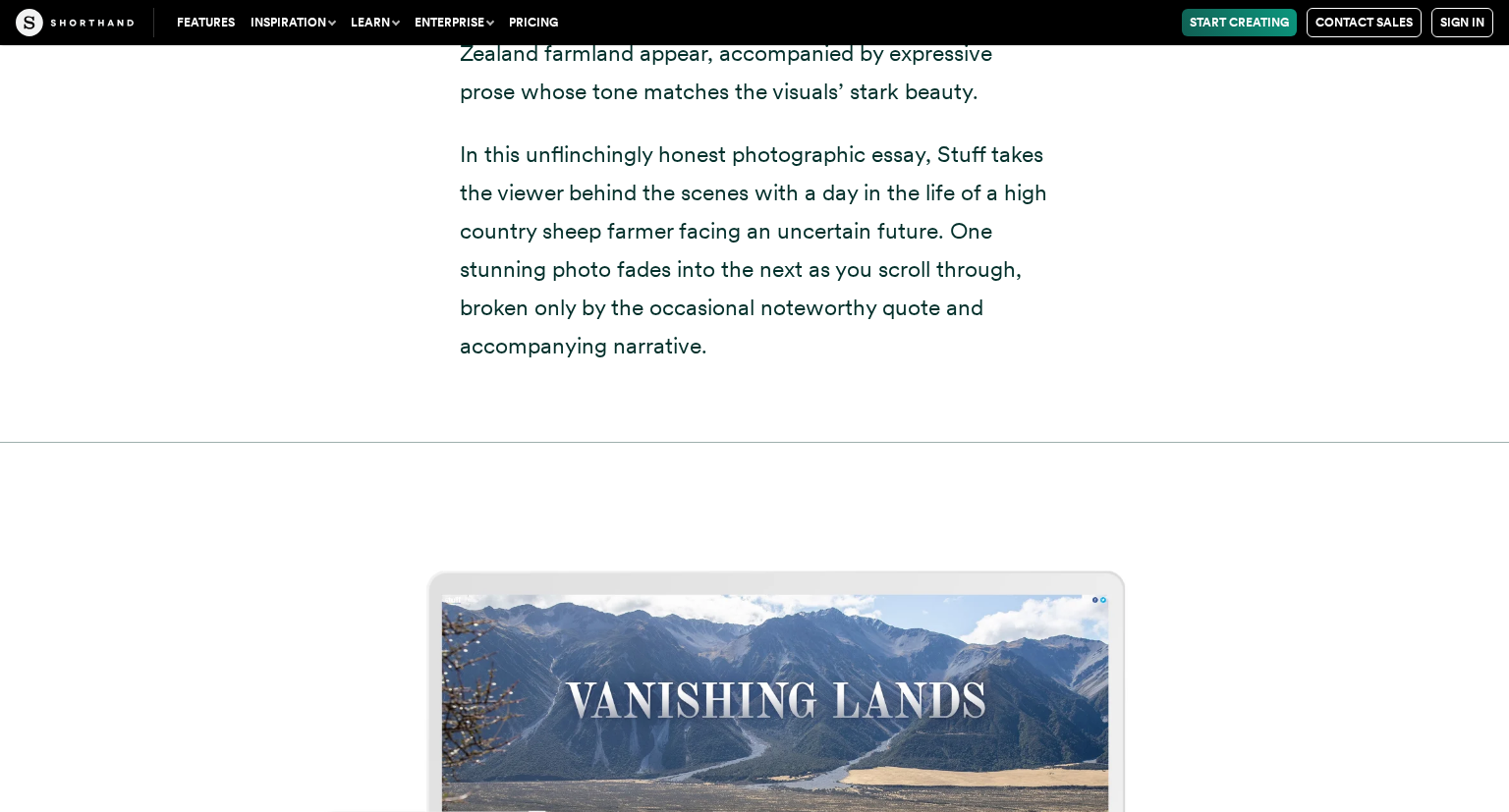
drag, startPoint x: 1040, startPoint y: 336, endPoint x: 1047, endPoint y: 357, distance: 22.1
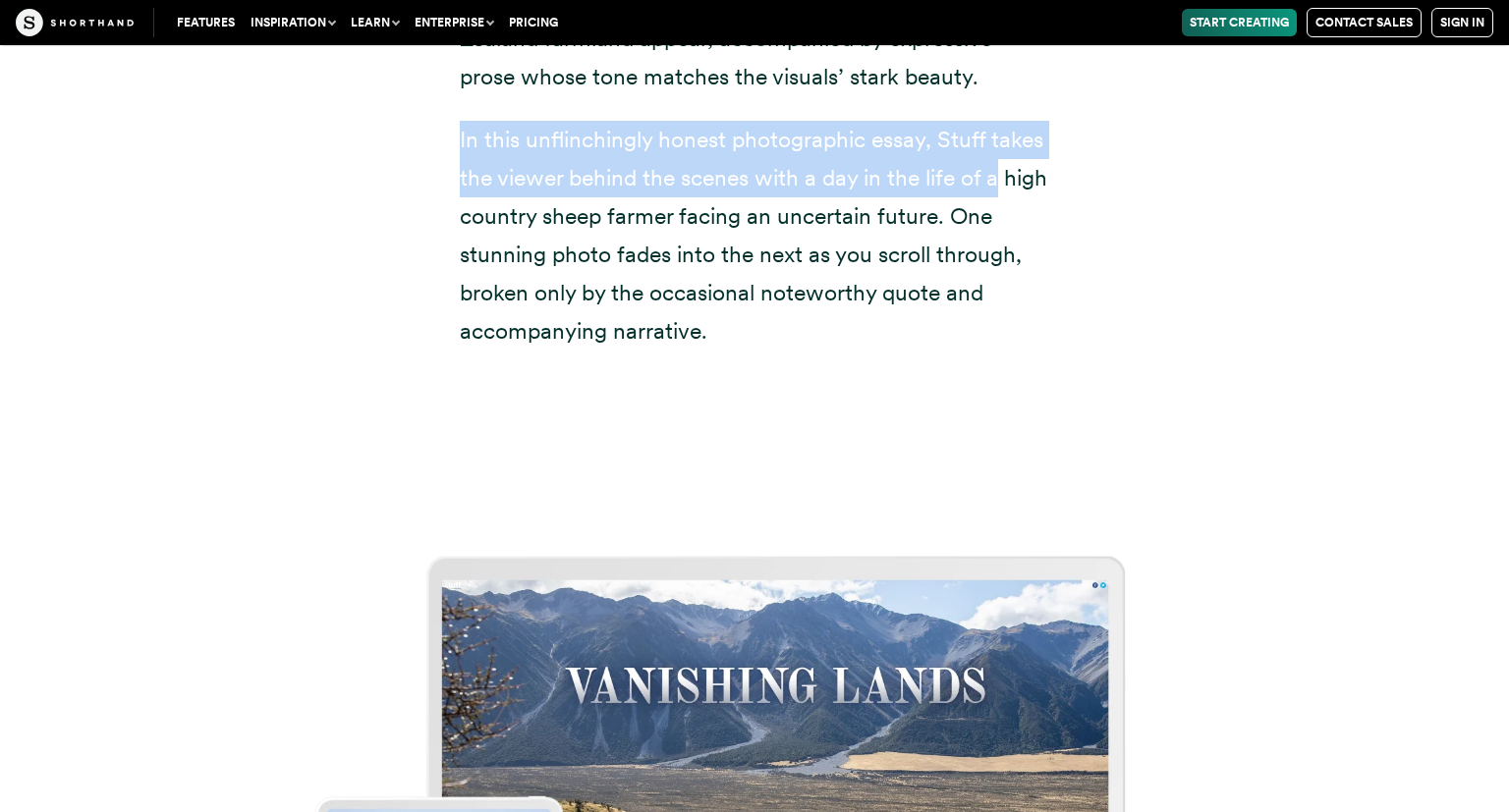
drag, startPoint x: 428, startPoint y: 239, endPoint x: 1003, endPoint y: 278, distance: 576.3
click at [1003, 278] on div "Vanishing lands — an ominously interesting photo essay from media company Stuff…" at bounding box center [754, 70] width 668 height 718
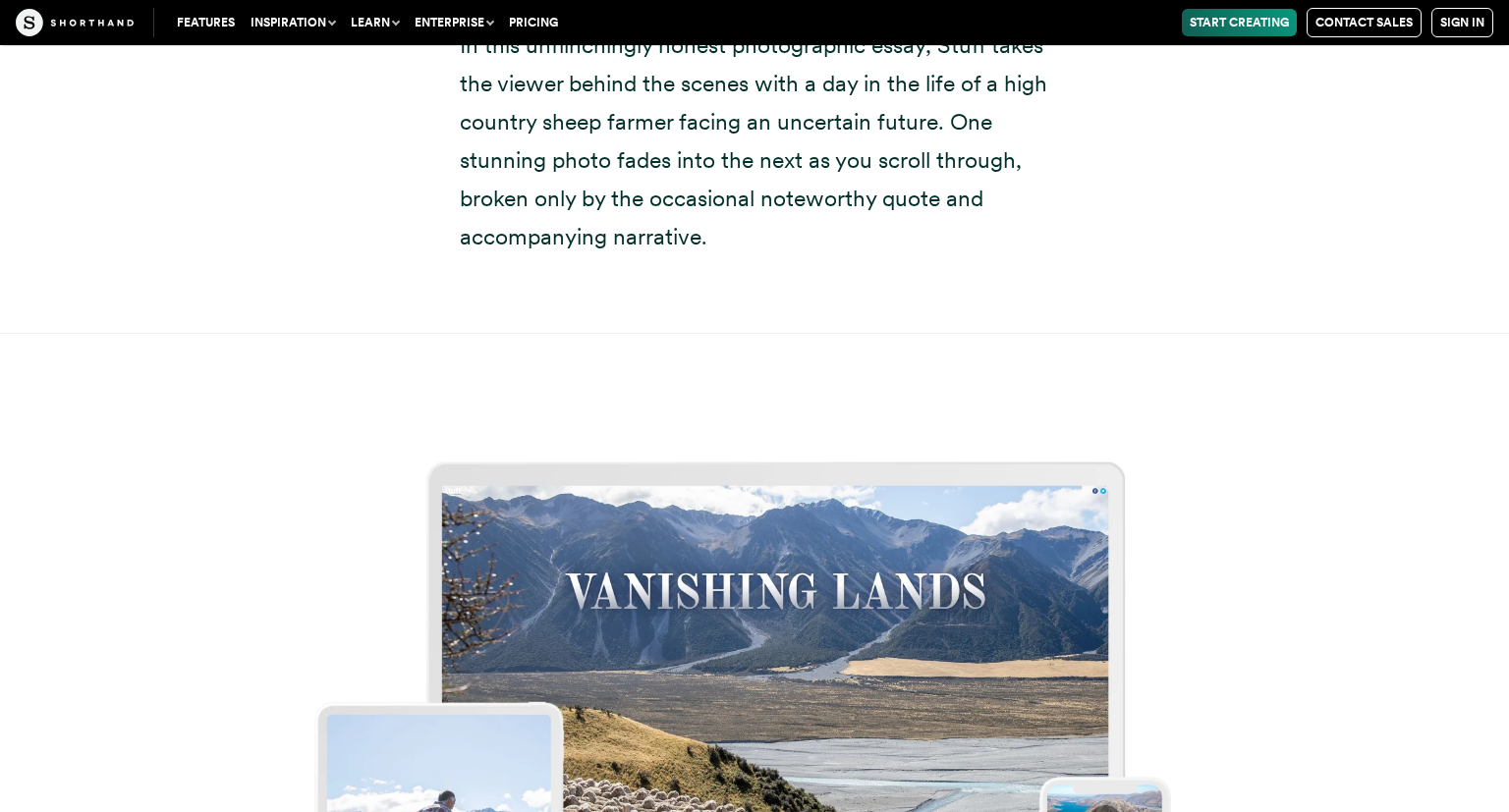
scroll to position [10270, 0]
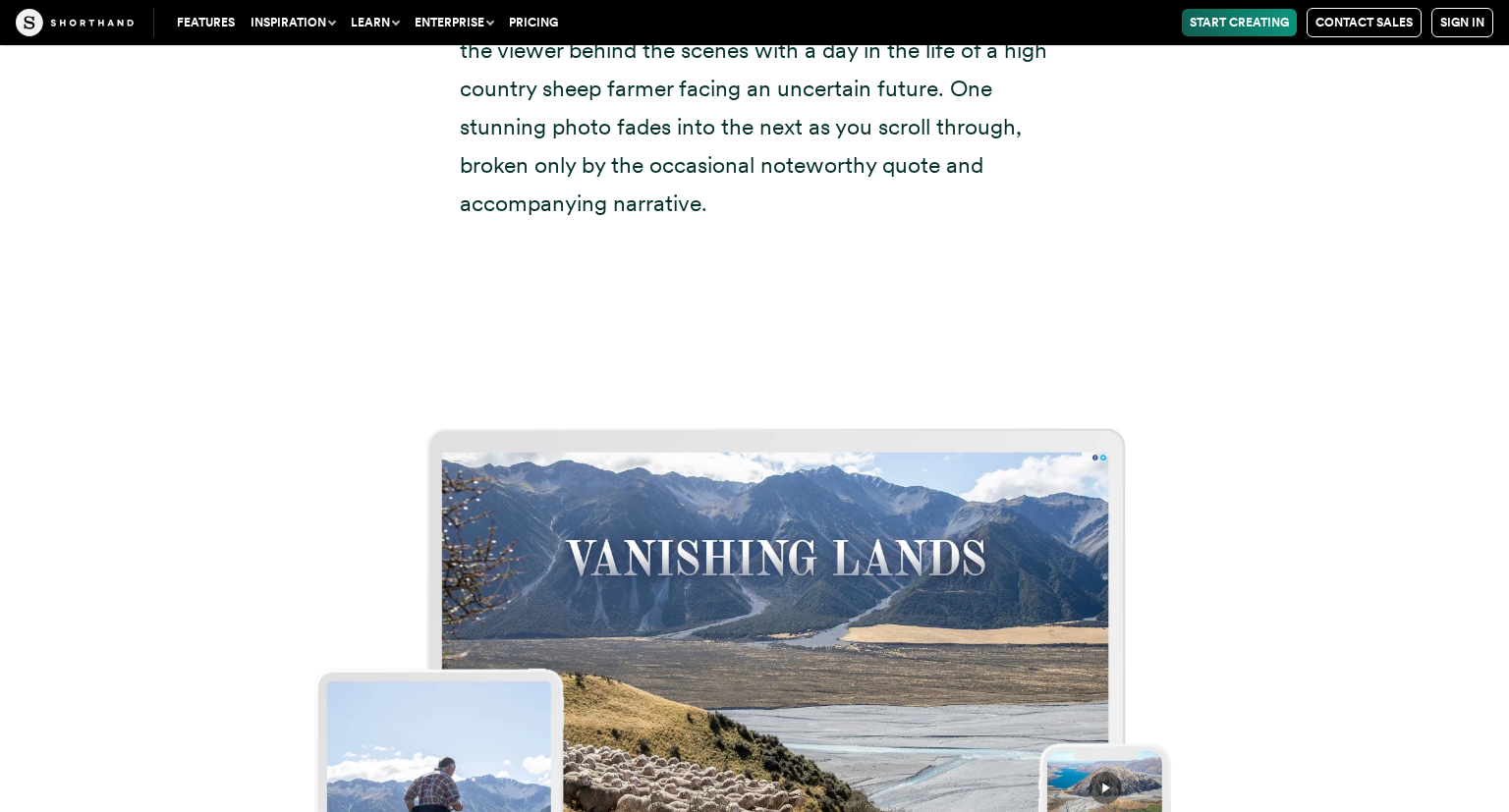
drag, startPoint x: 316, startPoint y: 210, endPoint x: 323, endPoint y: 242, distance: 32.8
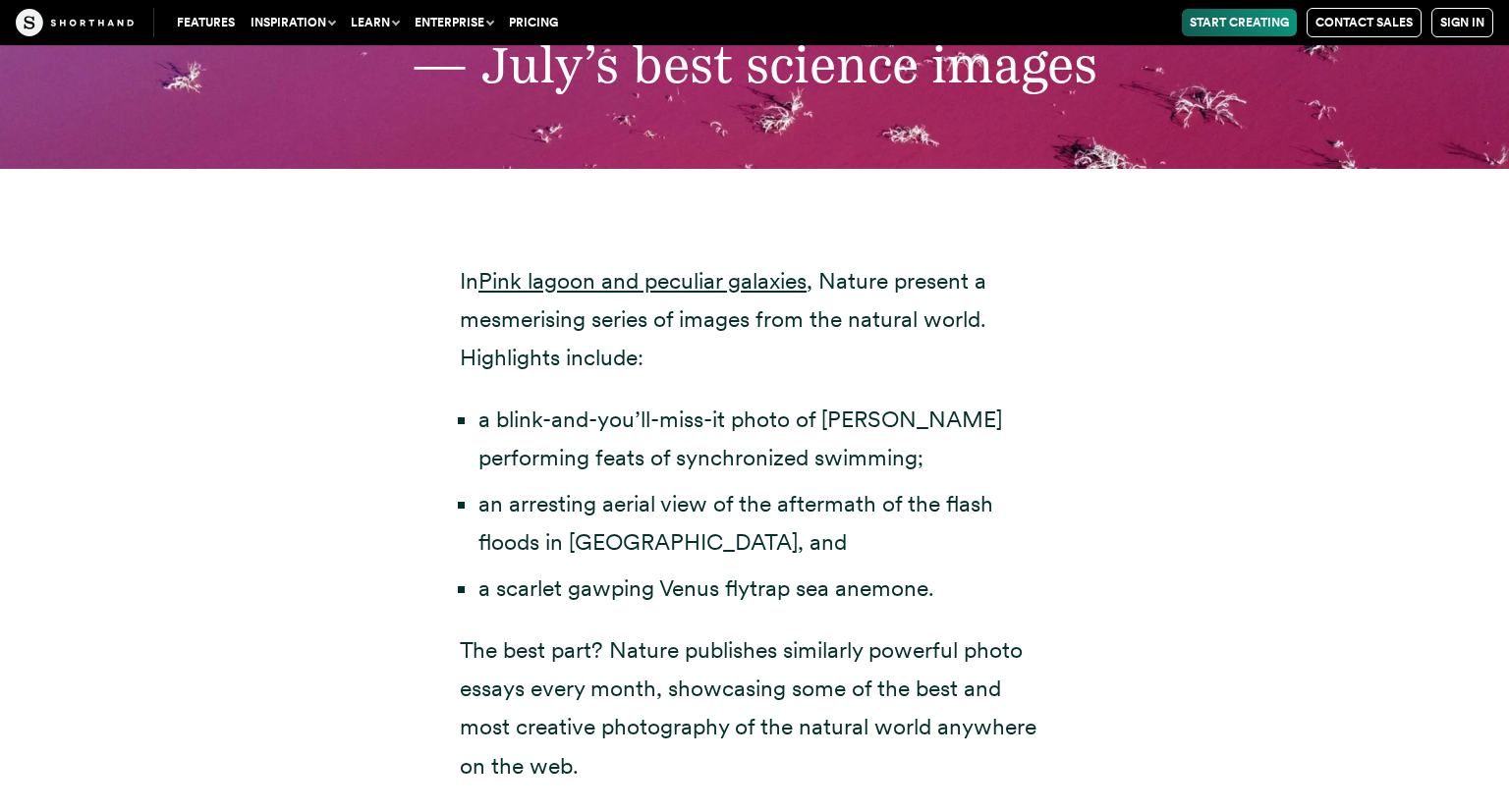
scroll to position [6744, 0]
